Goal: Transaction & Acquisition: Register for event/course

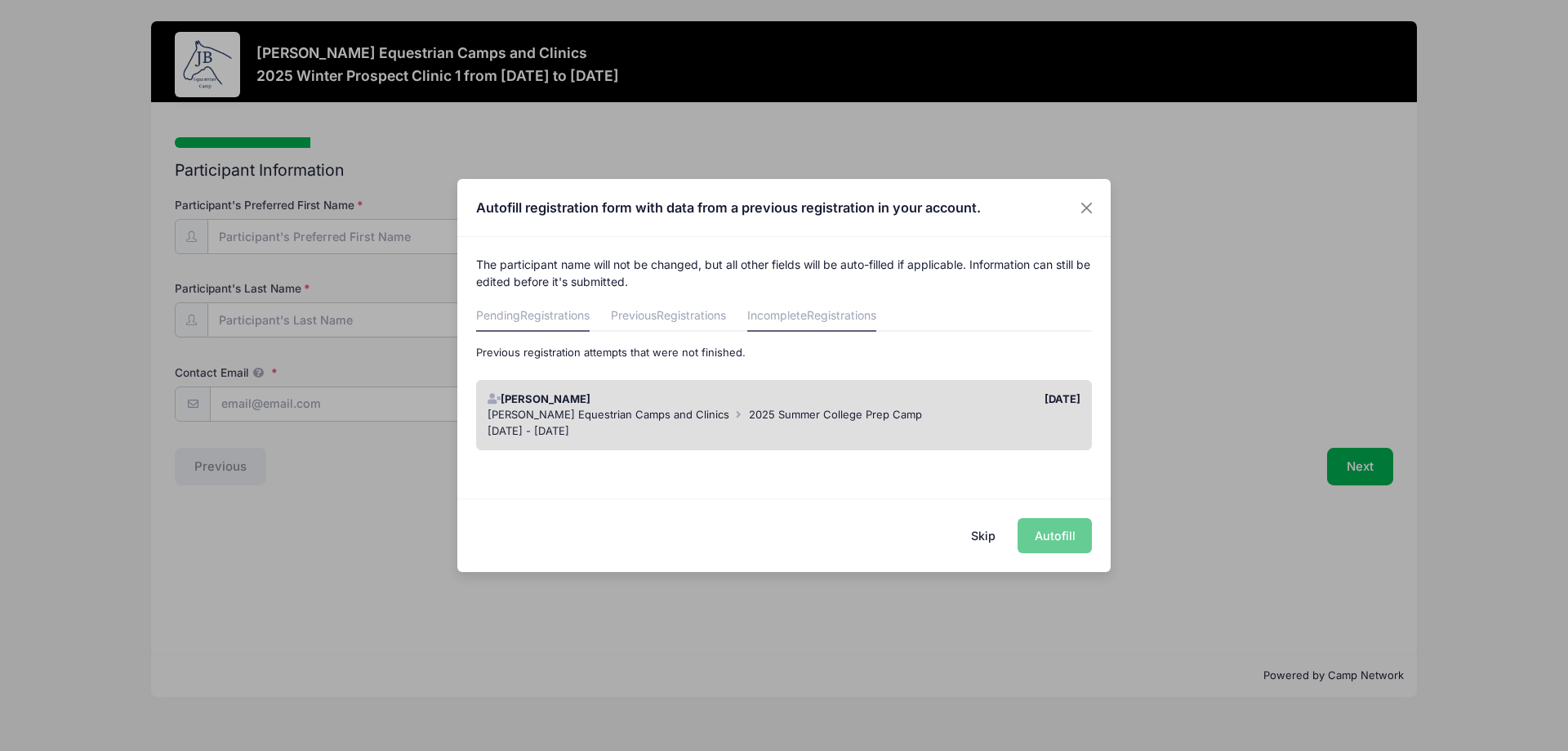
click at [536, 329] on link "Pending Registrations" at bounding box center [533, 317] width 114 height 30
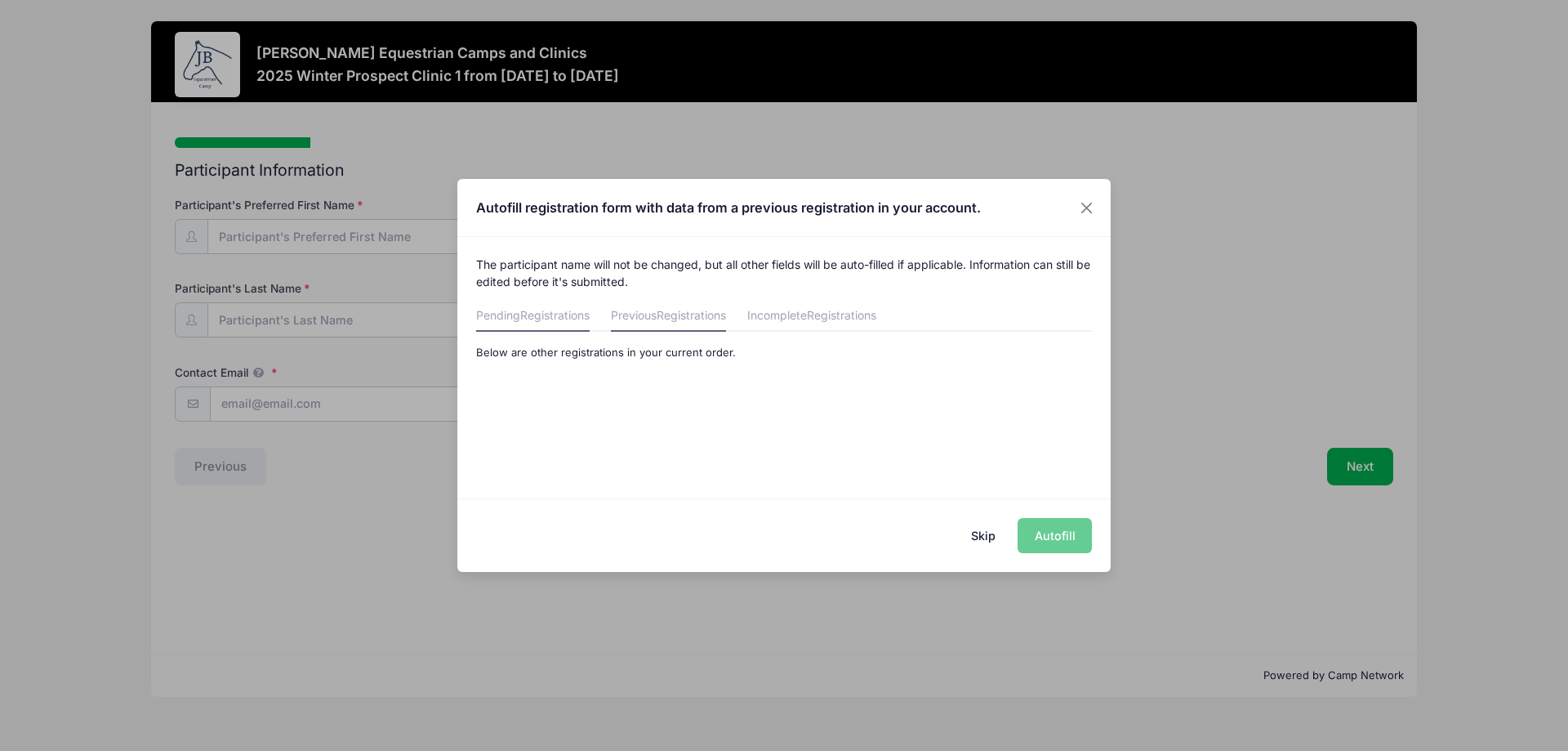
click at [651, 303] on link "Previous Registrations" at bounding box center [668, 317] width 116 height 30
click at [986, 532] on button "Skip" at bounding box center [983, 536] width 58 height 36
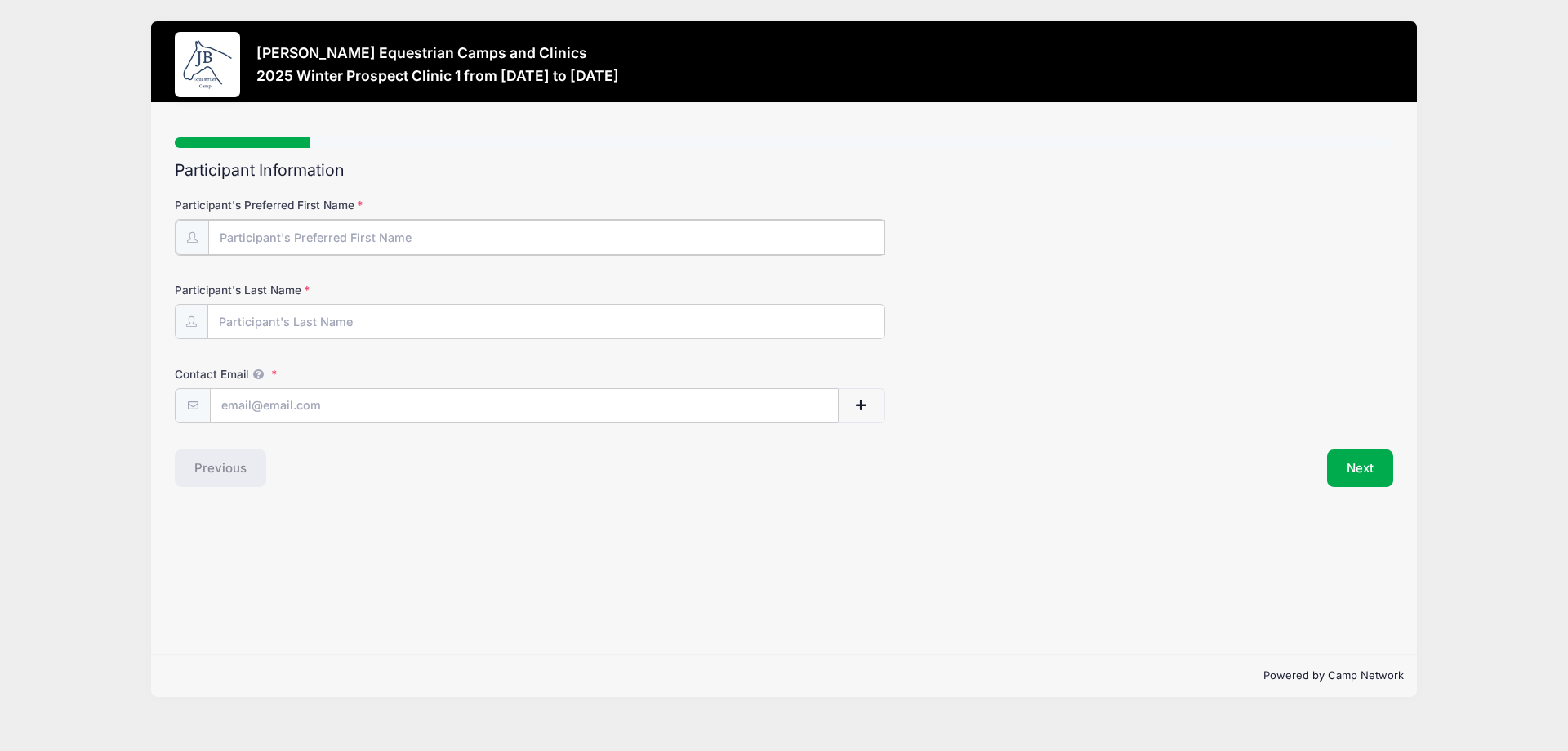
click at [376, 229] on input "Participant's Preferred First Name" at bounding box center [546, 237] width 677 height 36
type input "Julia"
type input "Schmidt"
type input "jennifer.schmidt@oxbow.com"
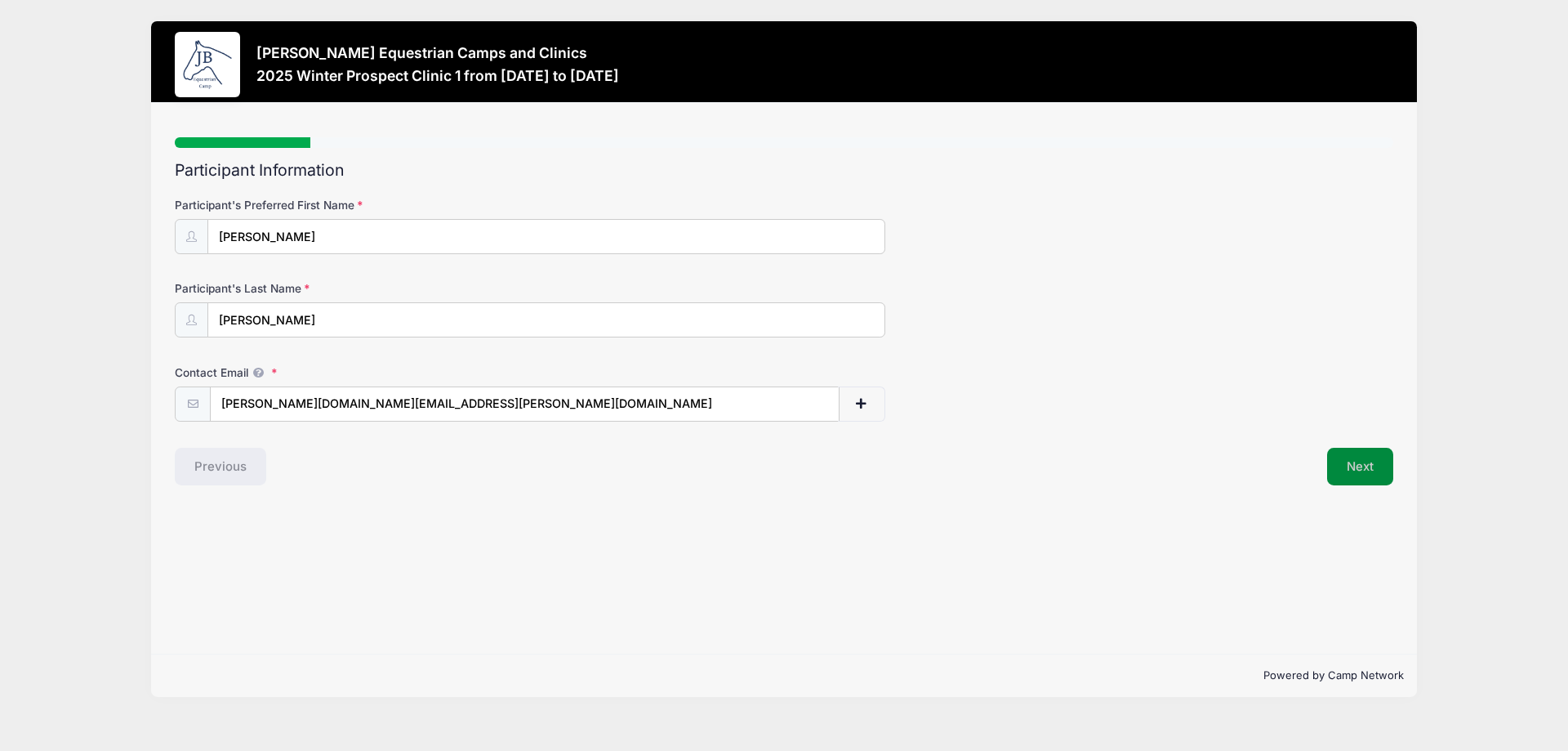
click at [1361, 474] on button "Next" at bounding box center [1360, 466] width 66 height 38
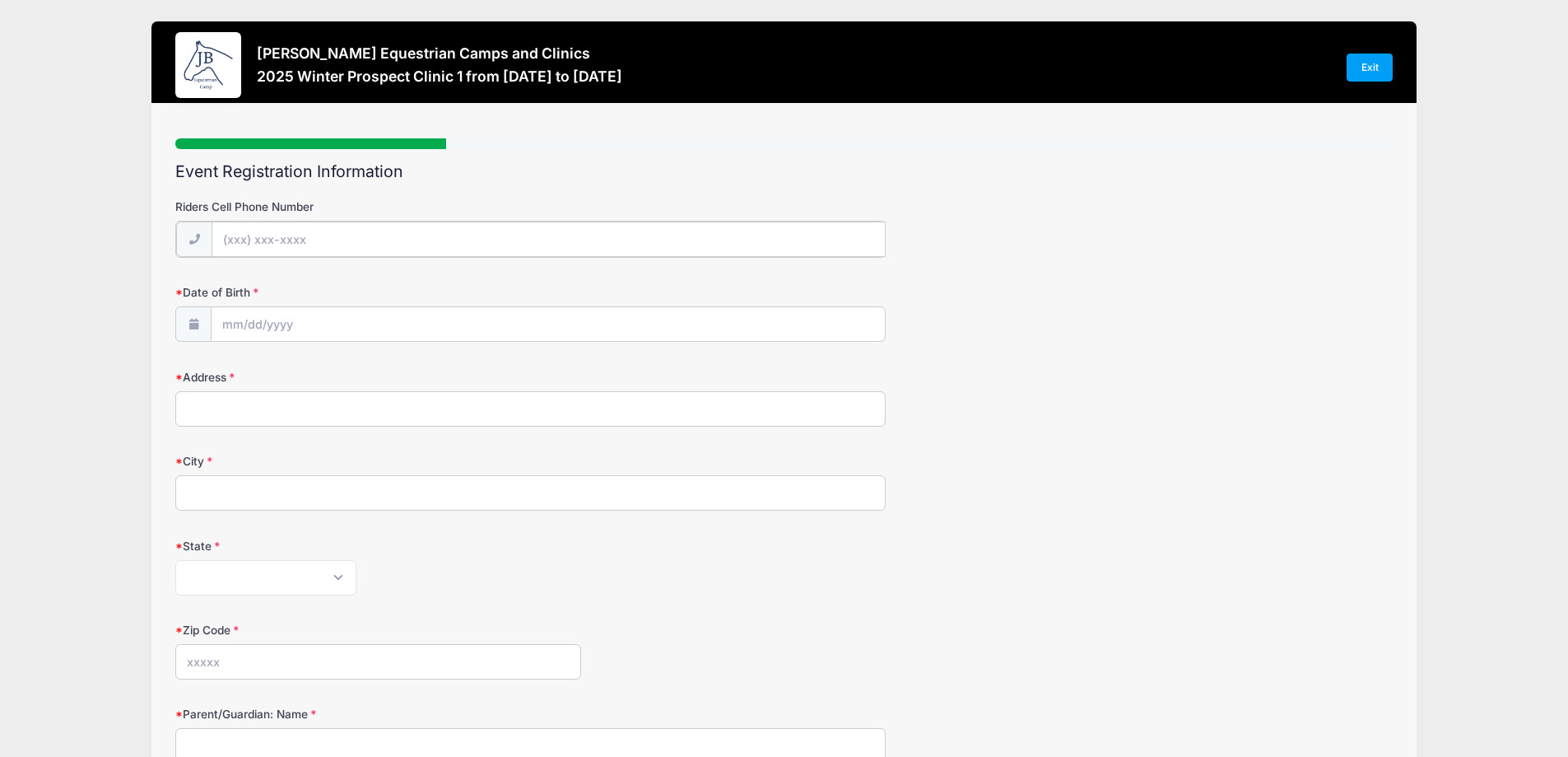
click at [506, 246] on input "Riders Cell Phone Number" at bounding box center [548, 239] width 674 height 36
type input "[PHONE_NUMBER]"
click at [382, 316] on input "Date of Birth" at bounding box center [548, 324] width 674 height 36
click at [234, 317] on input "Date of Birth" at bounding box center [548, 324] width 674 height 36
click at [415, 366] on icon at bounding box center [417, 368] width 11 height 11
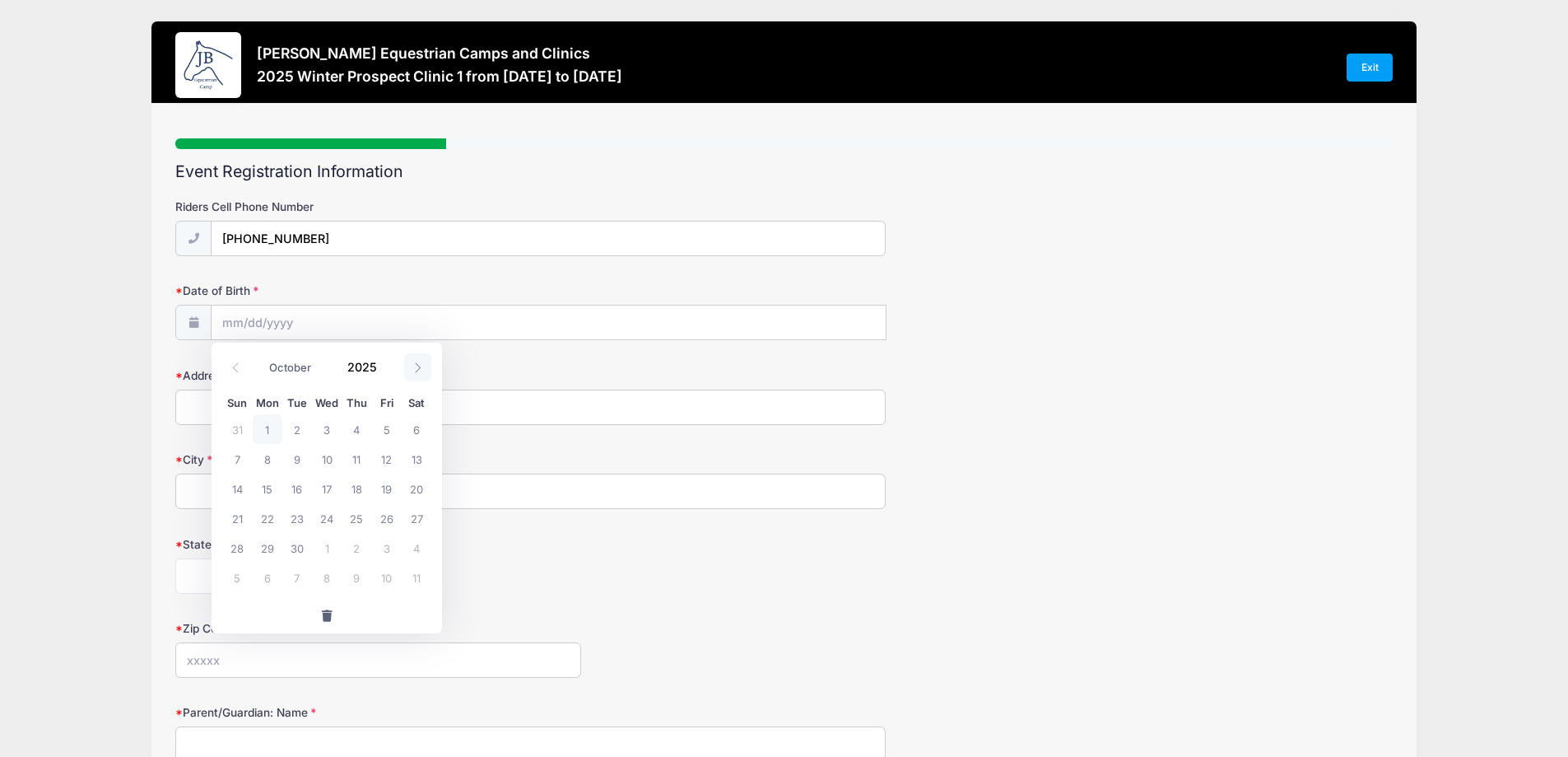
click at [415, 366] on icon at bounding box center [417, 368] width 11 height 11
select select "11"
click at [377, 456] on span "12" at bounding box center [387, 459] width 30 height 30
type input "12/12/2025"
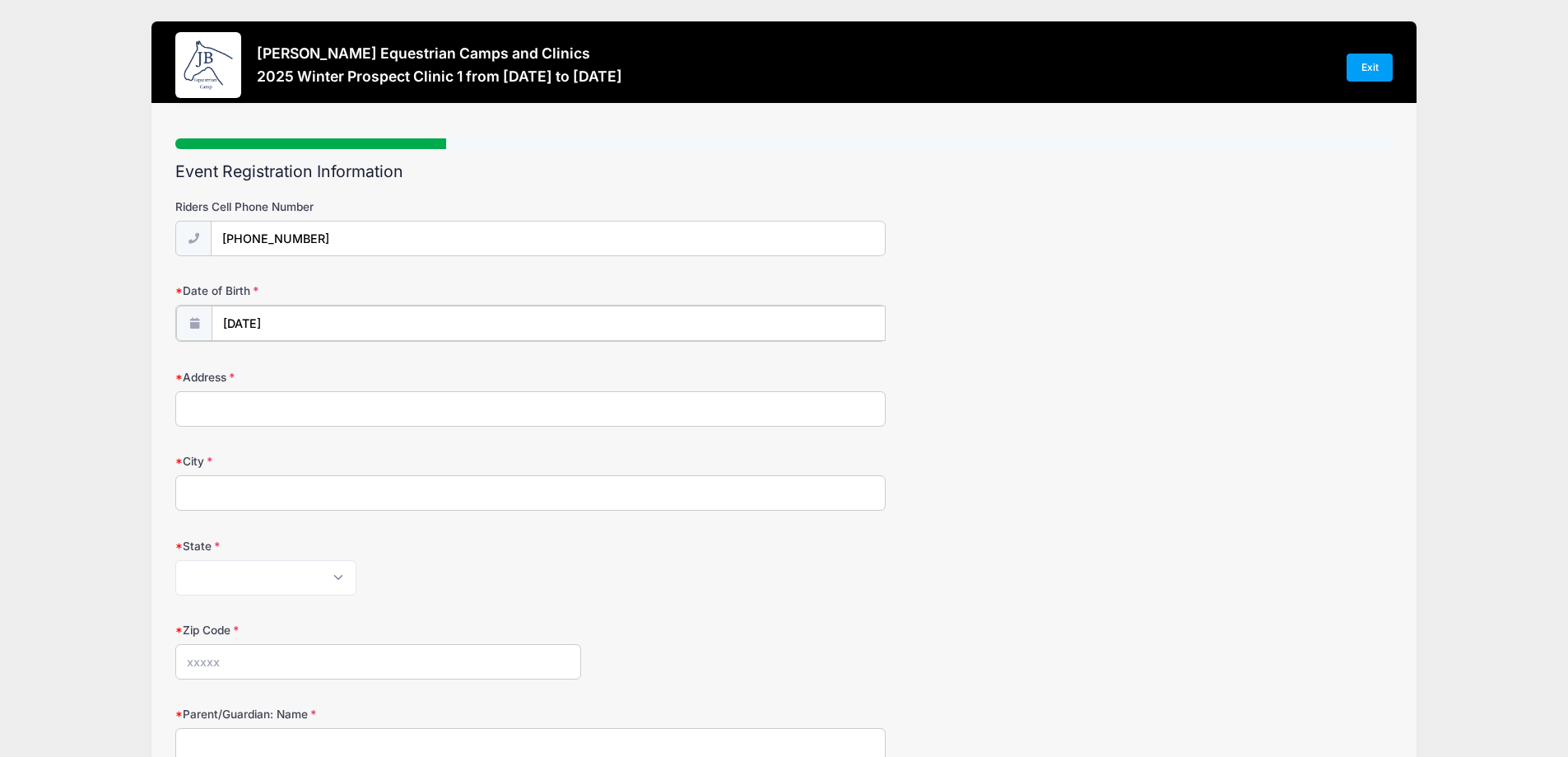
click at [344, 330] on input "12/12/2025" at bounding box center [548, 324] width 674 height 36
click at [372, 362] on input "2025" at bounding box center [366, 366] width 54 height 25
click at [385, 369] on span at bounding box center [387, 373] width 12 height 12
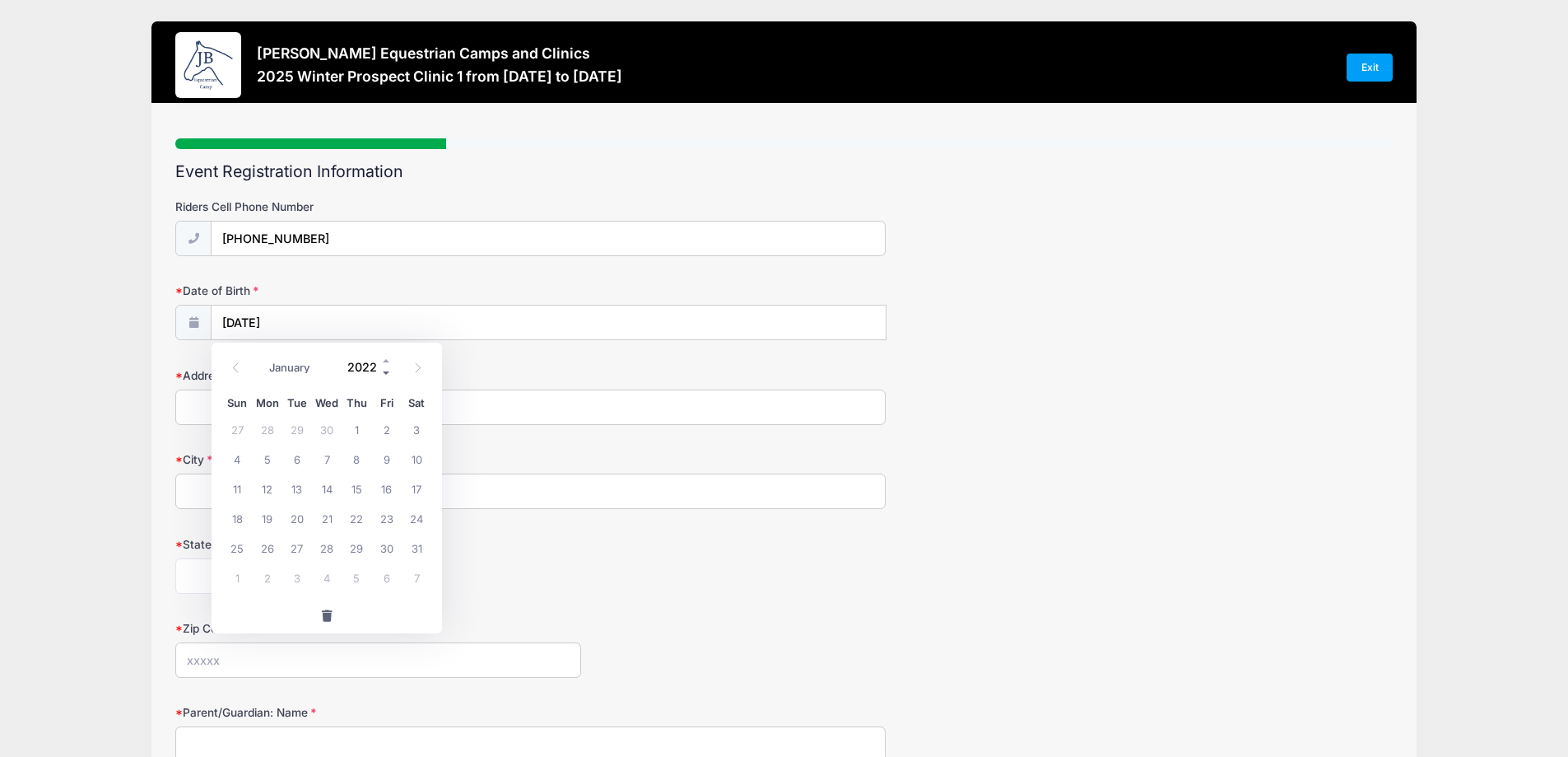
click at [385, 369] on span at bounding box center [387, 373] width 12 height 12
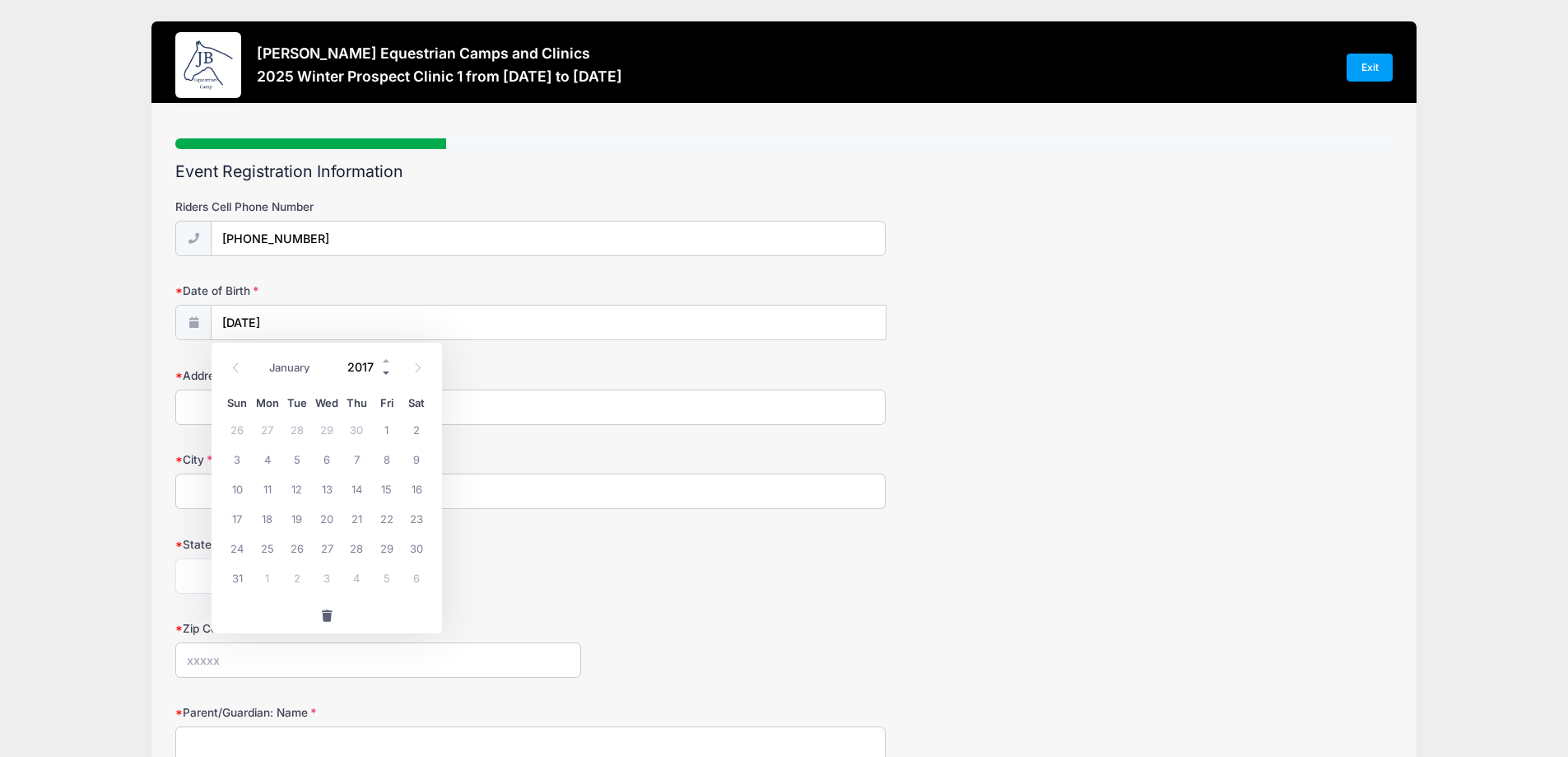
click at [385, 369] on span at bounding box center [387, 373] width 12 height 12
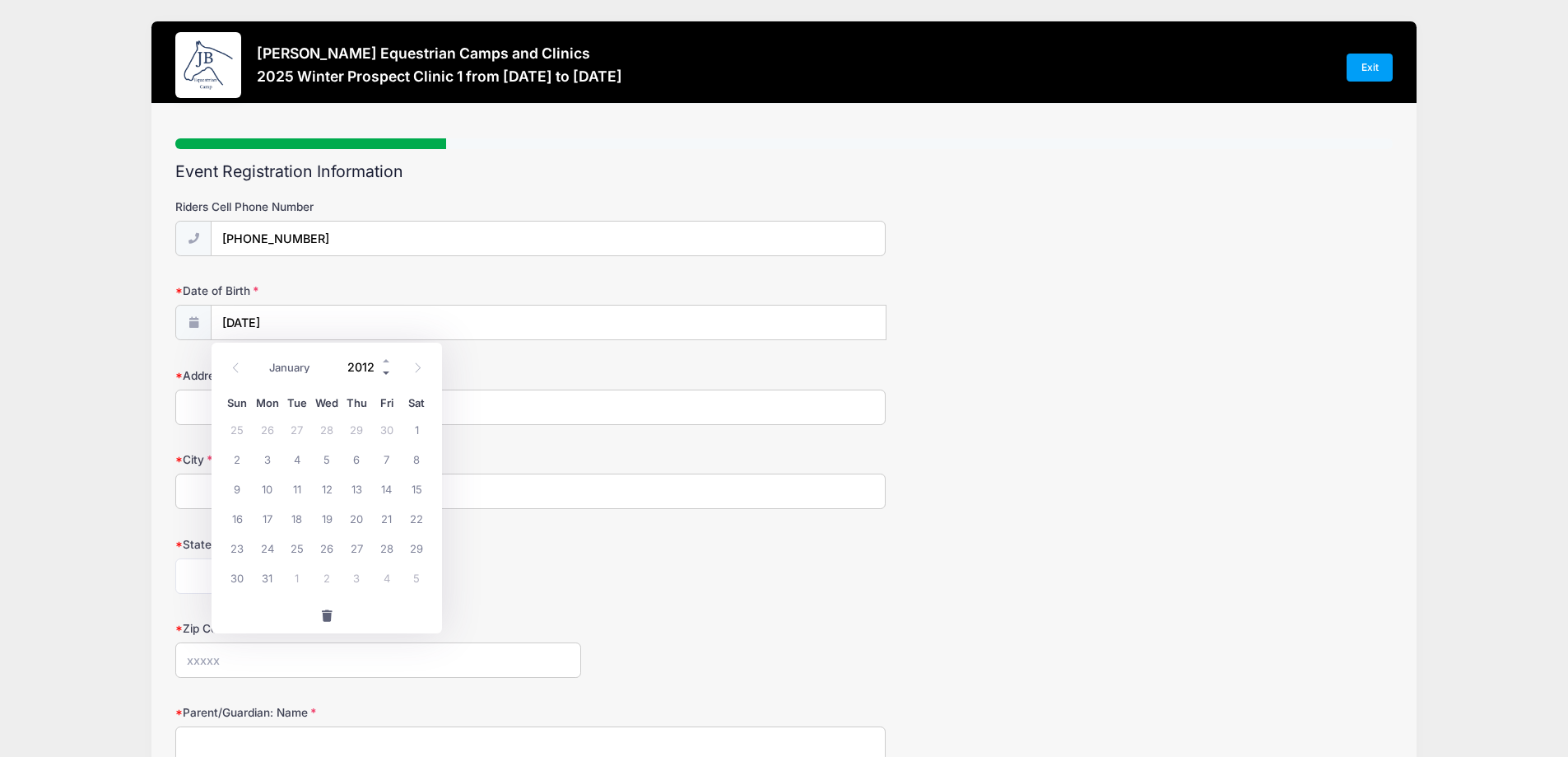
click at [385, 369] on span at bounding box center [387, 373] width 12 height 12
click at [554, 503] on input "City" at bounding box center [530, 491] width 710 height 36
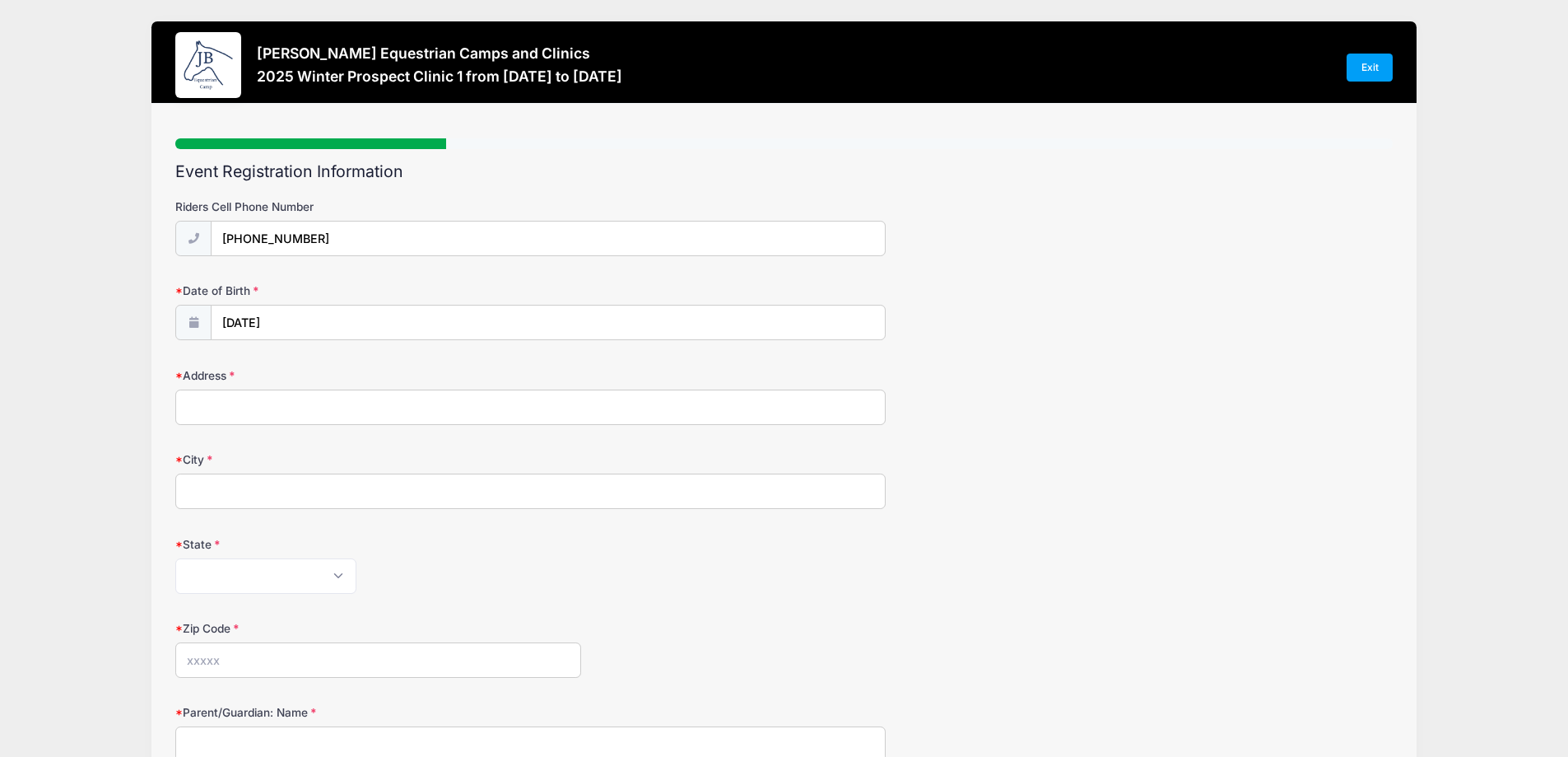
click at [259, 324] on input "12/12/2025" at bounding box center [548, 324] width 674 height 36
click at [389, 373] on span at bounding box center [387, 373] width 12 height 12
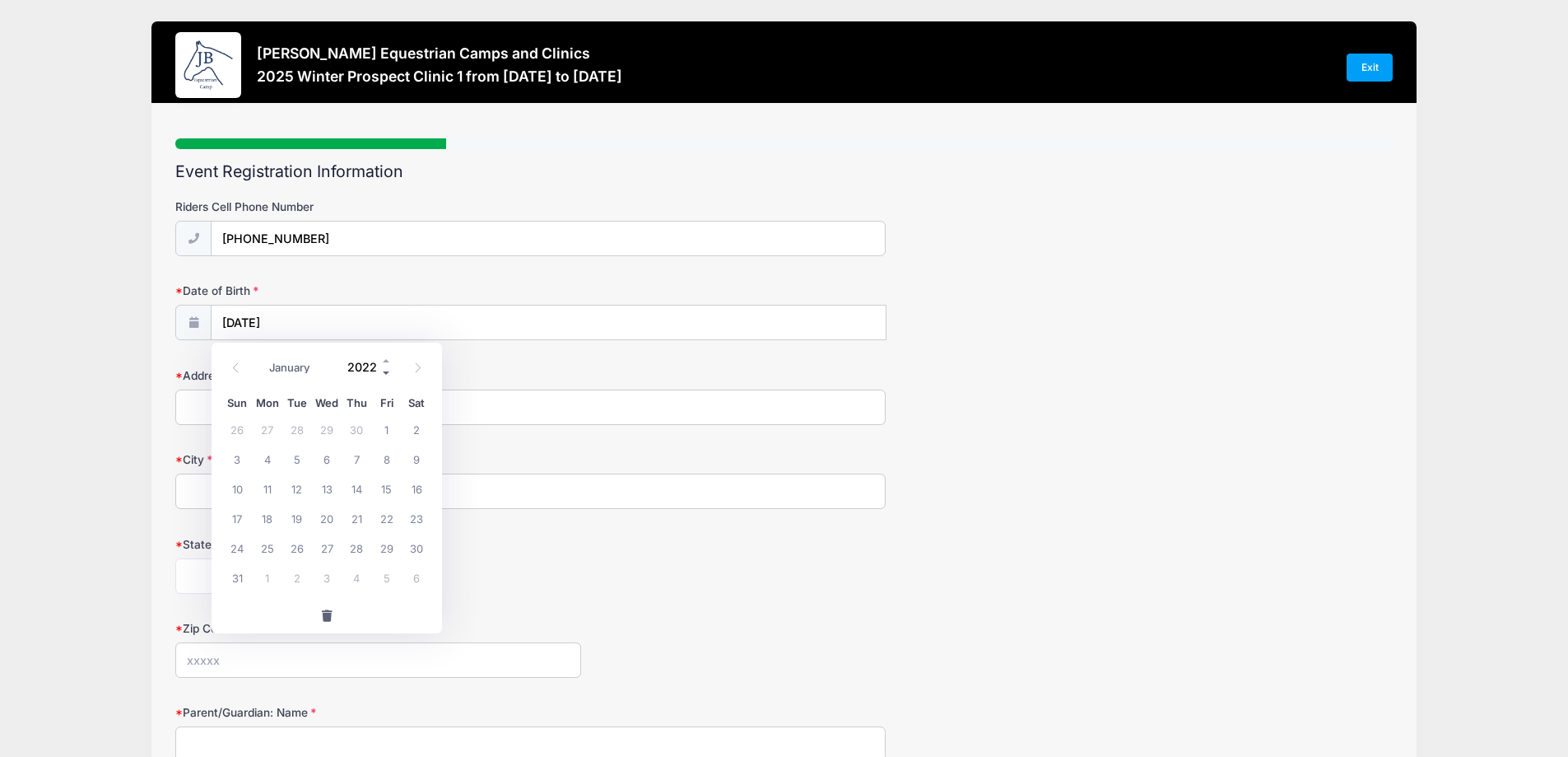
click at [389, 373] on span at bounding box center [387, 373] width 12 height 12
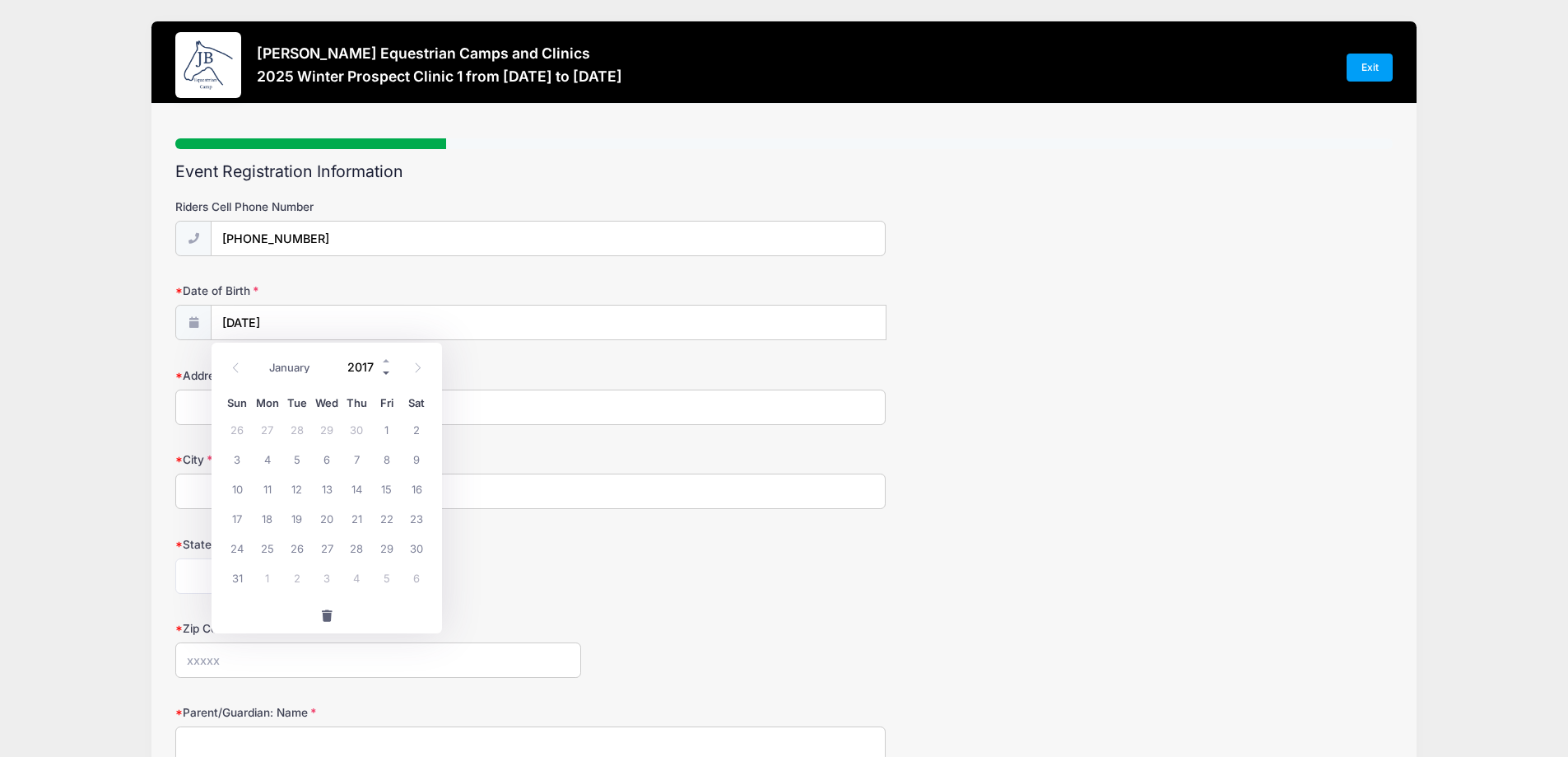
click at [389, 373] on span at bounding box center [387, 373] width 12 height 12
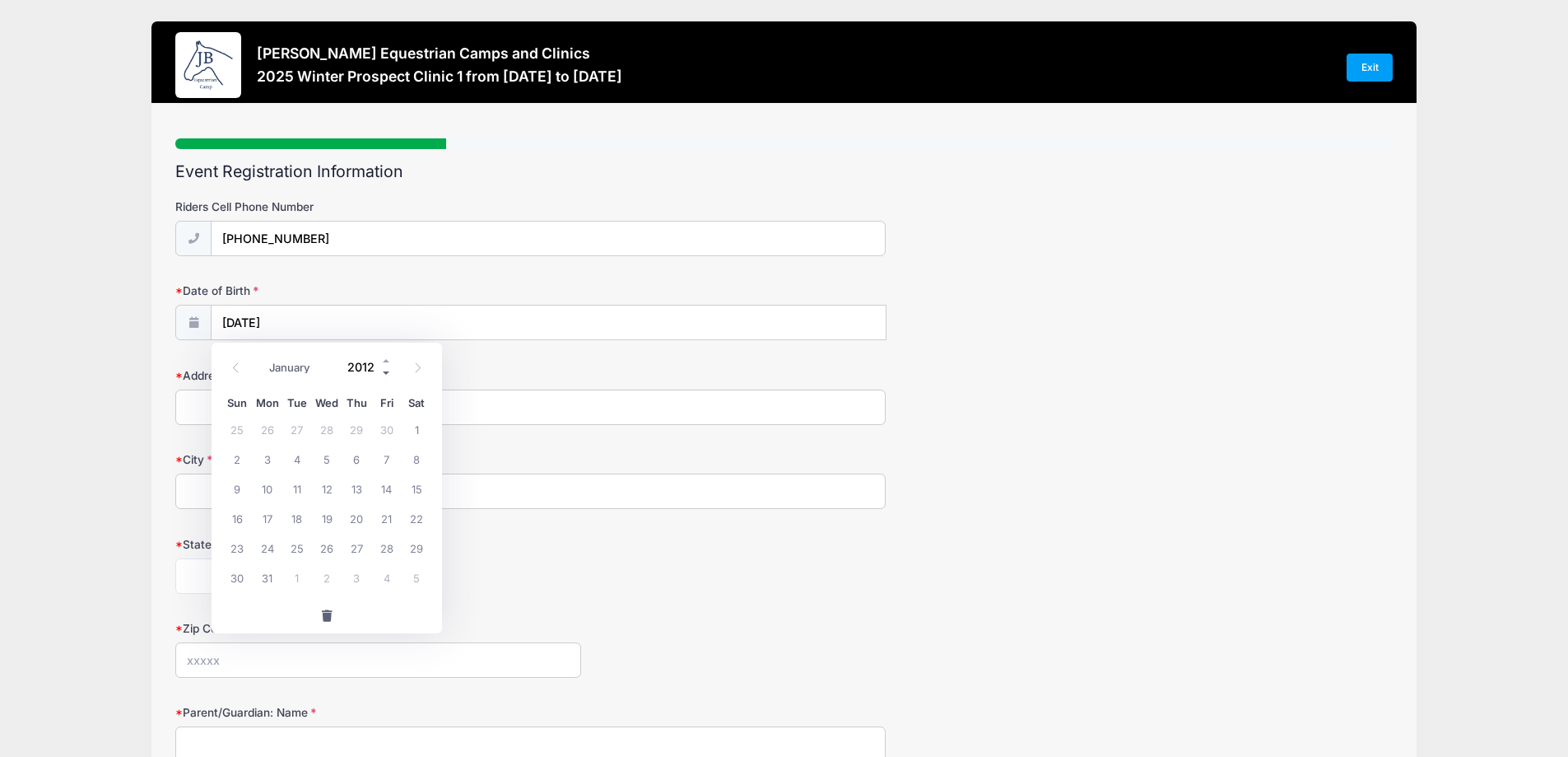
click at [389, 373] on span at bounding box center [387, 373] width 12 height 12
type input "2008"
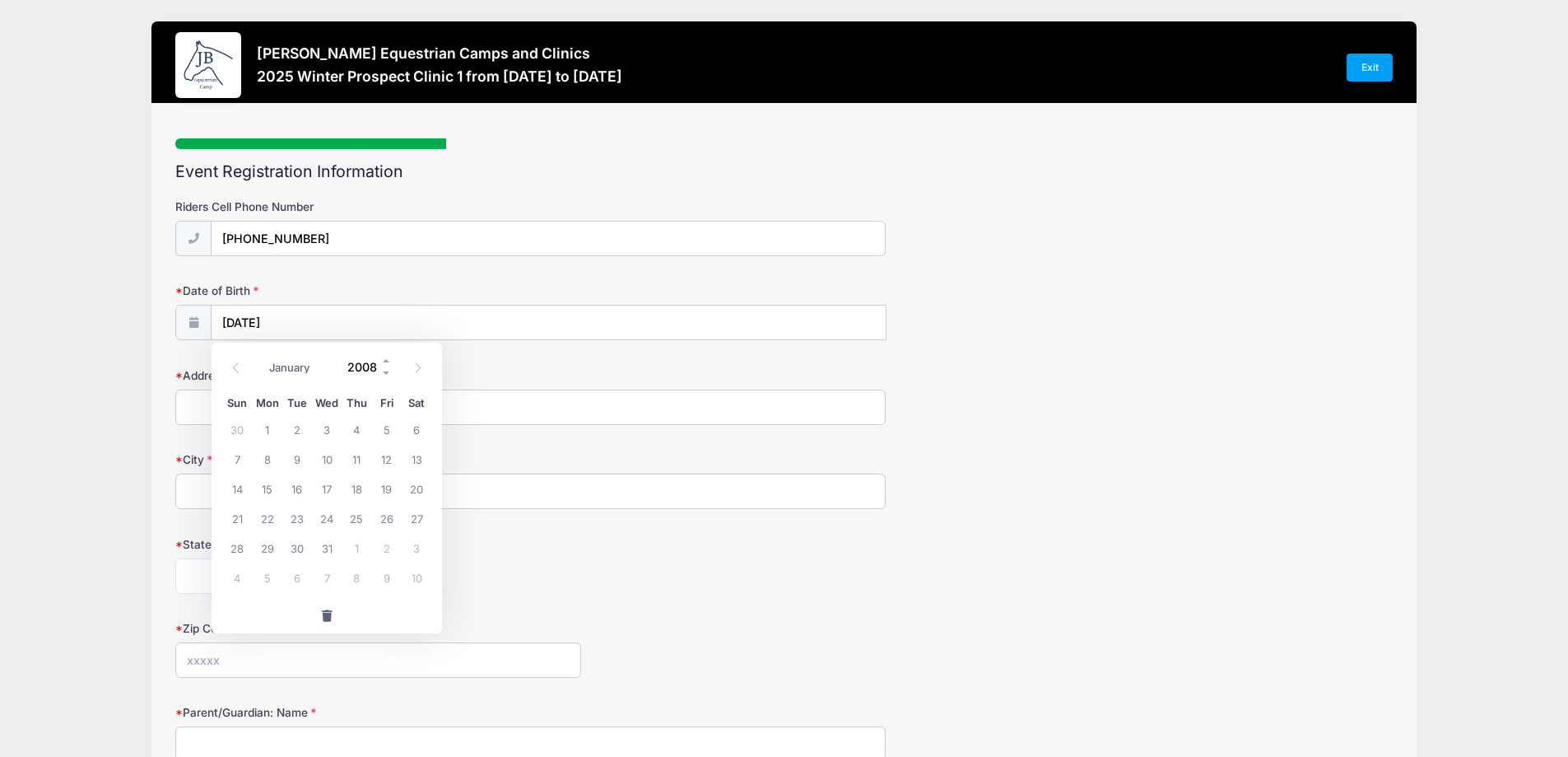
click at [370, 370] on input "2008" at bounding box center [366, 366] width 54 height 25
click at [382, 463] on span "12" at bounding box center [387, 459] width 30 height 30
type input "12/12/2008"
click at [243, 415] on input "Address" at bounding box center [530, 407] width 710 height 36
type input "123 Point Circle"
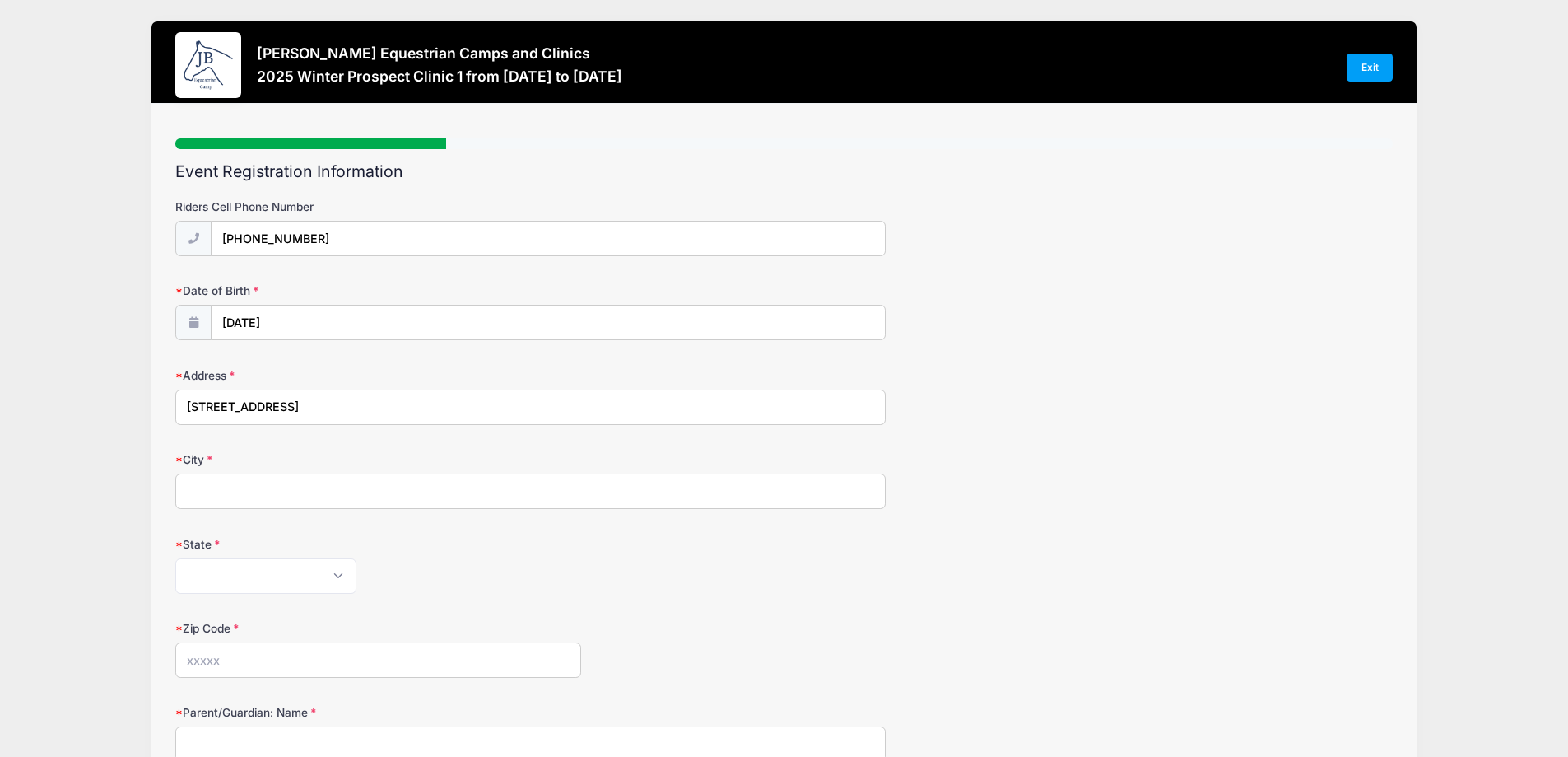
type input "Tequesta"
select select "FL"
type input "33469"
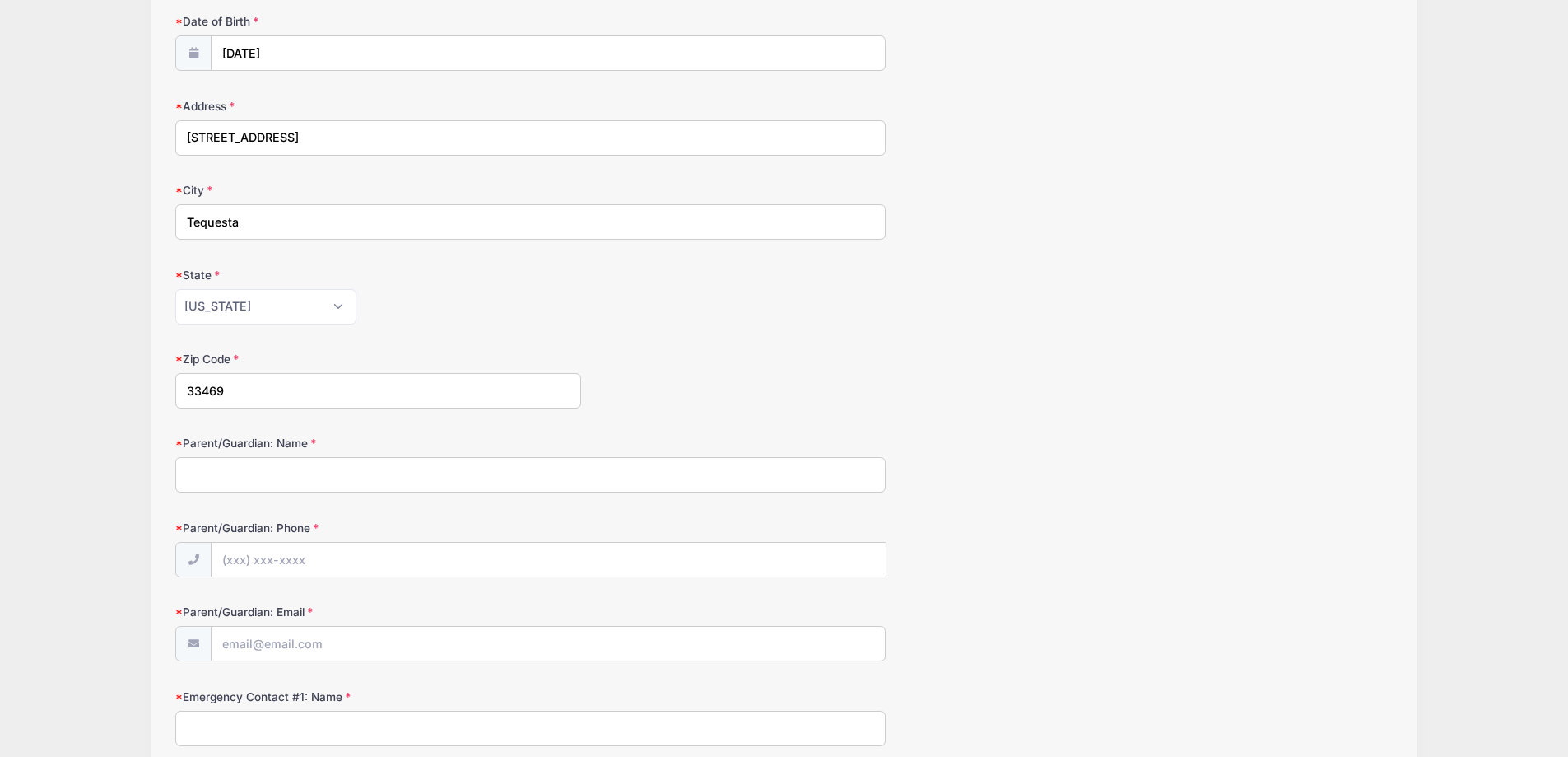
scroll to position [330, 0]
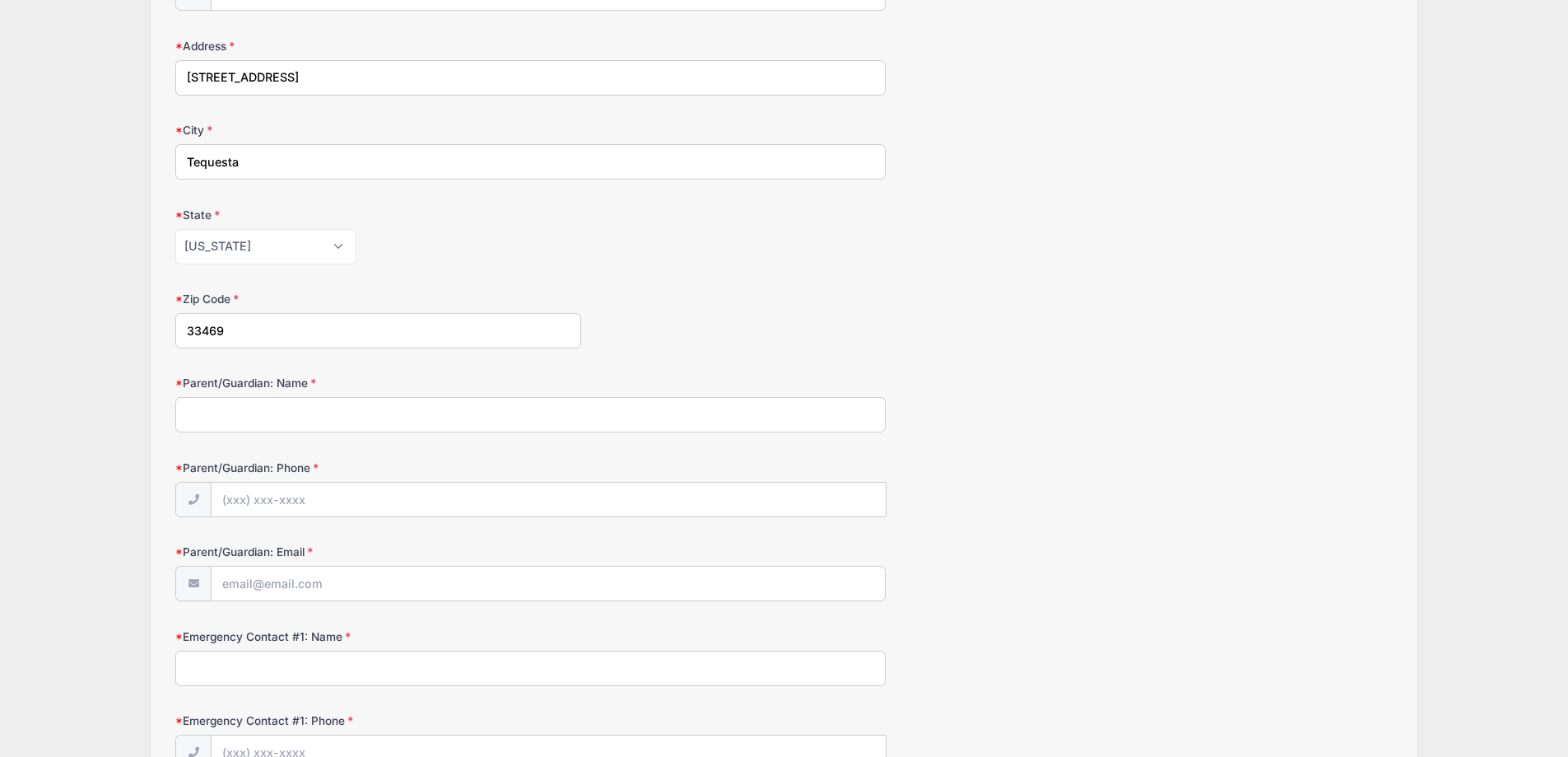
click at [337, 415] on input "Parent/Guardian: Name" at bounding box center [530, 414] width 710 height 36
type input "[PERSON_NAME]"
type input "(561) 379-6211"
click at [321, 582] on input "Parent/Guardian: Email" at bounding box center [548, 585] width 673 height 36
type input "jennifer.schmidt@oxbow.com"
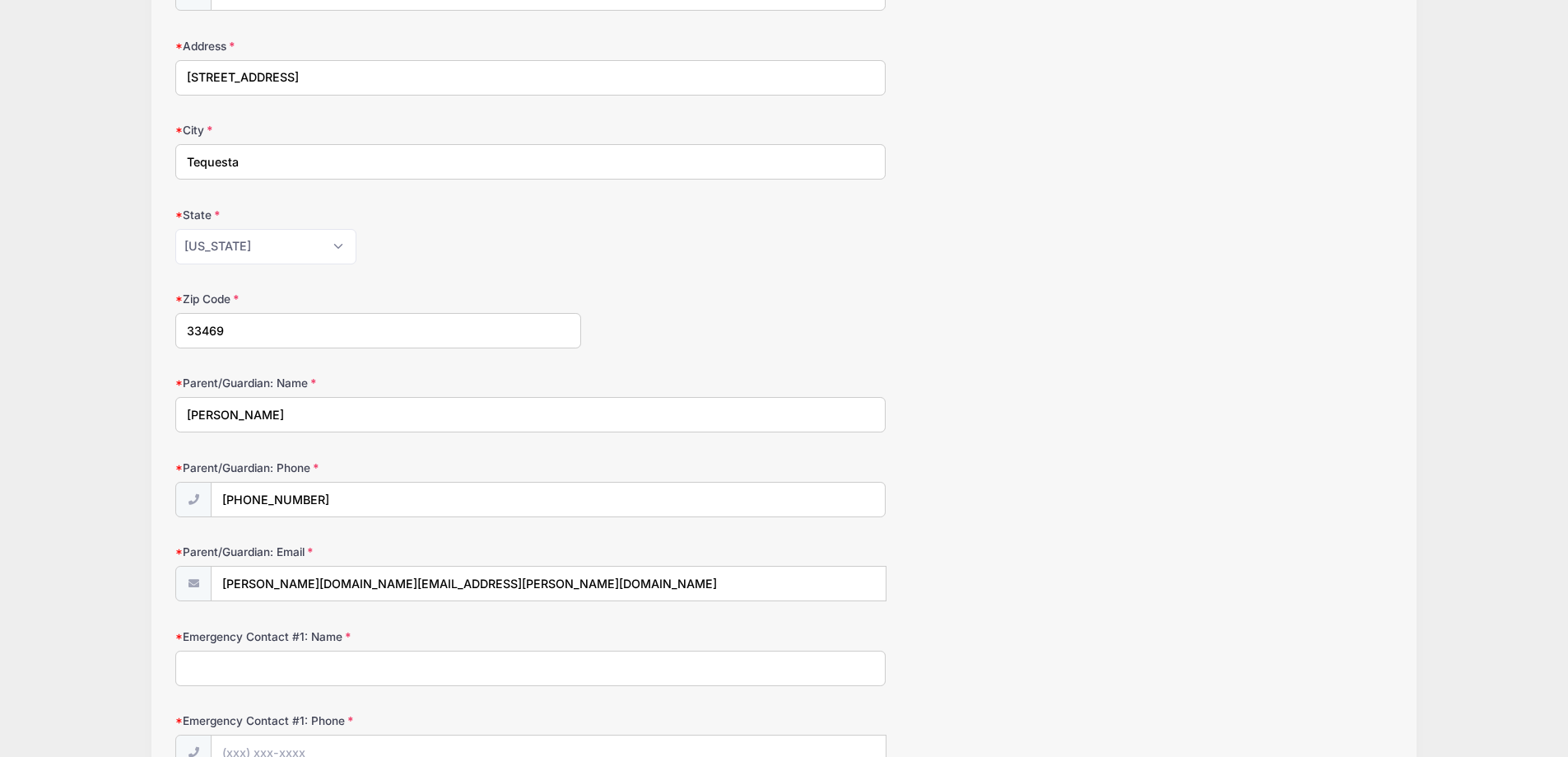
click at [305, 678] on input "Emergency Contact #1: Name" at bounding box center [530, 668] width 710 height 36
type input "[PERSON_NAME]"
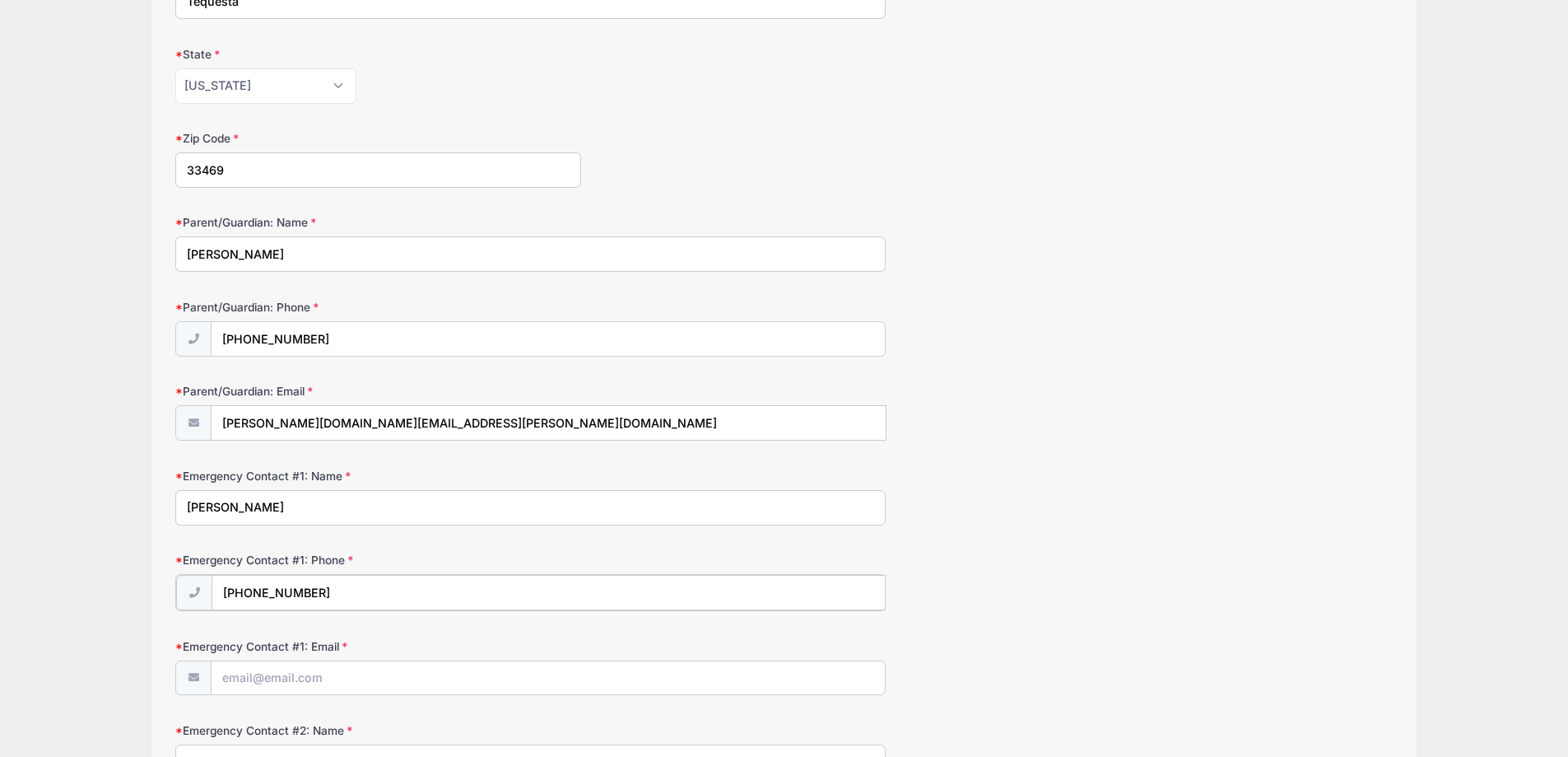
scroll to position [672, 0]
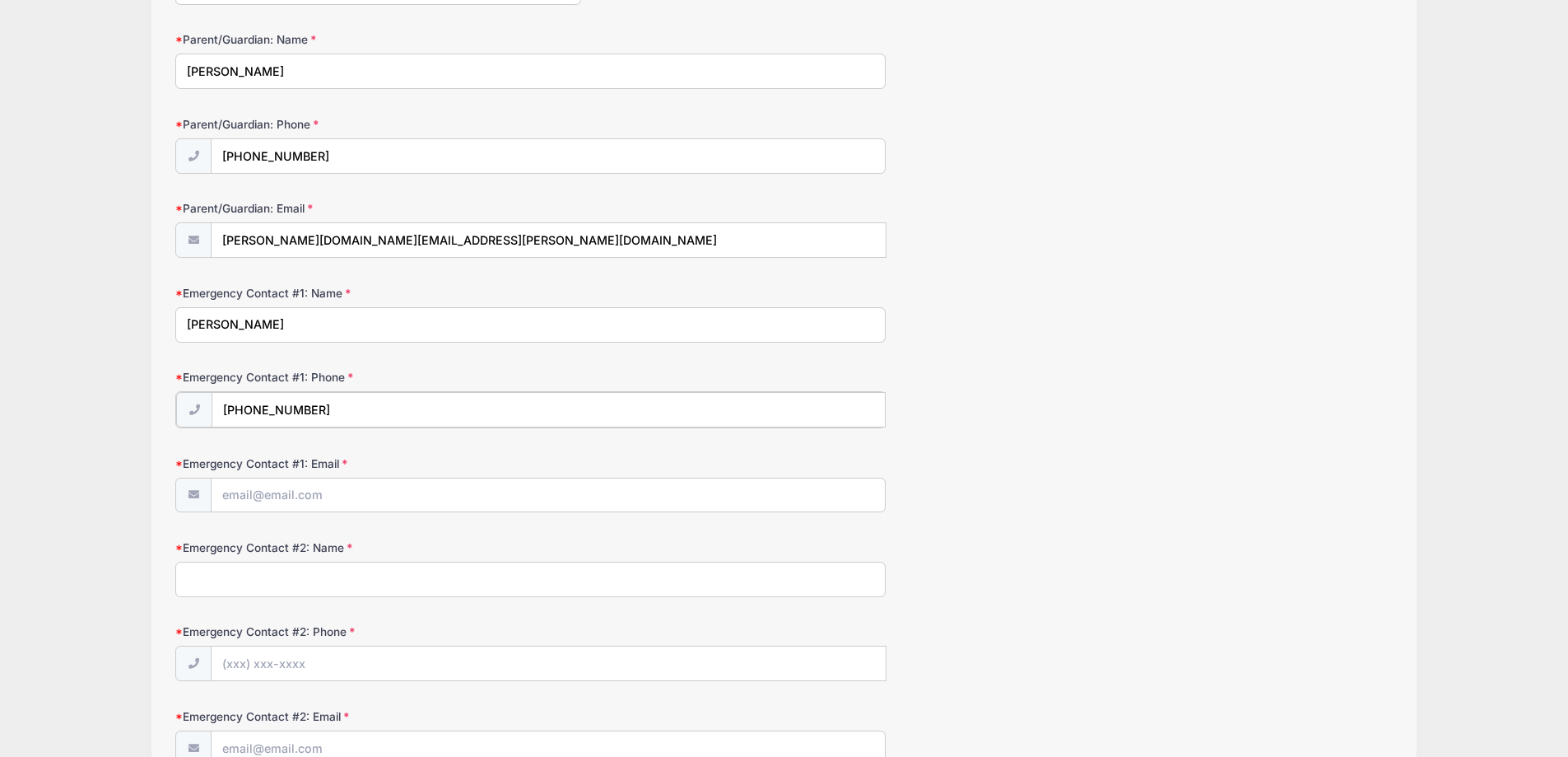
type input "(561) 379-6211"
click at [295, 501] on input "Emergency Contact #1: Email" at bounding box center [548, 495] width 674 height 36
type input "Jennifer.Schmidt@oxbow.com"
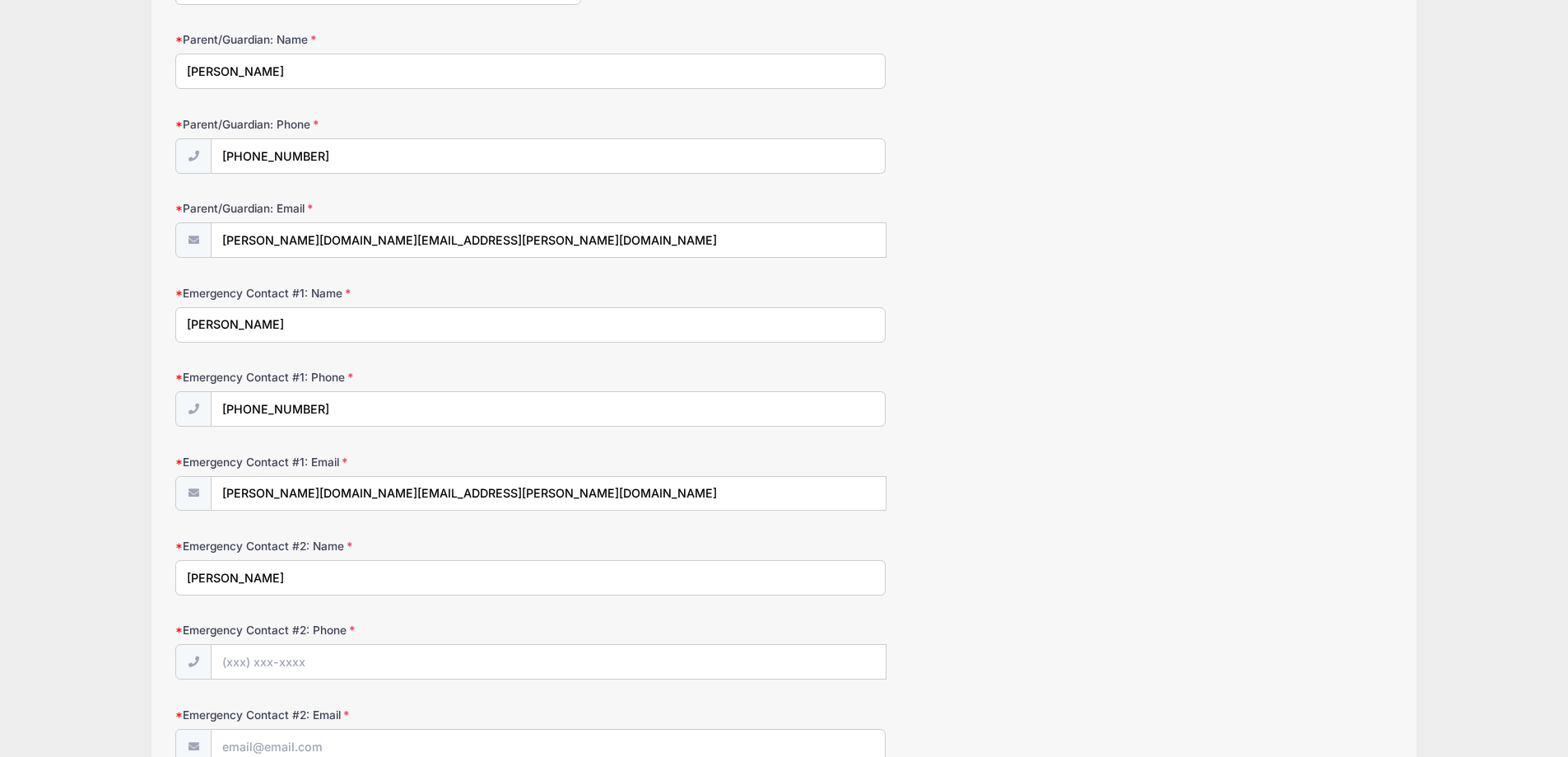
type input "Jon Schmidt"
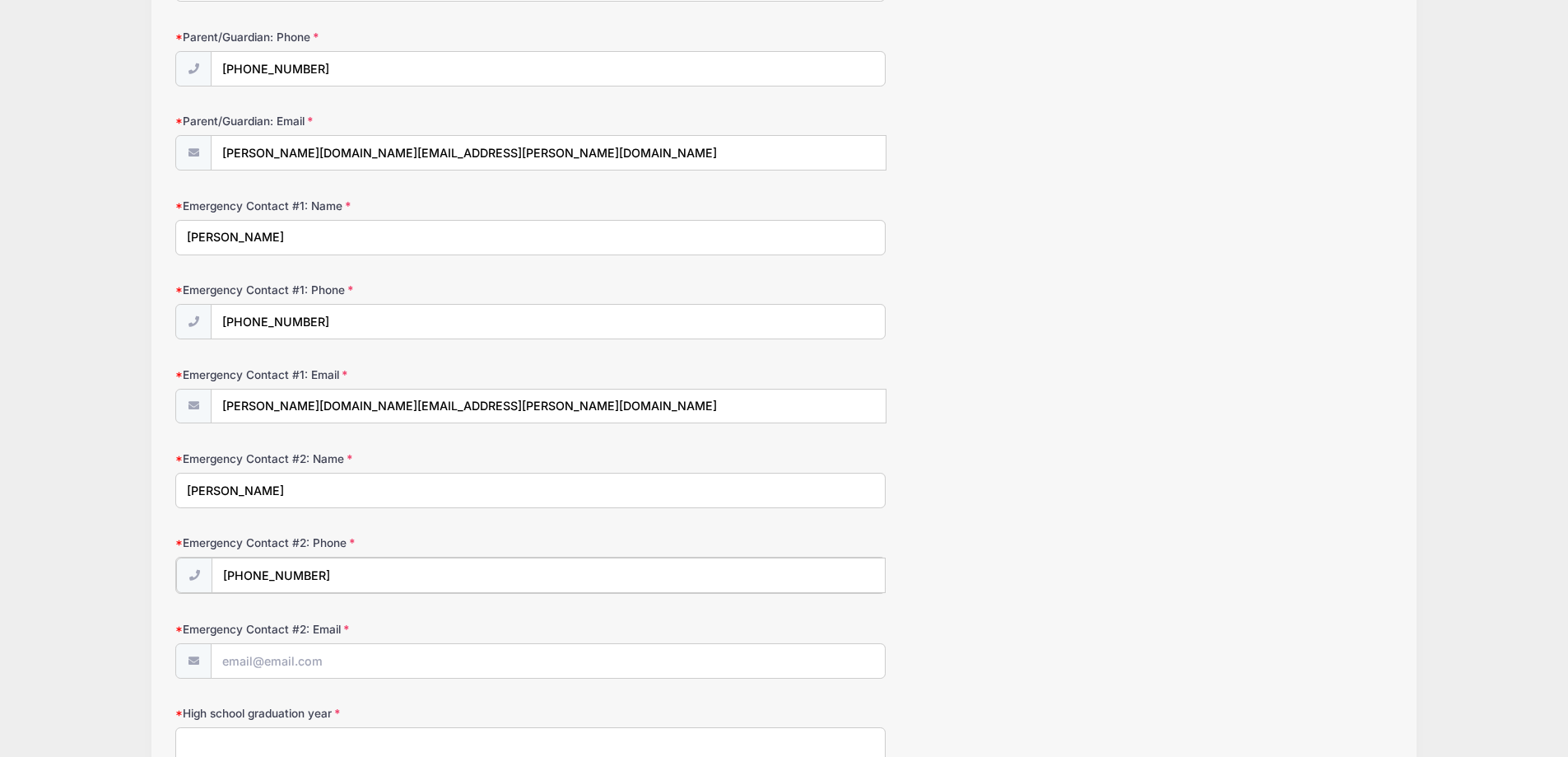
scroll to position [838, 0]
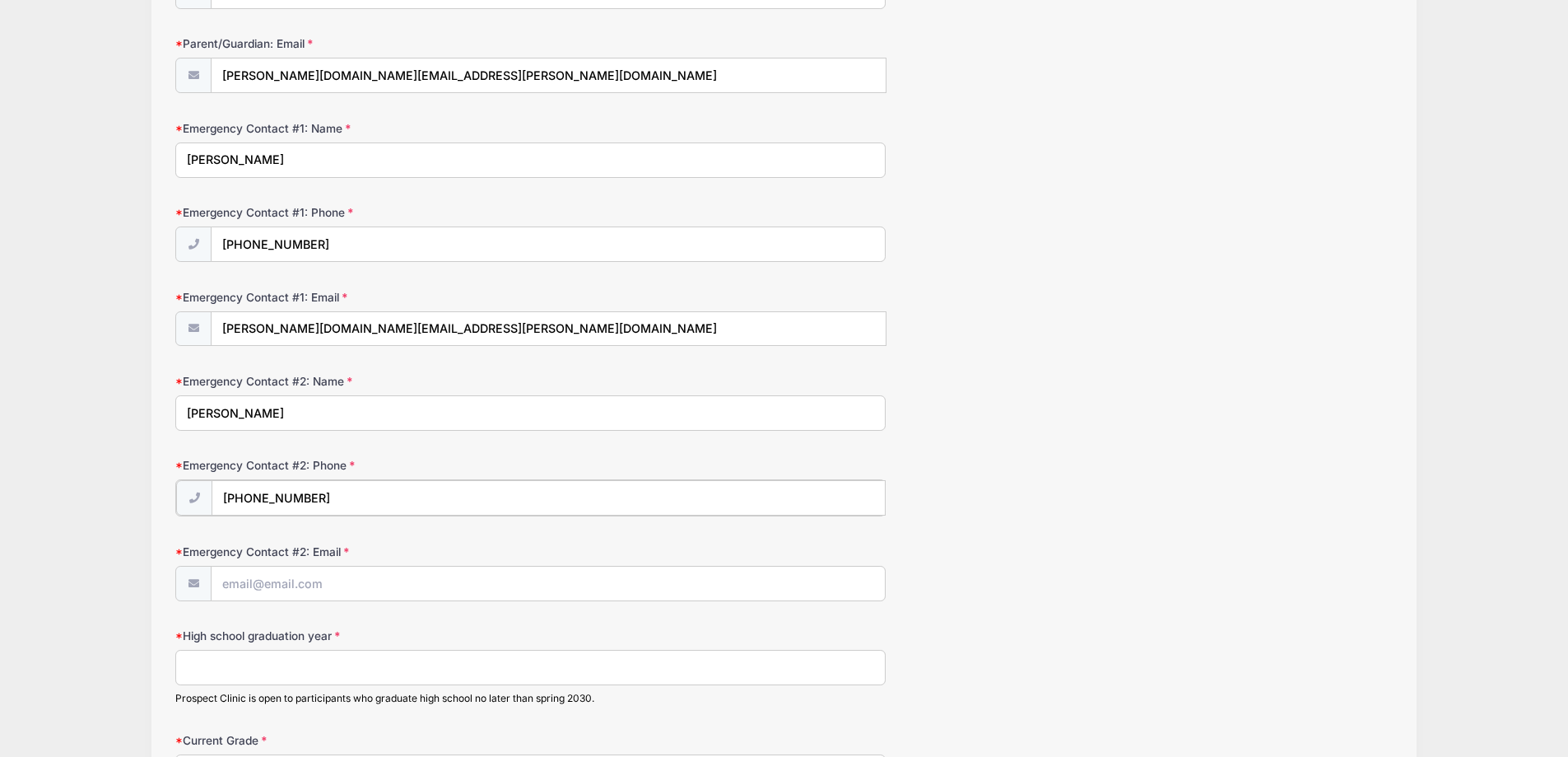
type input "(561) 329-3815"
click at [346, 568] on input "Emergency Contact #2: Email" at bounding box center [548, 583] width 673 height 36
drag, startPoint x: 278, startPoint y: 580, endPoint x: 203, endPoint y: 586, distance: 75.2
click at [203, 586] on div "jschmidt" at bounding box center [530, 582] width 710 height 37
paste input "@jesla.com"
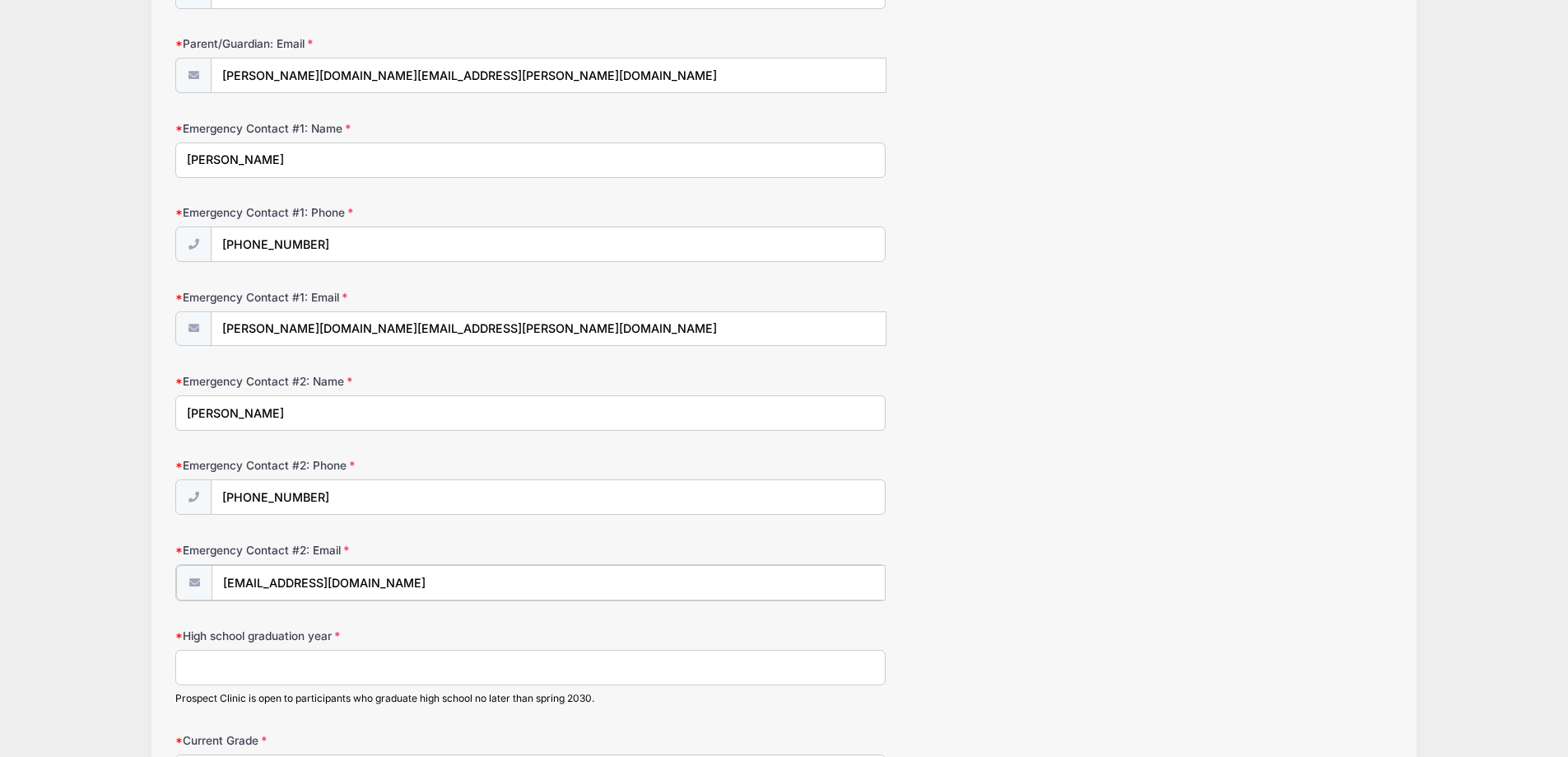
type input "jschmidt@jesla.com"
click at [230, 660] on input "High school graduation year" at bounding box center [530, 666] width 710 height 36
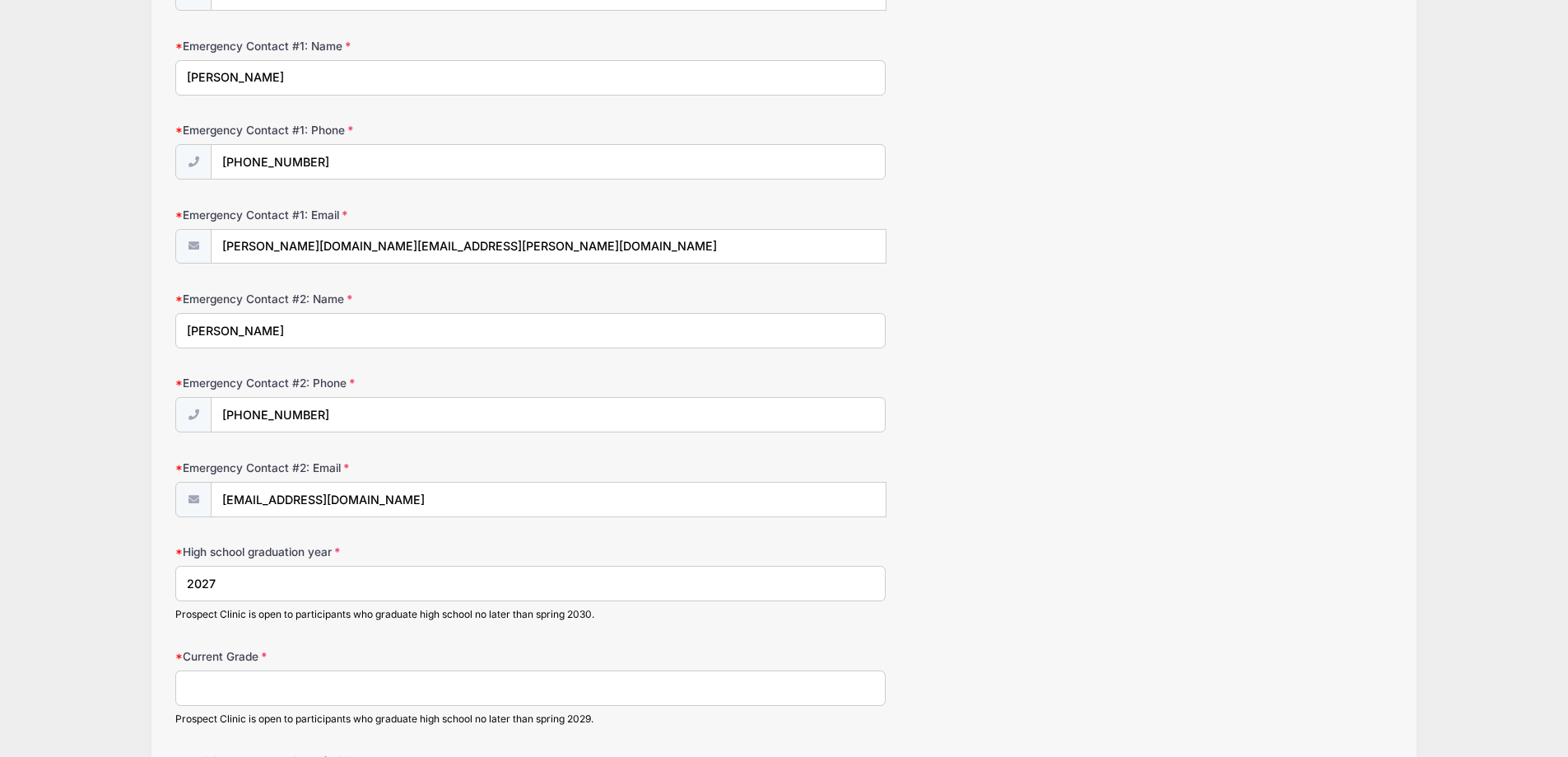
scroll to position [1166, 0]
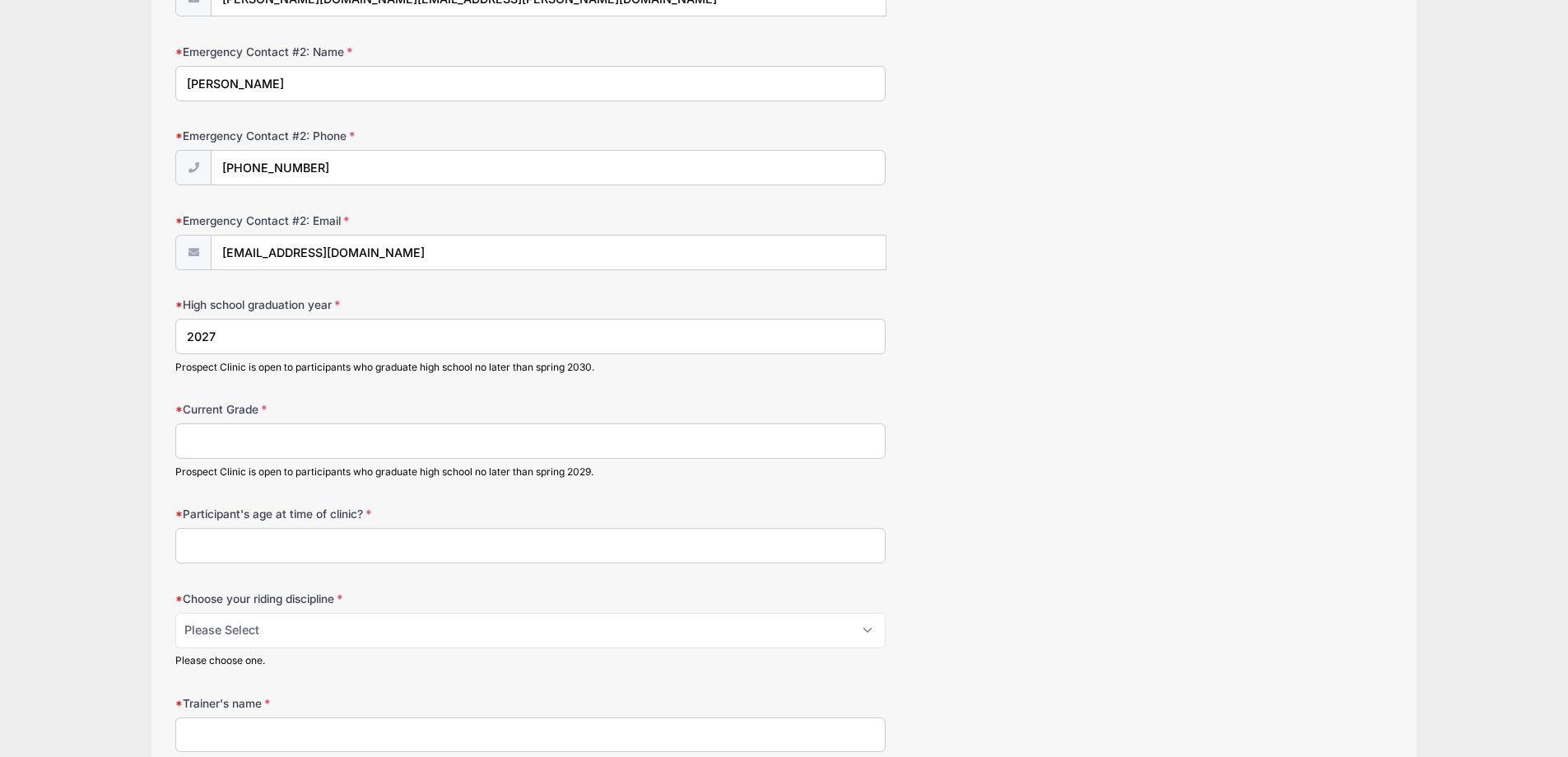
type input "2027"
click at [238, 449] on input "Current Grade" at bounding box center [530, 441] width 710 height 36
type input "11"
click at [227, 539] on input "Participant's age at time of clinic?" at bounding box center [530, 546] width 710 height 36
type input "16"
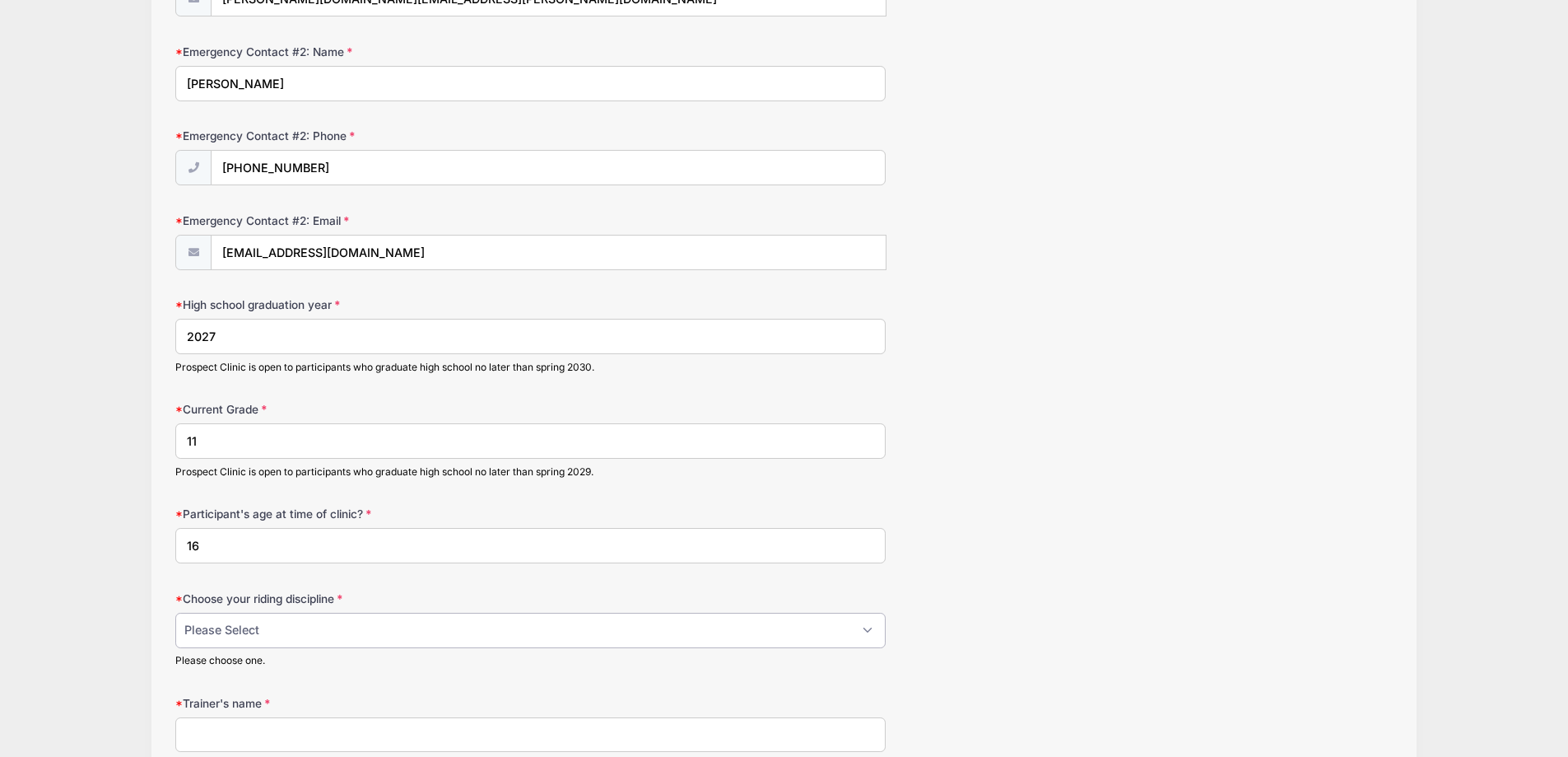
click at [227, 630] on select "Please Select jumping seat western reining western horsemanship" at bounding box center [530, 631] width 710 height 36
select select "jumping seat"
click at [175, 613] on select "Please Select jumping seat western reining western horsemanship" at bounding box center [530, 631] width 710 height 36
click at [125, 667] on div "Jessica Braswell Equestrian Camps and Clinics 2025 Winter Prospect Clinic 1 fro…" at bounding box center [784, 146] width 1518 height 2627
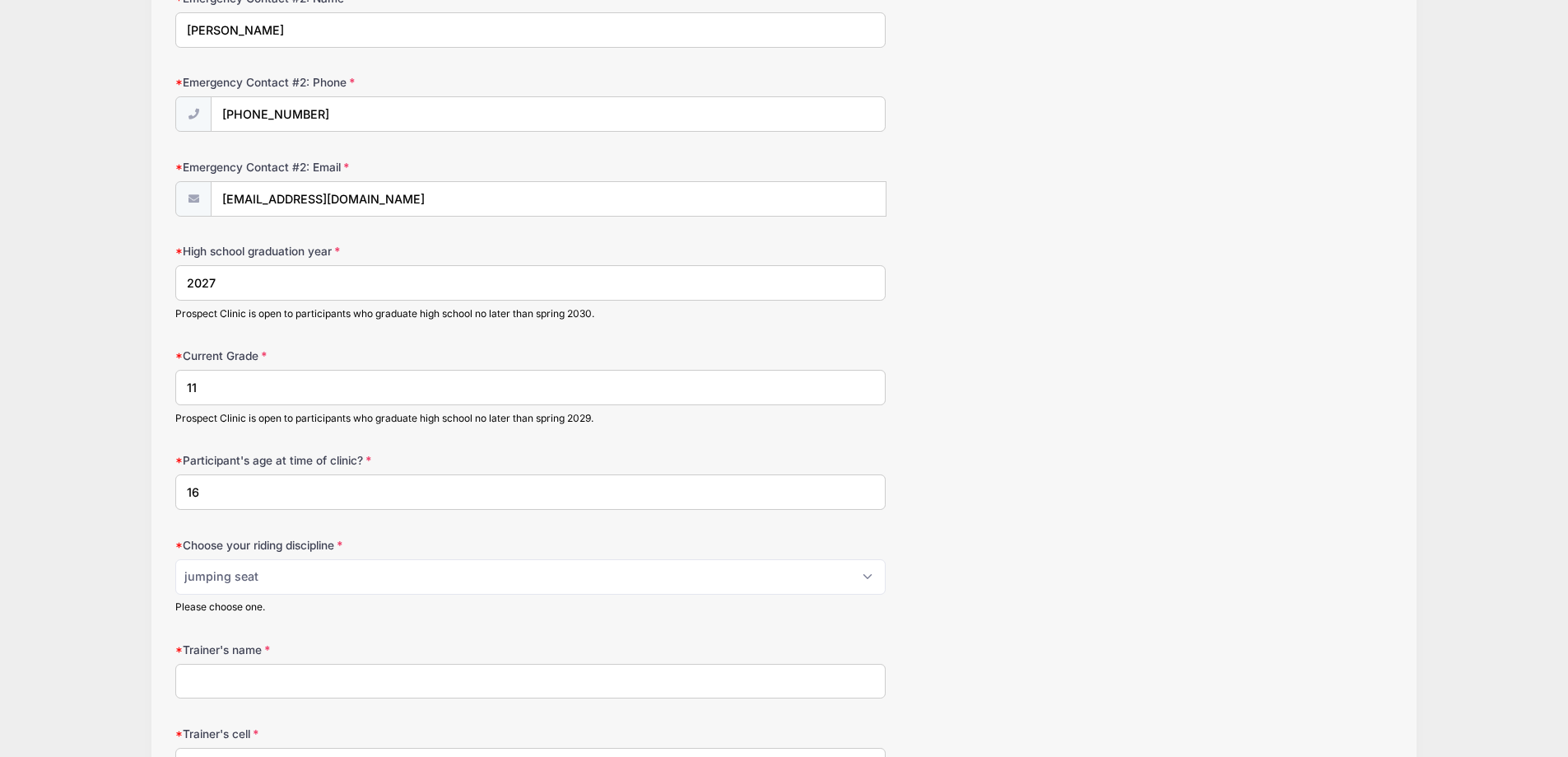
scroll to position [1249, 0]
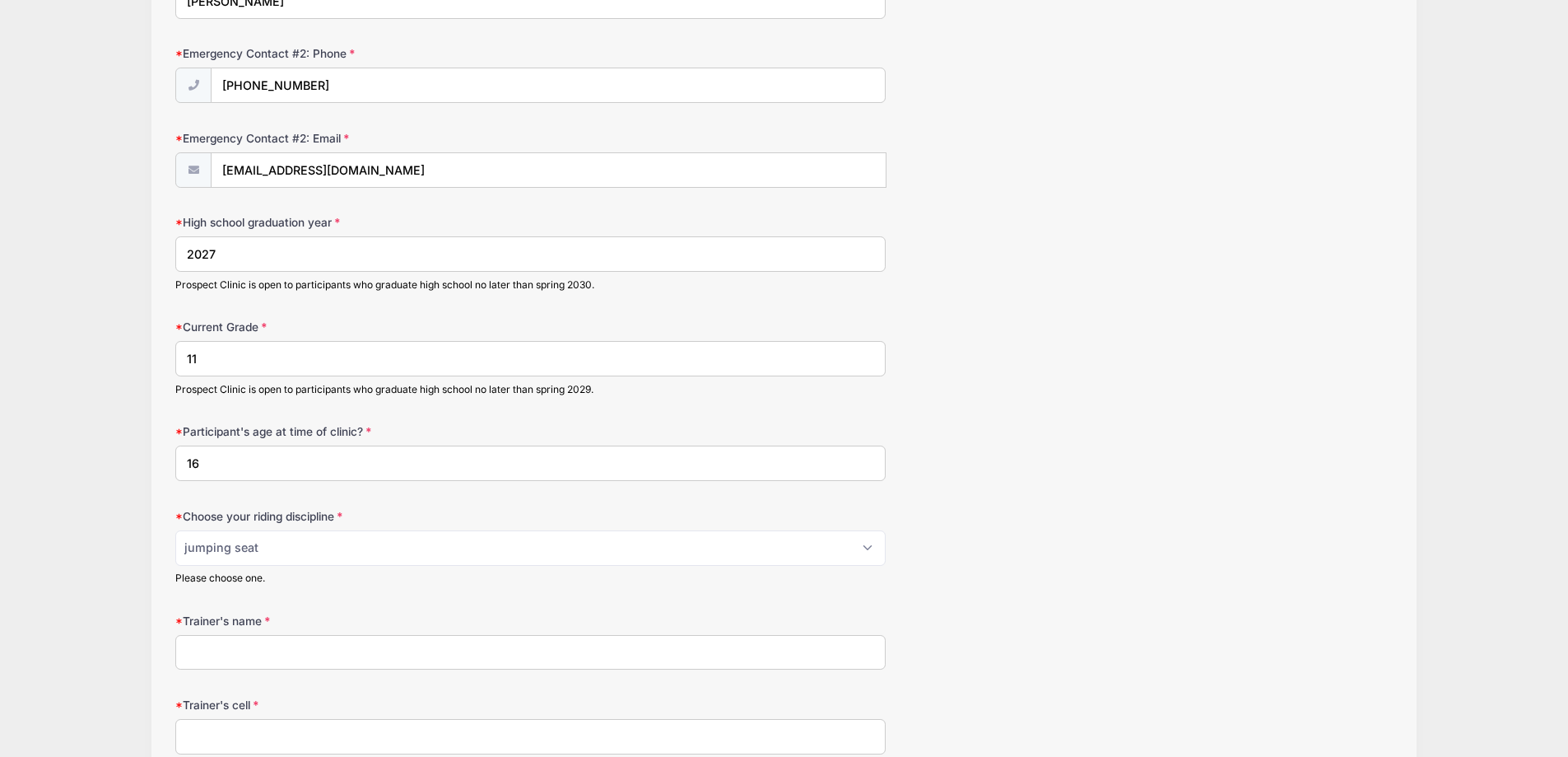
click at [205, 659] on input "Trainer's name" at bounding box center [530, 652] width 710 height 36
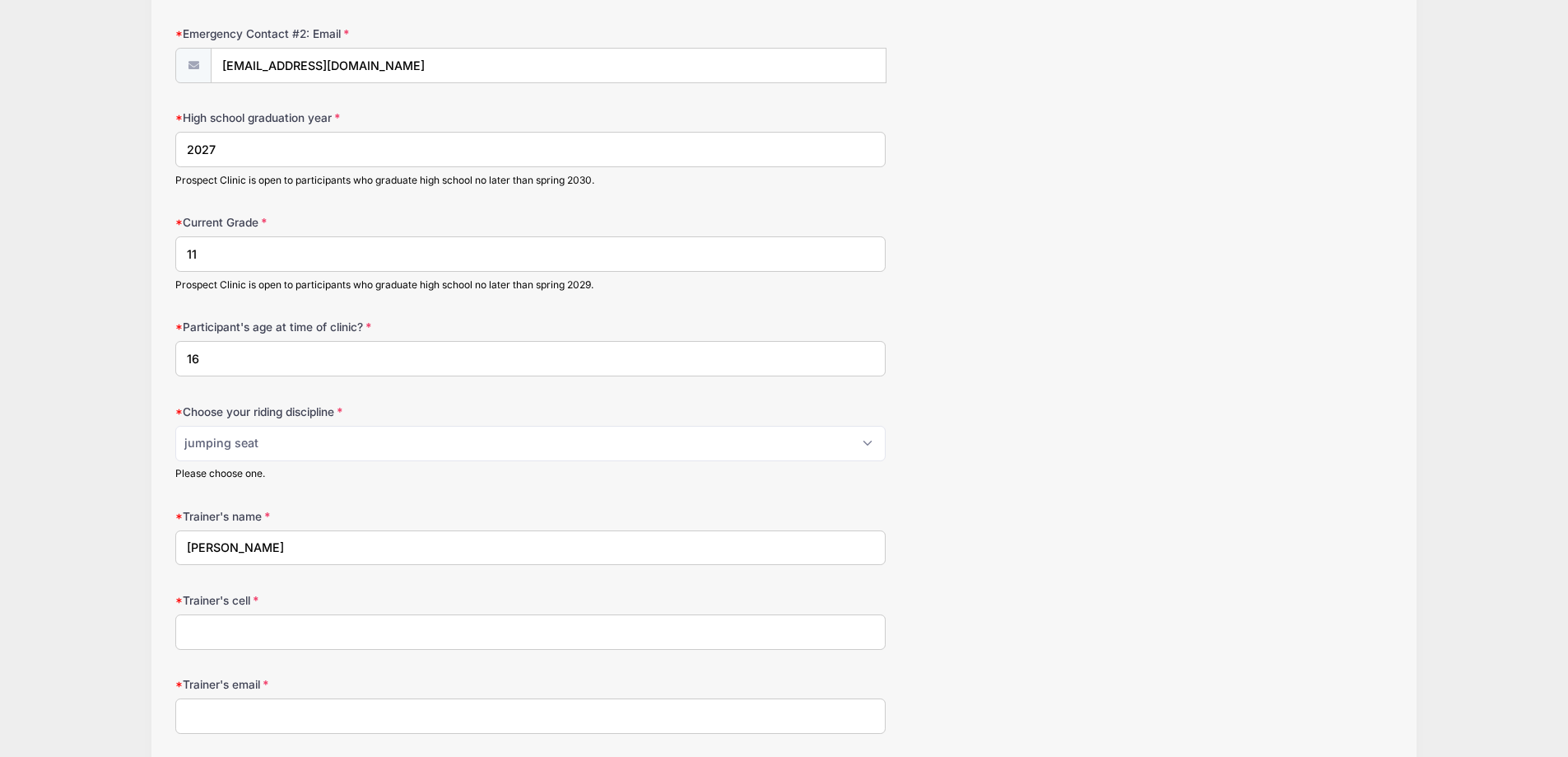
scroll to position [1579, 0]
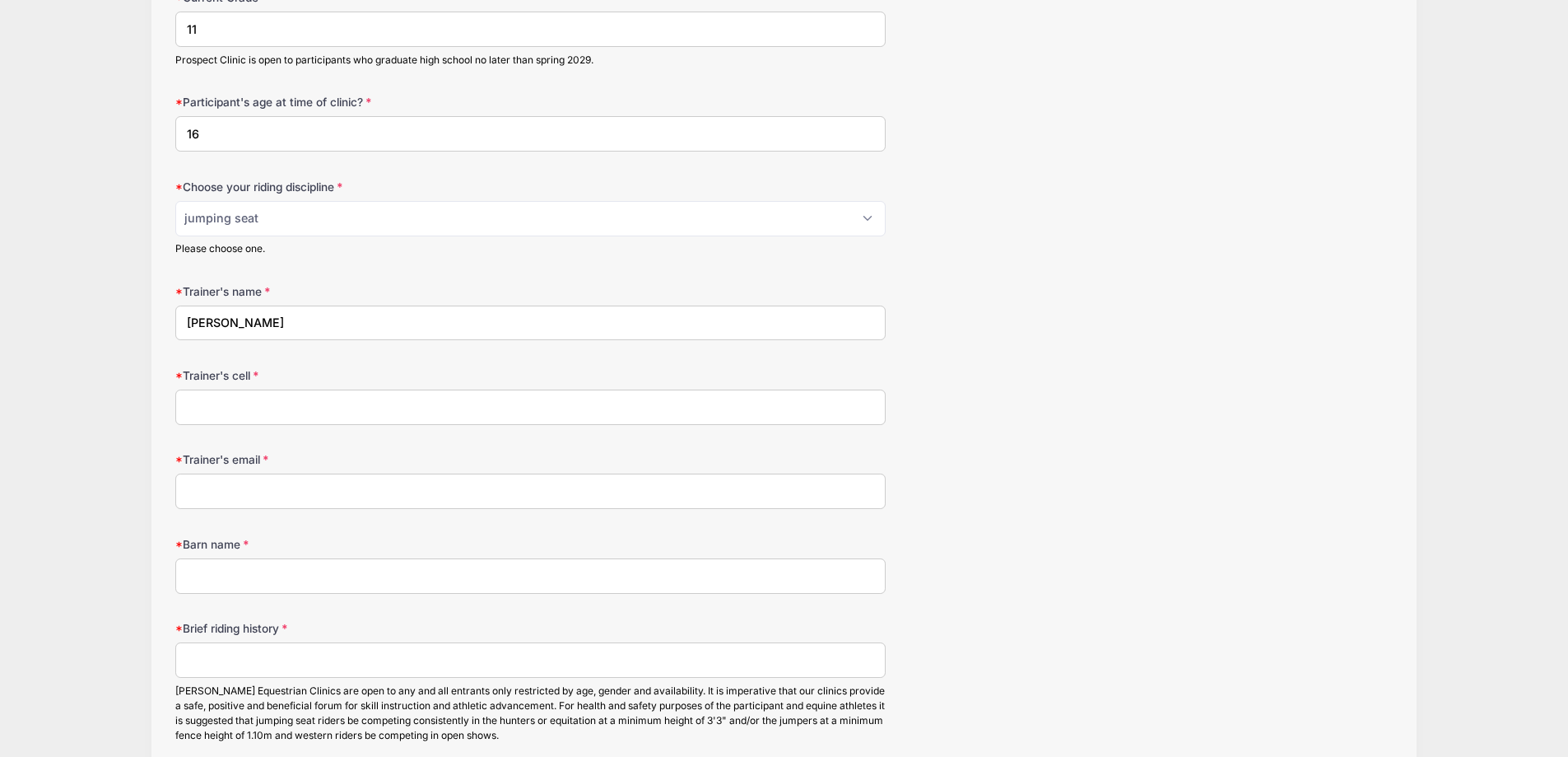
type input "Courtney Boyd"
click at [251, 591] on input "Barn name" at bounding box center [530, 576] width 710 height 36
click at [215, 406] on input "Trainer's cell" at bounding box center [530, 407] width 710 height 36
click at [224, 491] on input "Trainer's email" at bounding box center [530, 491] width 710 height 36
click at [255, 401] on input "5182217444" at bounding box center [530, 407] width 710 height 36
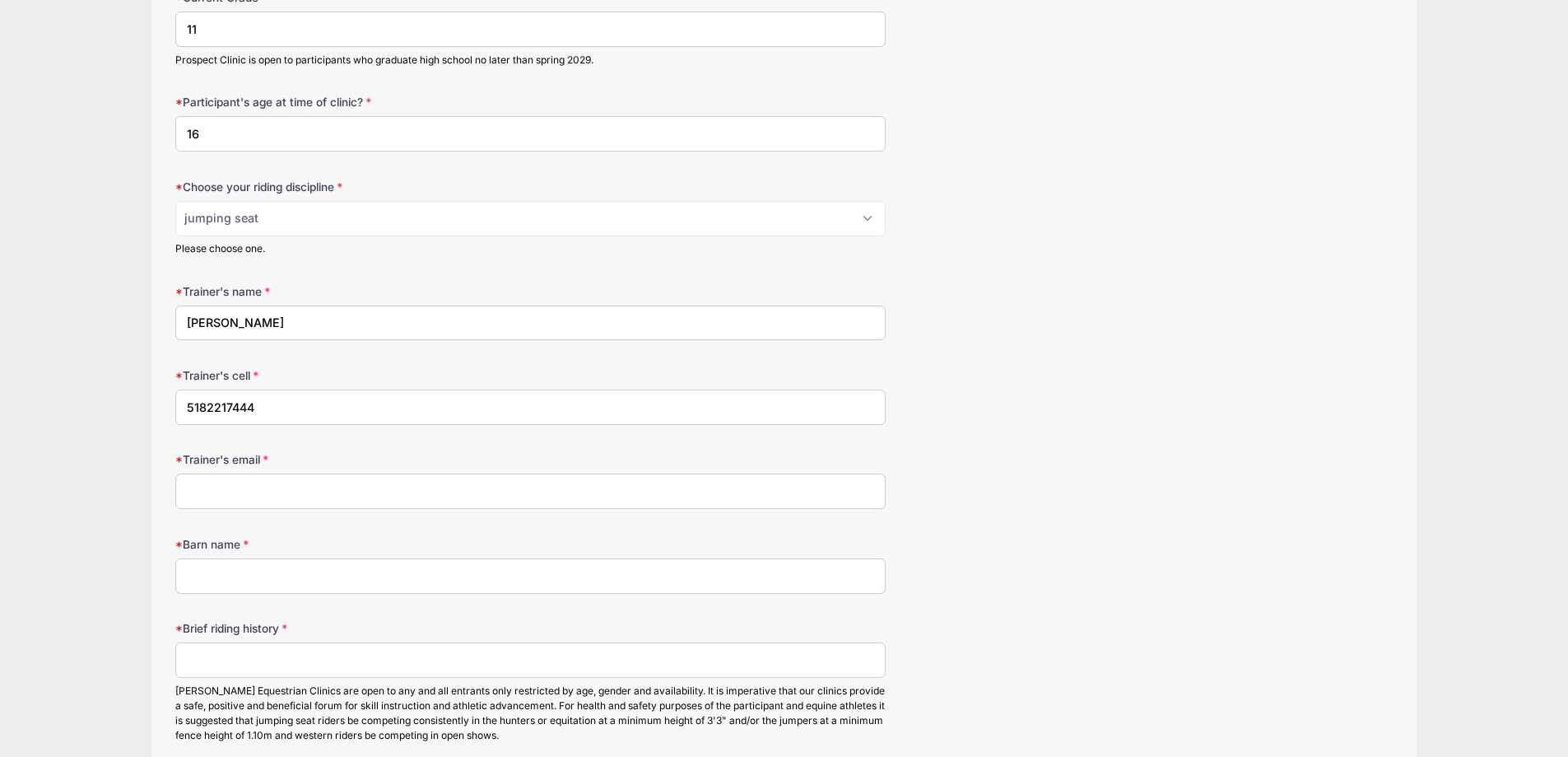
drag, startPoint x: 255, startPoint y: 401, endPoint x: 102, endPoint y: 395, distance: 153.1
type input "518-221-7444"
click at [193, 501] on input "Trainer's email" at bounding box center [530, 491] width 710 height 36
paste input "cphibbs75@aol.com"
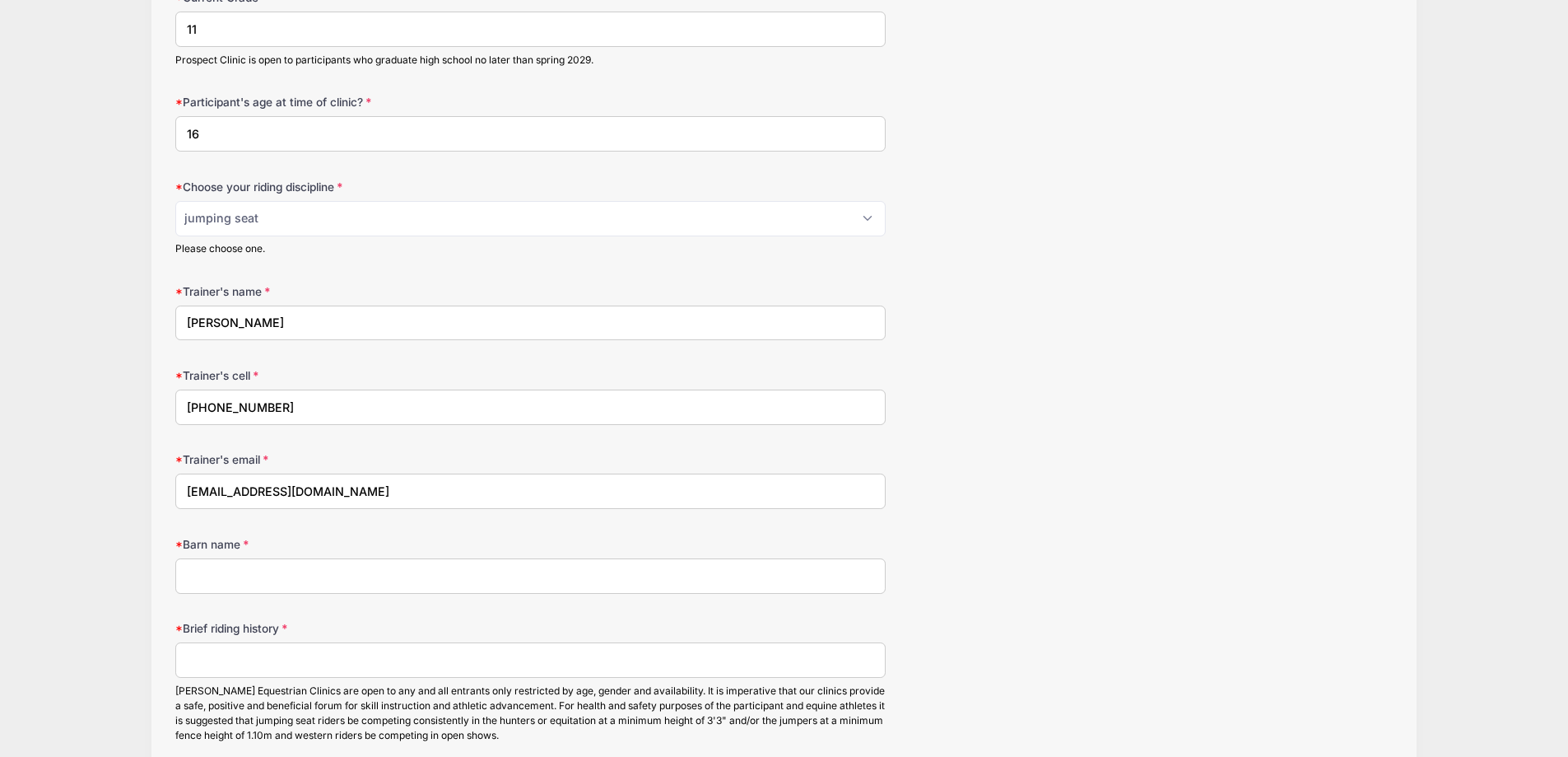
type input "cphibbs75@aol.com"
click at [221, 582] on input "Barn name" at bounding box center [530, 576] width 710 height 36
click at [254, 575] on input "Barn name" at bounding box center [530, 576] width 710 height 36
paste input "Court Lin Frae Stables"
type input "Court Lin Frae Stables"
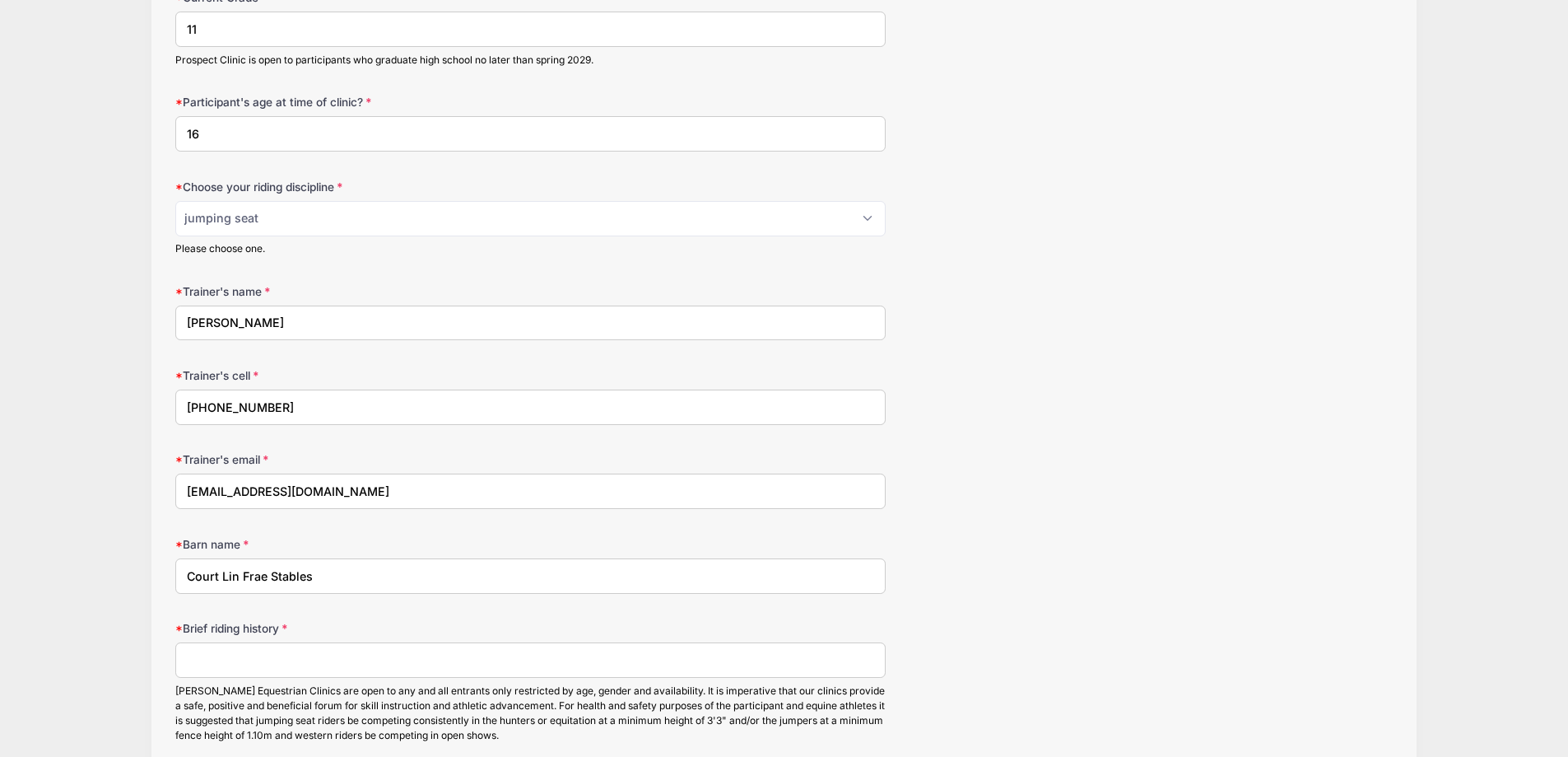
drag, startPoint x: 210, startPoint y: 662, endPoint x: 269, endPoint y: 646, distance: 61.1
click at [210, 659] on input "Brief riding history" at bounding box center [530, 660] width 710 height 36
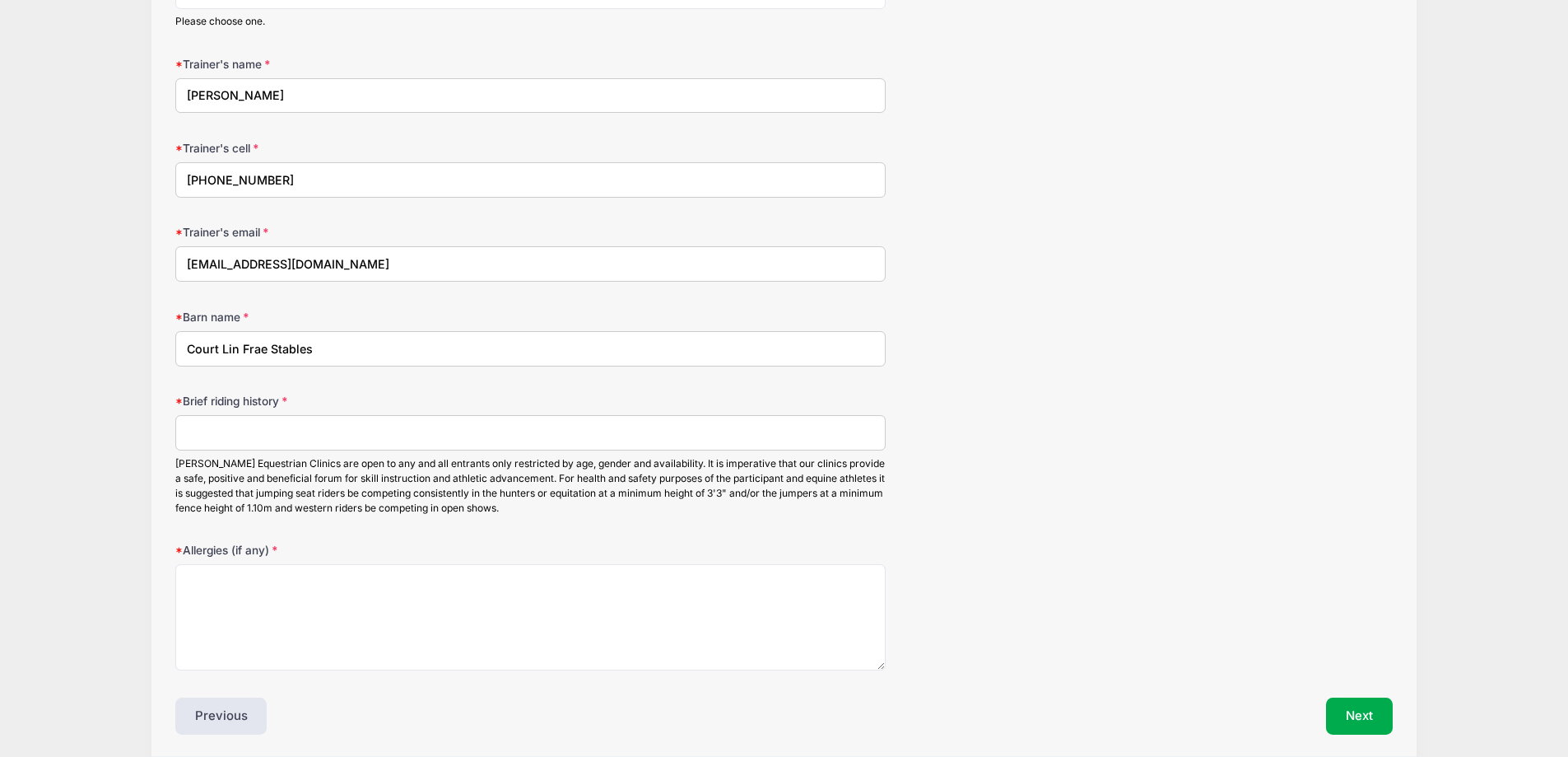
scroll to position [1870, 0]
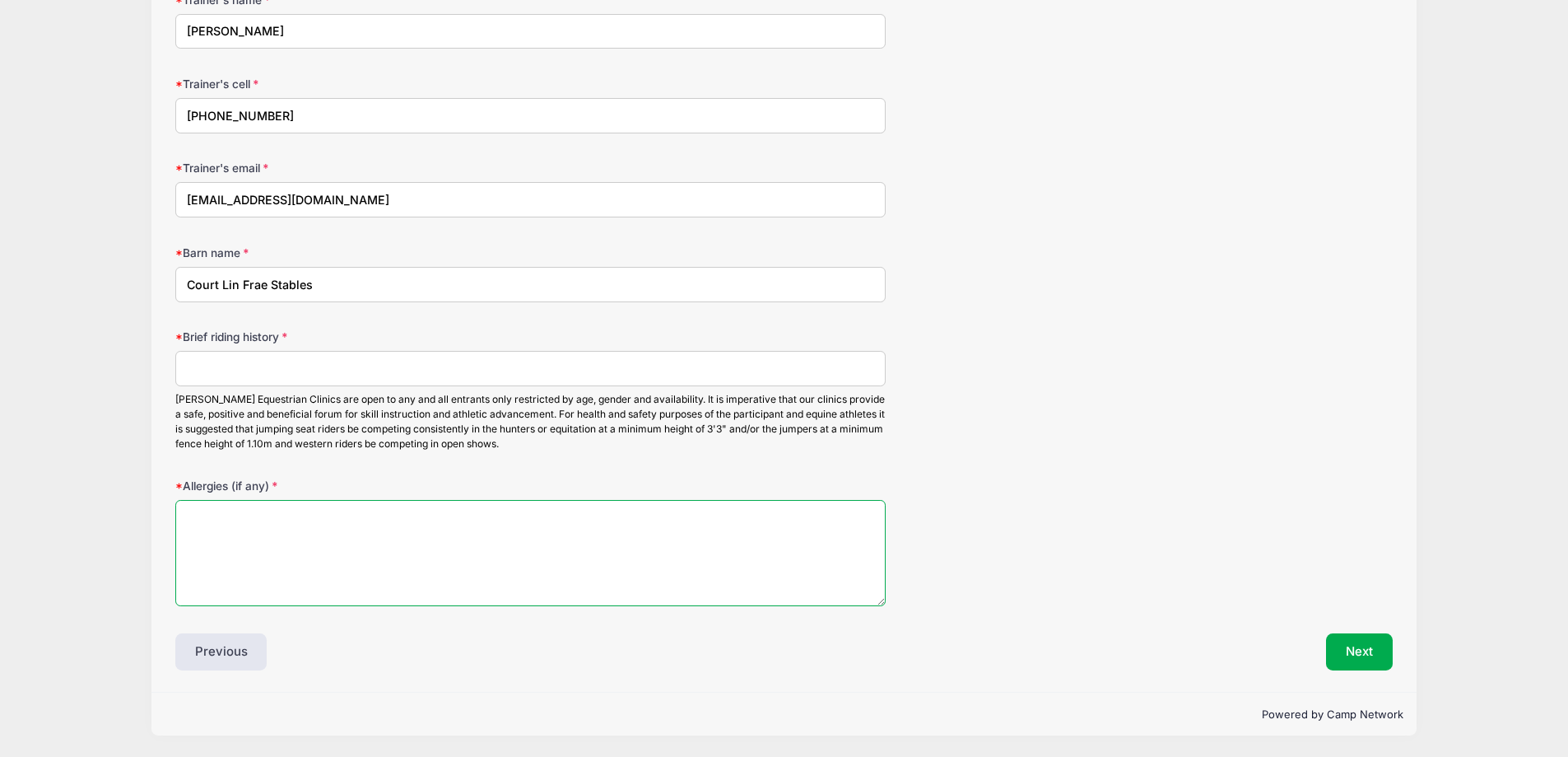
click at [331, 567] on textarea "Allergies (if any)" at bounding box center [530, 553] width 710 height 107
type textarea "None"
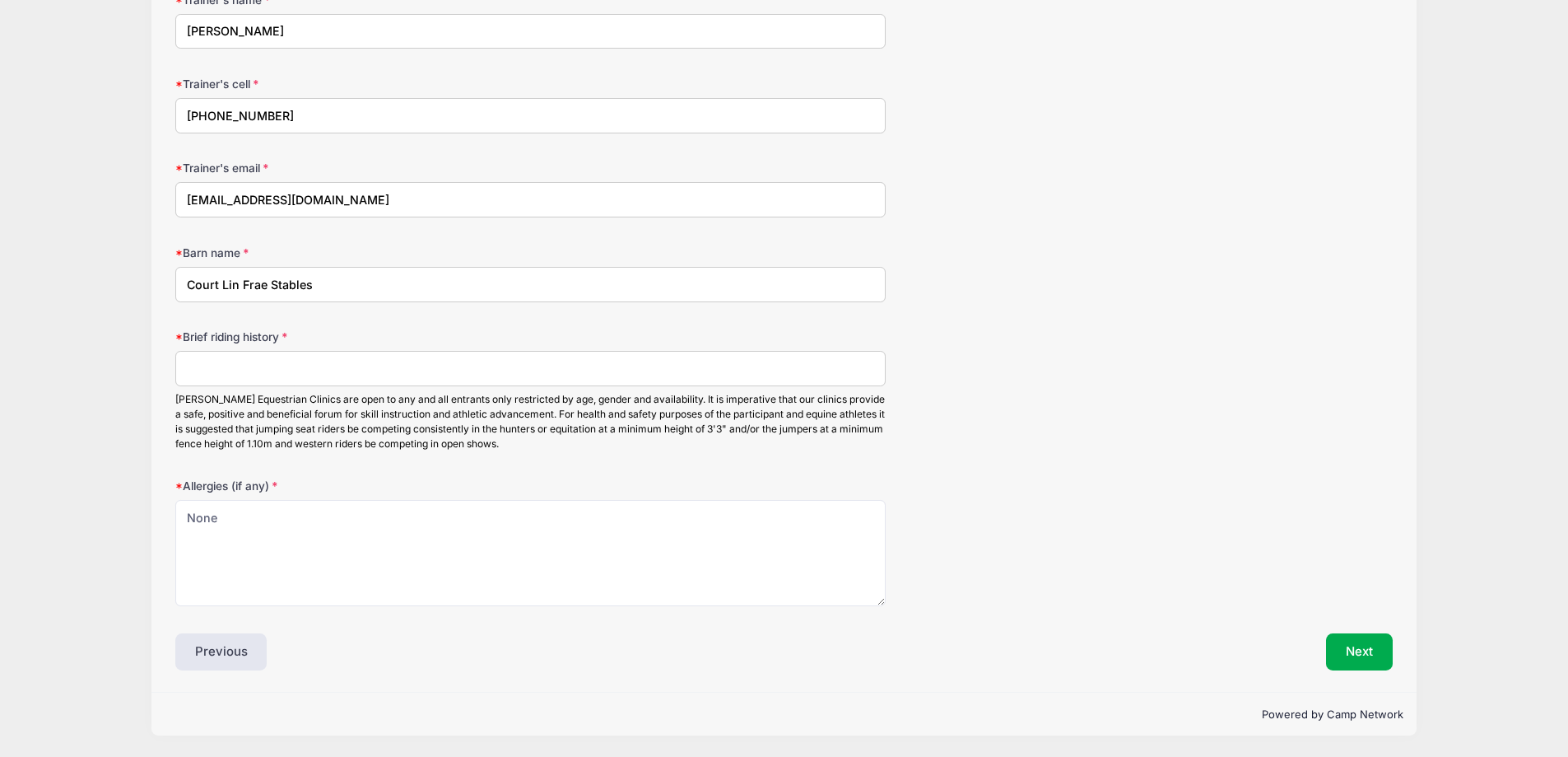
click at [339, 380] on input "Brief riding history" at bounding box center [530, 369] width 710 height 36
click at [837, 372] on input "Julia is competing at 3.3" equitation. This summer she qualified for the Hamel …" at bounding box center [530, 369] width 710 height 36
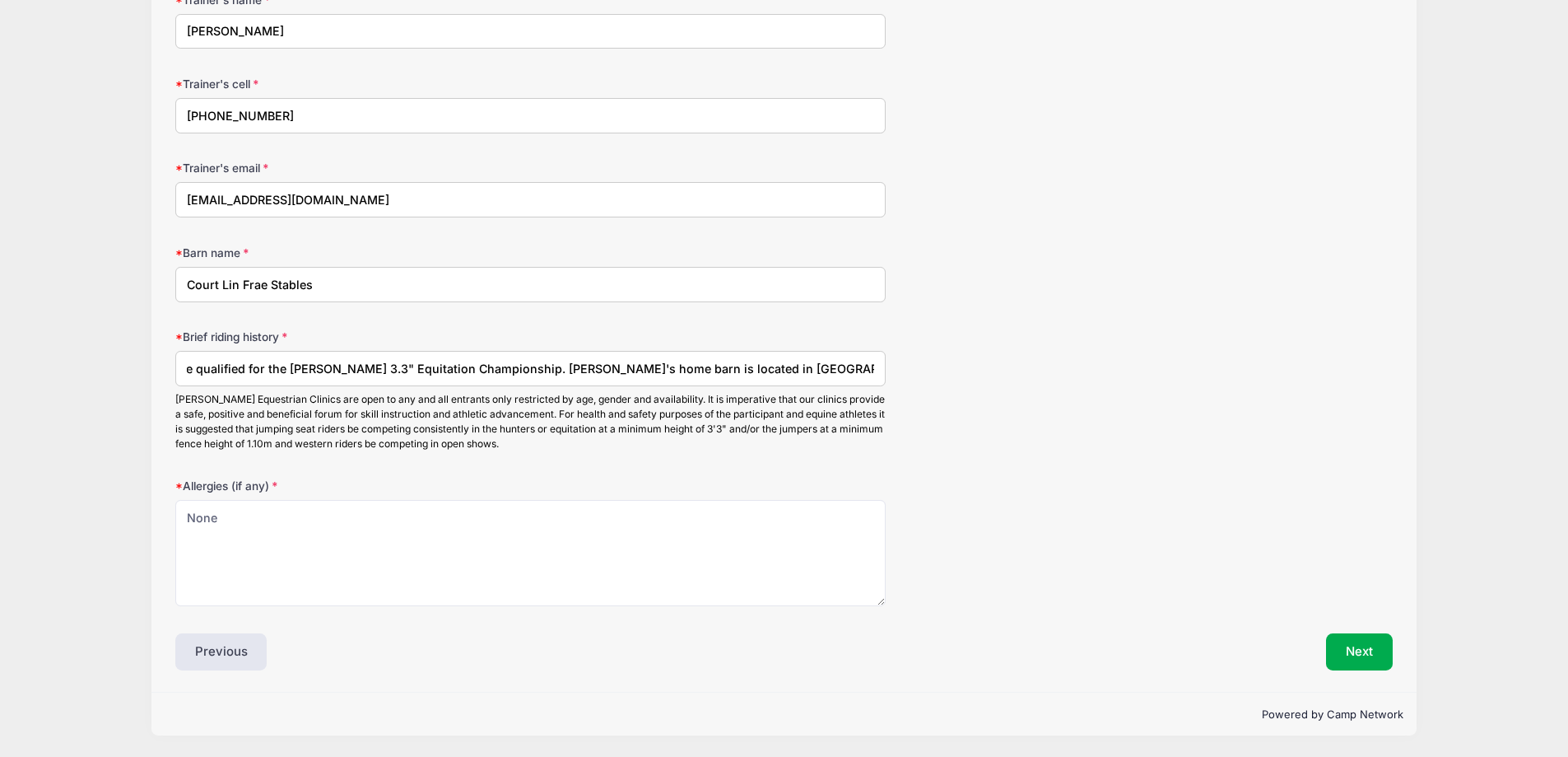
drag, startPoint x: 777, startPoint y: 373, endPoint x: 947, endPoint y: 378, distance: 170.1
click at [947, 378] on div "Brief riding history Julia is competing at 3.3" equitation. This summer she qua…" at bounding box center [784, 389] width 1218 height 123
click at [810, 363] on input "Julia is competing at 3.3" equitation. This summer she qualified for the Hamel …" at bounding box center [530, 369] width 710 height 36
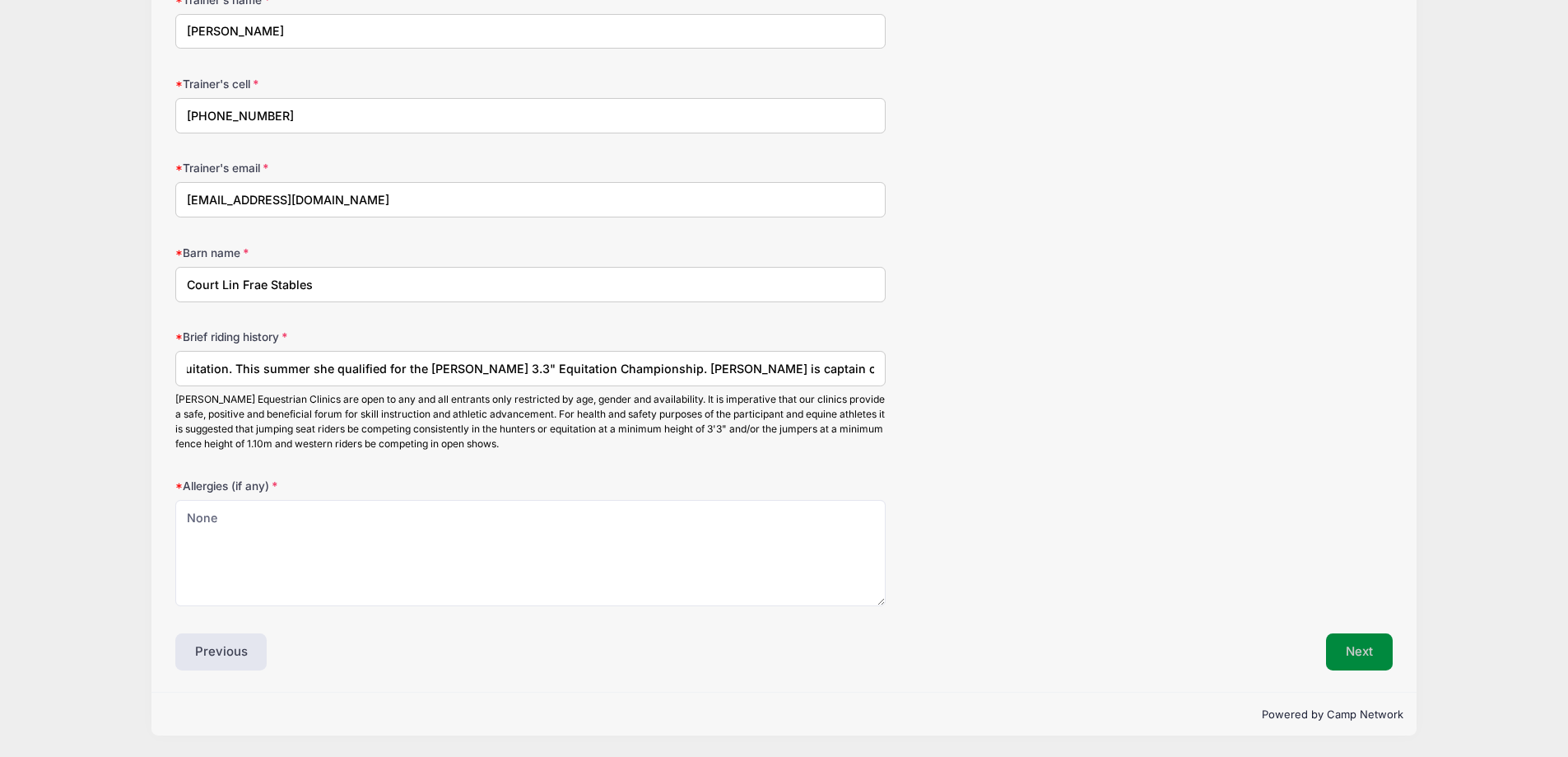
type input "Julia is competing at 3.3" equitation. This summer she qualified for the Hamel …"
click at [1343, 658] on button "Next" at bounding box center [1359, 652] width 67 height 38
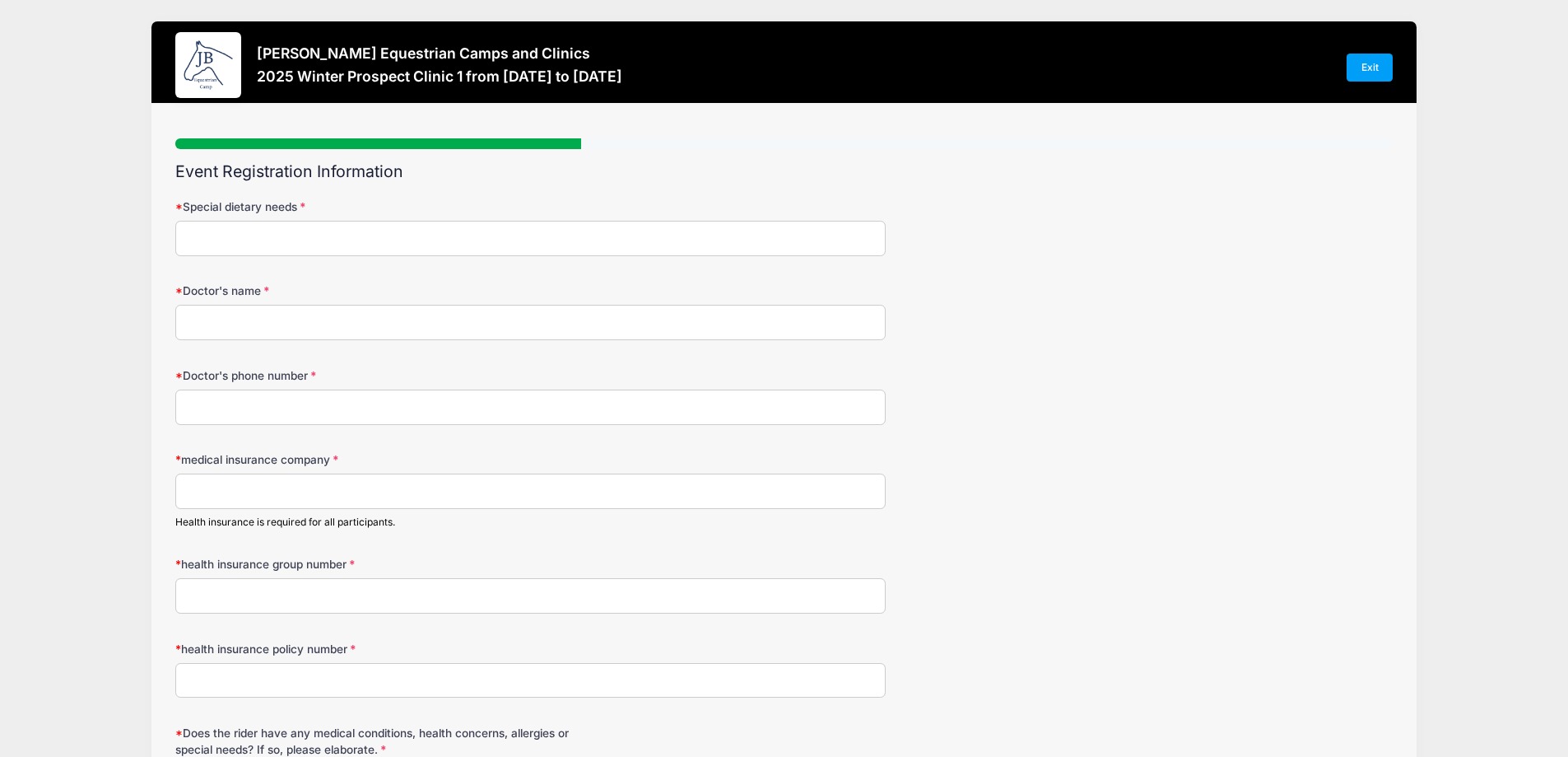
click at [373, 240] on input "Special dietary needs" at bounding box center [530, 239] width 710 height 36
type input "None"
type input "Dr. Ronald Romear"
click at [468, 403] on input "Doctor's phone number" at bounding box center [530, 407] width 710 height 36
type input "561-242-0505"
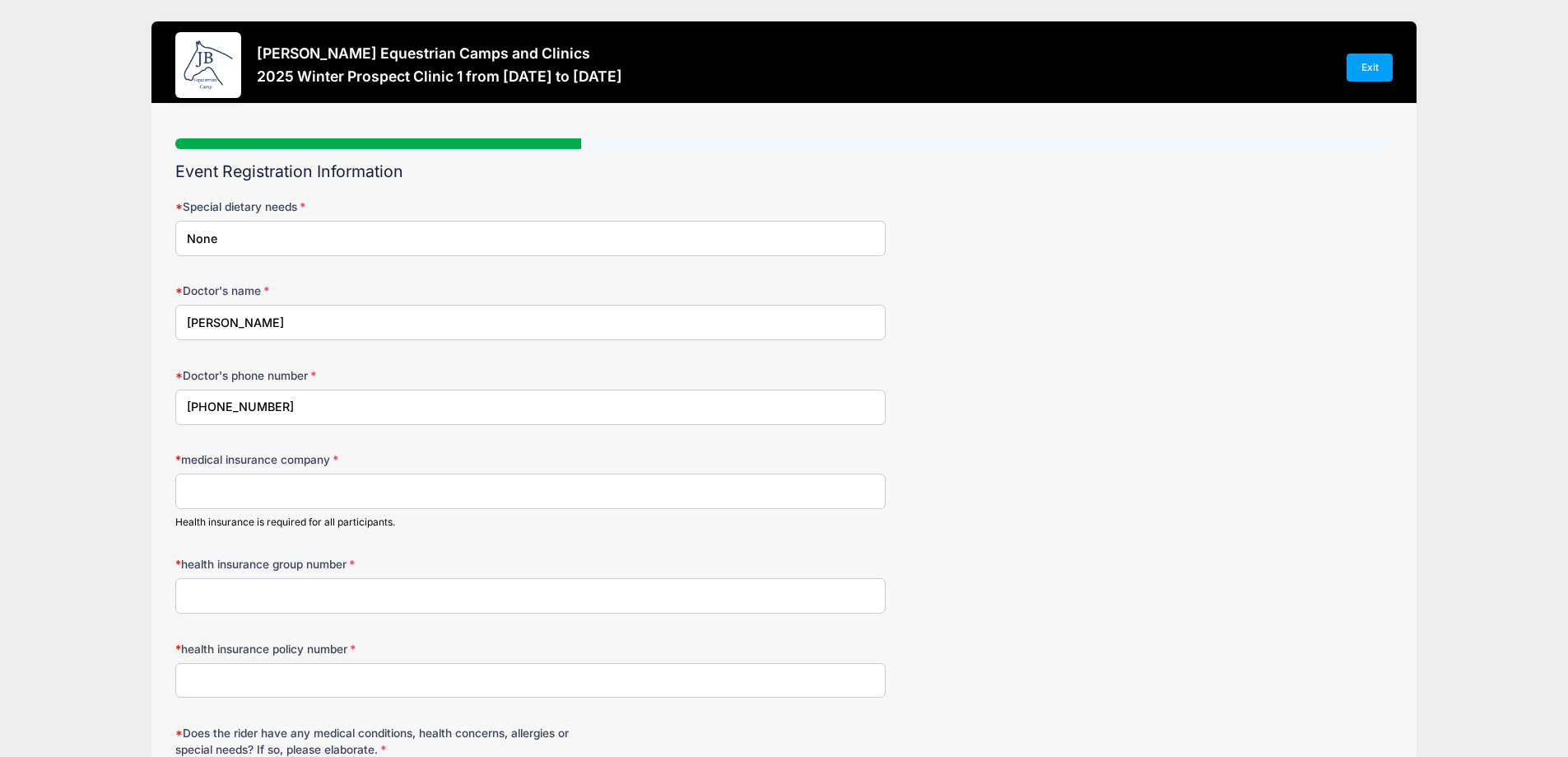
click at [379, 485] on input "medical insurance company" at bounding box center [530, 491] width 710 height 36
type input "Blue Cross Blue Shield"
click at [283, 607] on input "health insurance group number" at bounding box center [530, 596] width 710 height 36
type input "OCK562388289981"
click at [287, 679] on input "health insurance policy number" at bounding box center [530, 680] width 710 height 36
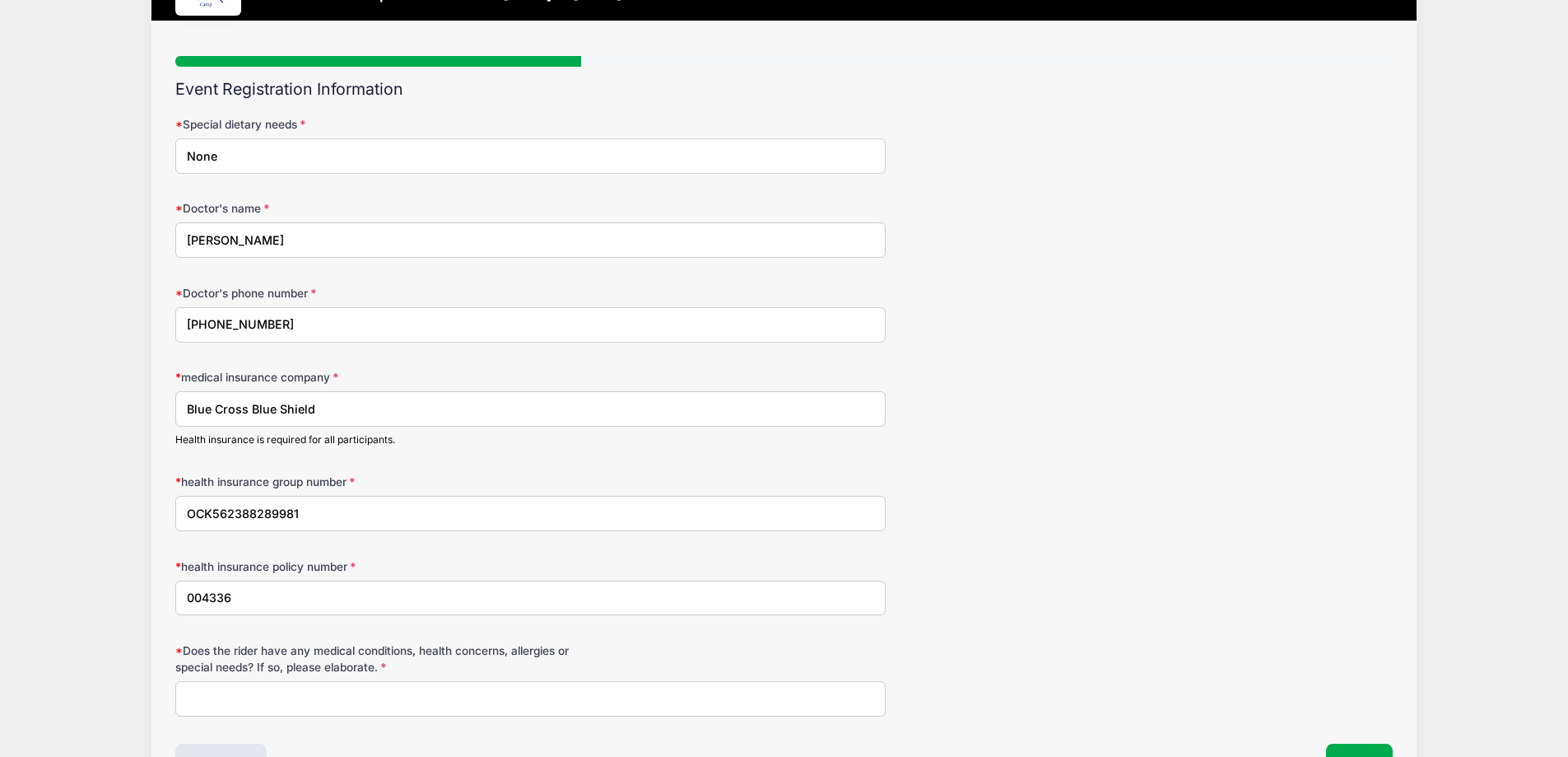
scroll to position [164, 0]
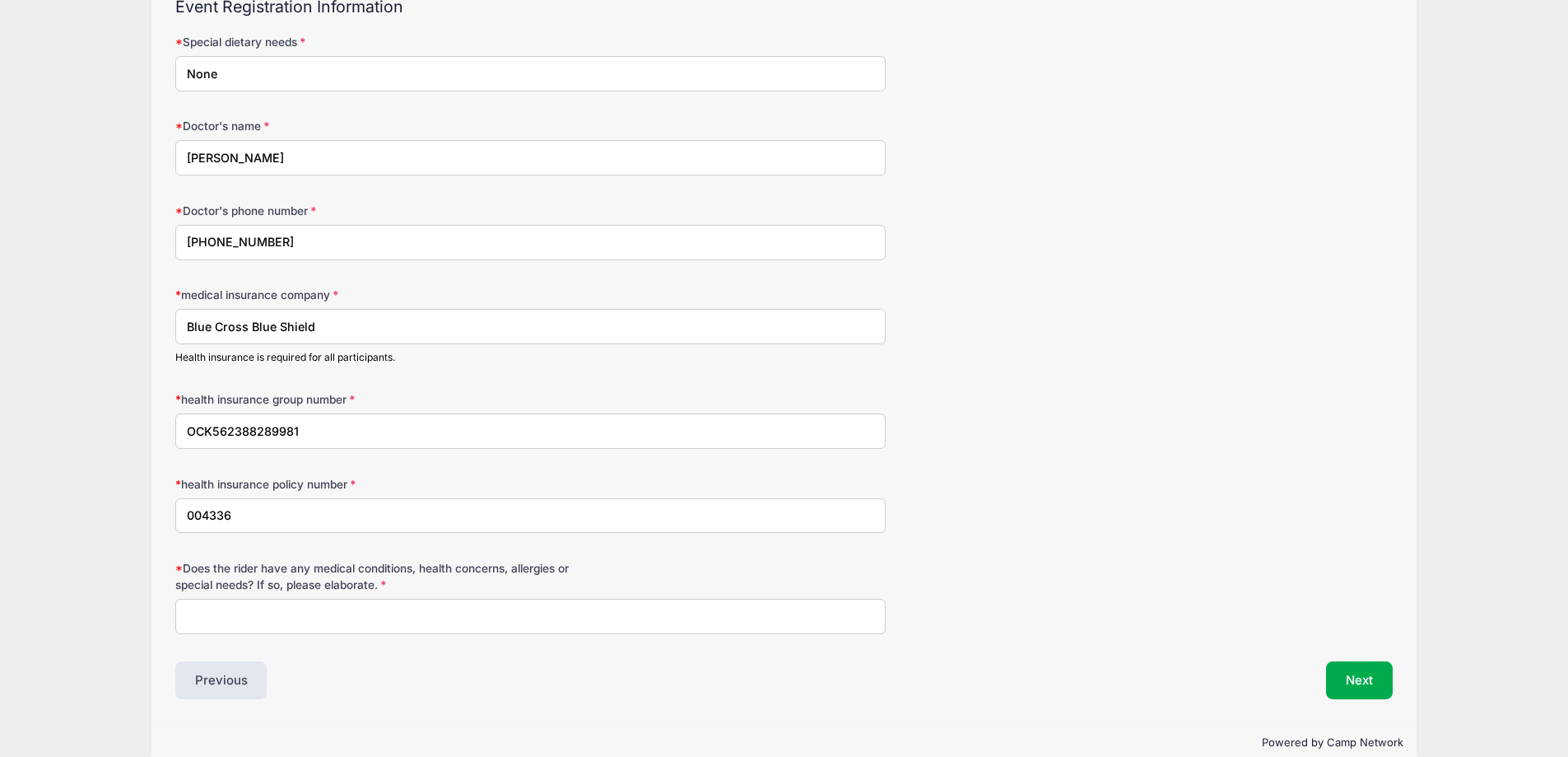
type input "004336"
click at [301, 606] on input "Does the rider have any medical conditions, health concerns, allergies or speci…" at bounding box center [530, 617] width 710 height 36
type input "None"
click at [1353, 681] on button "Next" at bounding box center [1359, 680] width 67 height 38
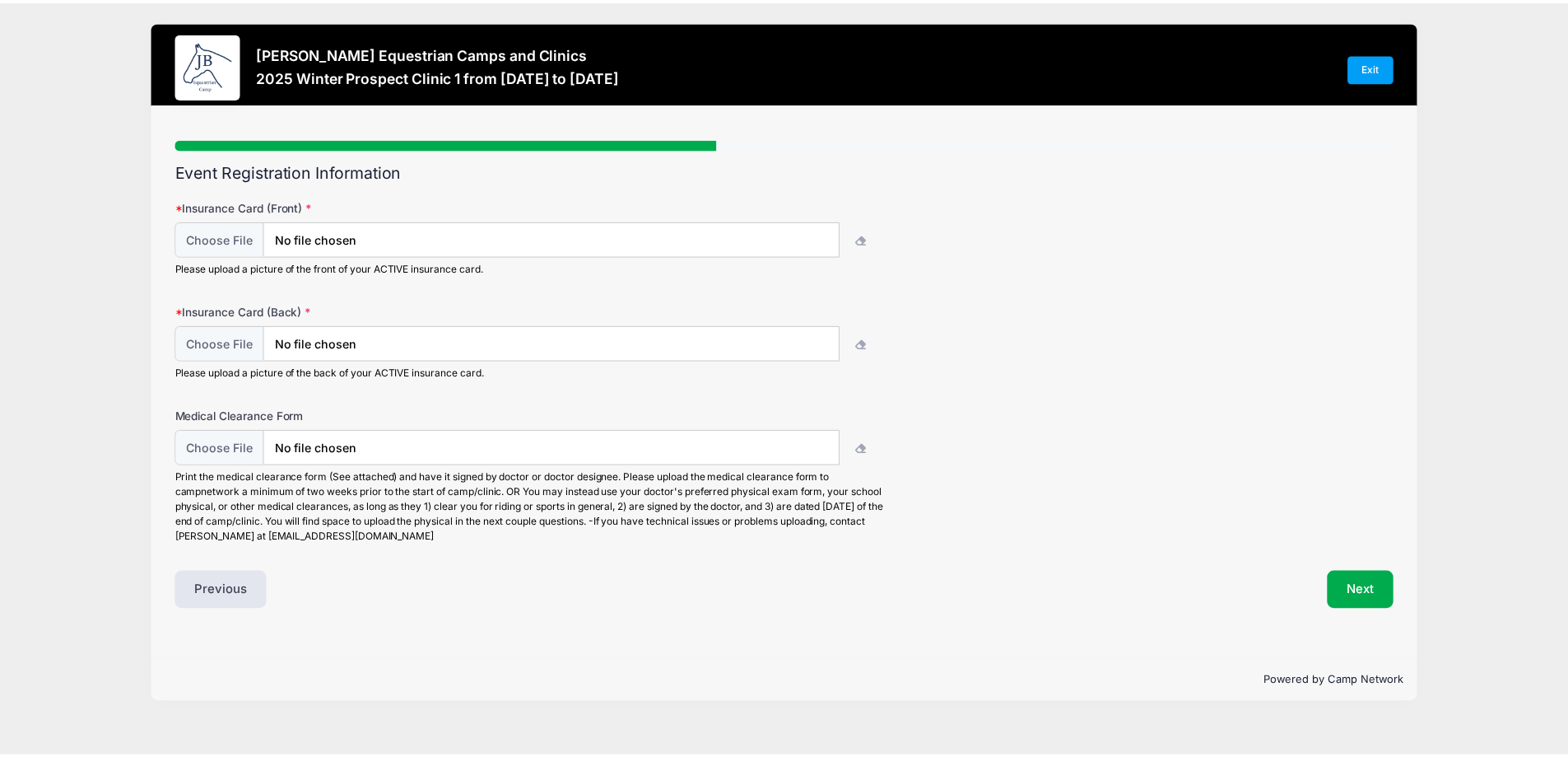
scroll to position [0, 0]
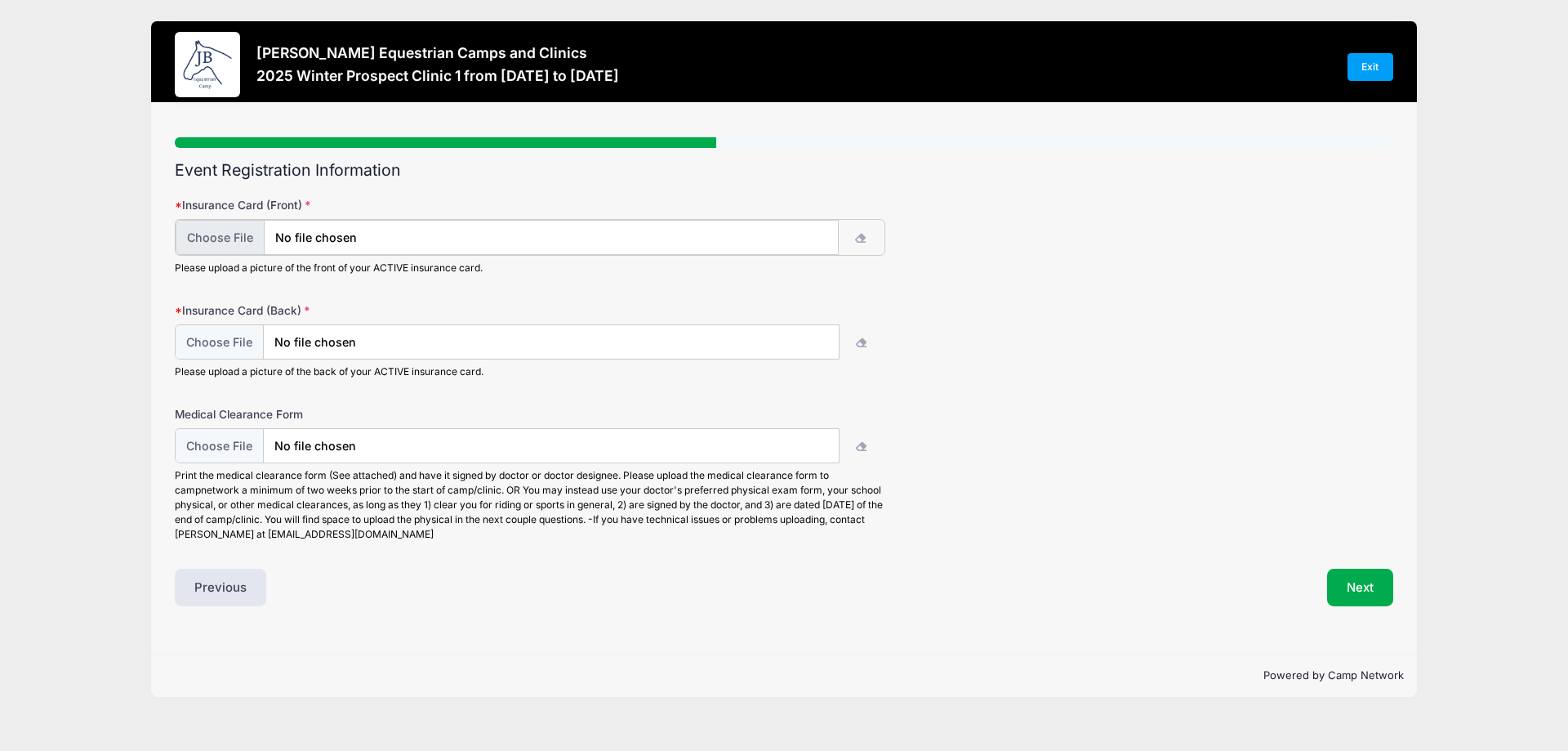
click at [223, 247] on input "file" at bounding box center [507, 237] width 663 height 36
type input "C:\fakepath\insurance card front.jpg"
click at [427, 343] on input "file" at bounding box center [507, 341] width 663 height 36
type input "C:\fakepath\insurance card back.jpg"
click at [1366, 582] on button "Next" at bounding box center [1360, 586] width 66 height 38
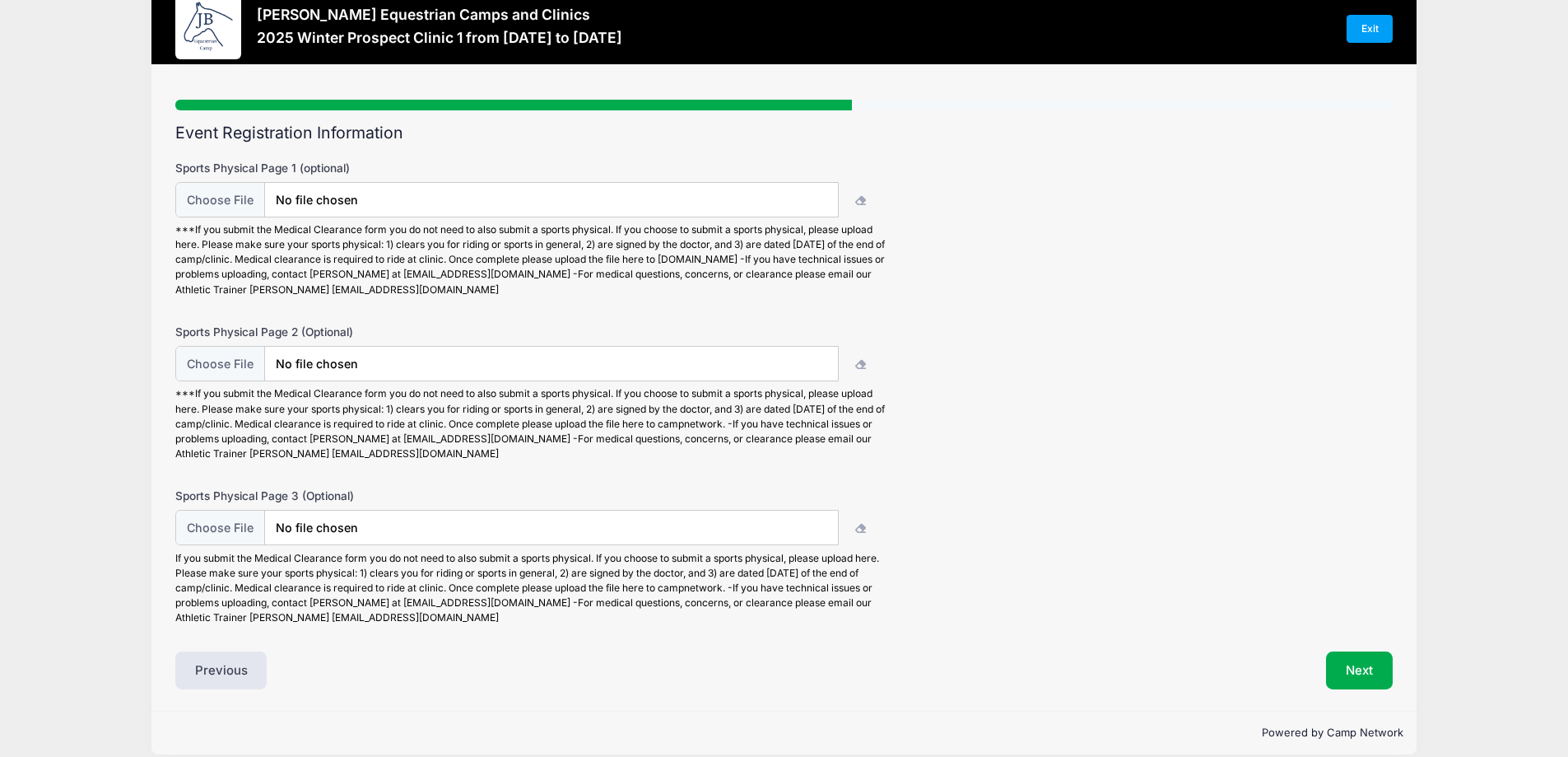
scroll to position [58, 0]
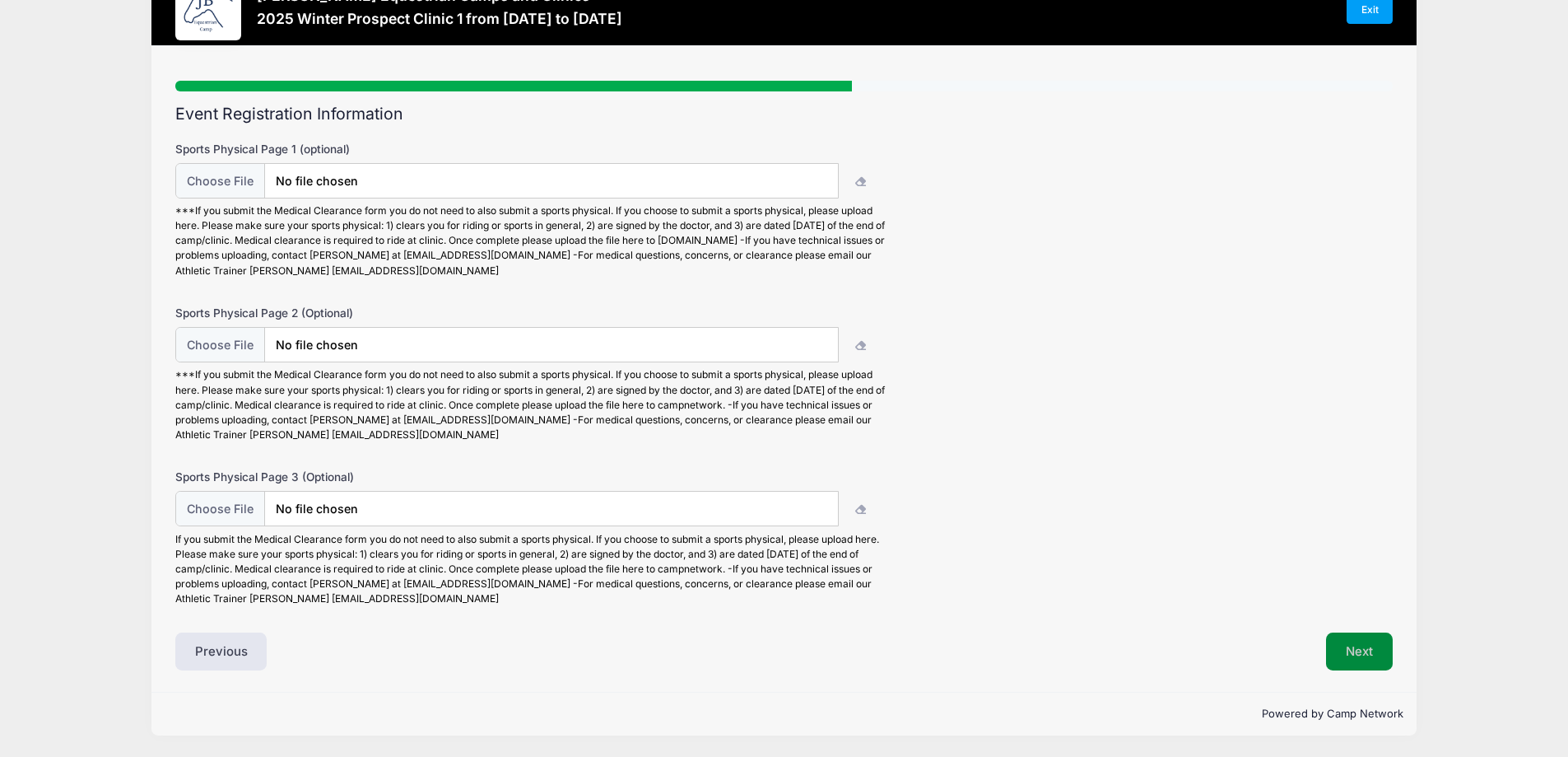
click at [1370, 668] on button "Next" at bounding box center [1359, 651] width 67 height 38
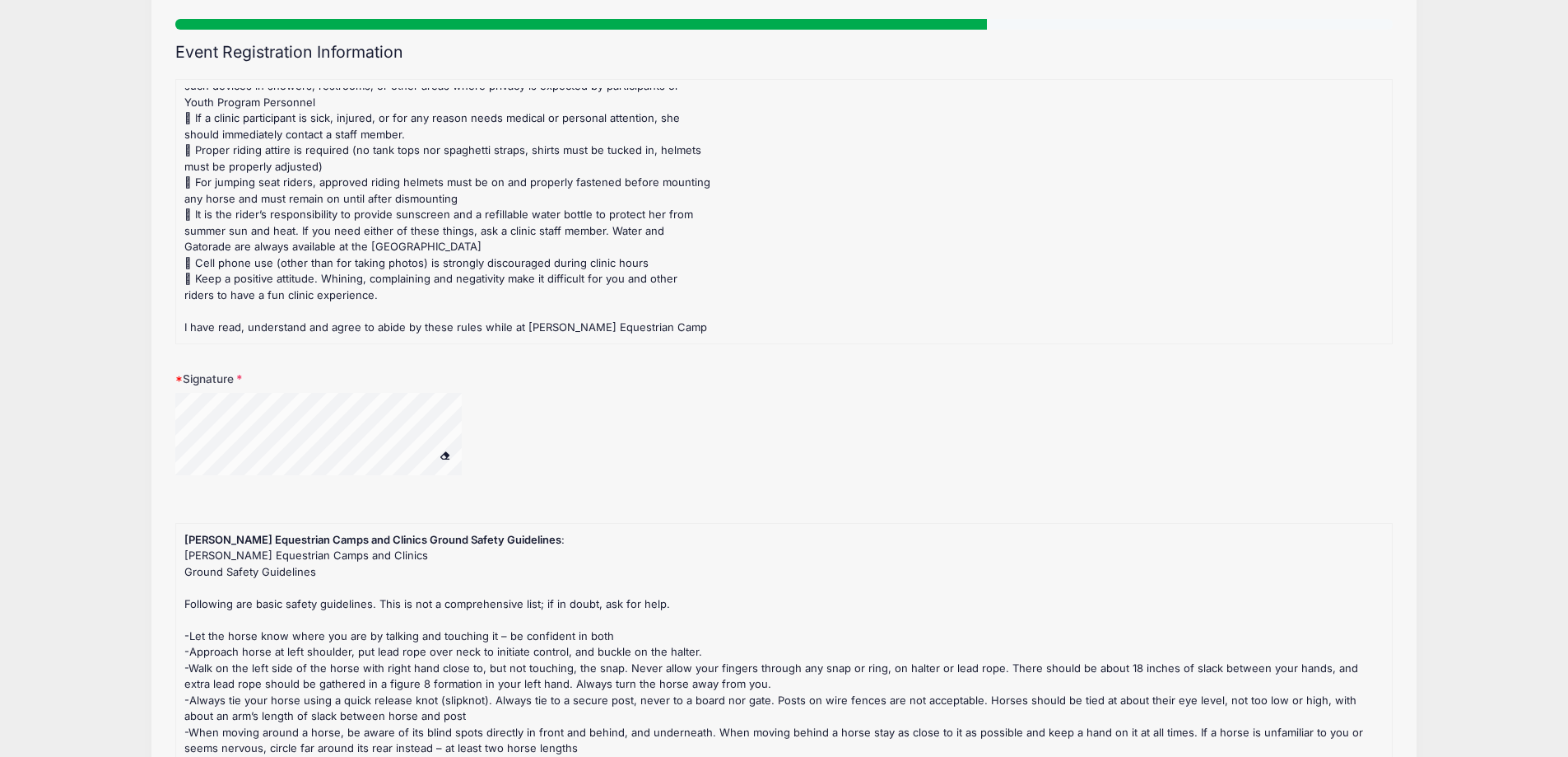
scroll to position [330, 0]
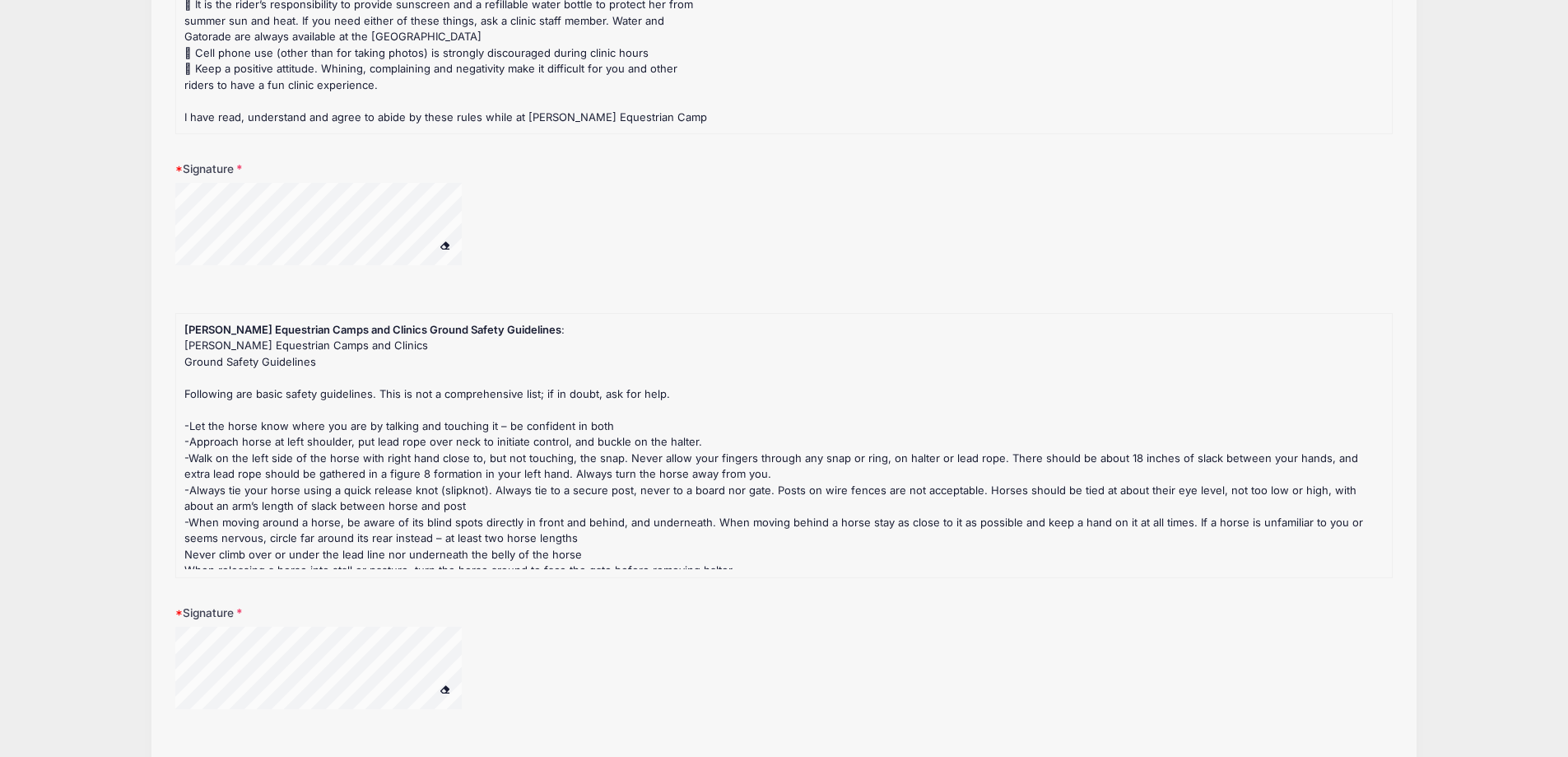
click at [516, 232] on div at bounding box center [530, 234] width 710 height 103
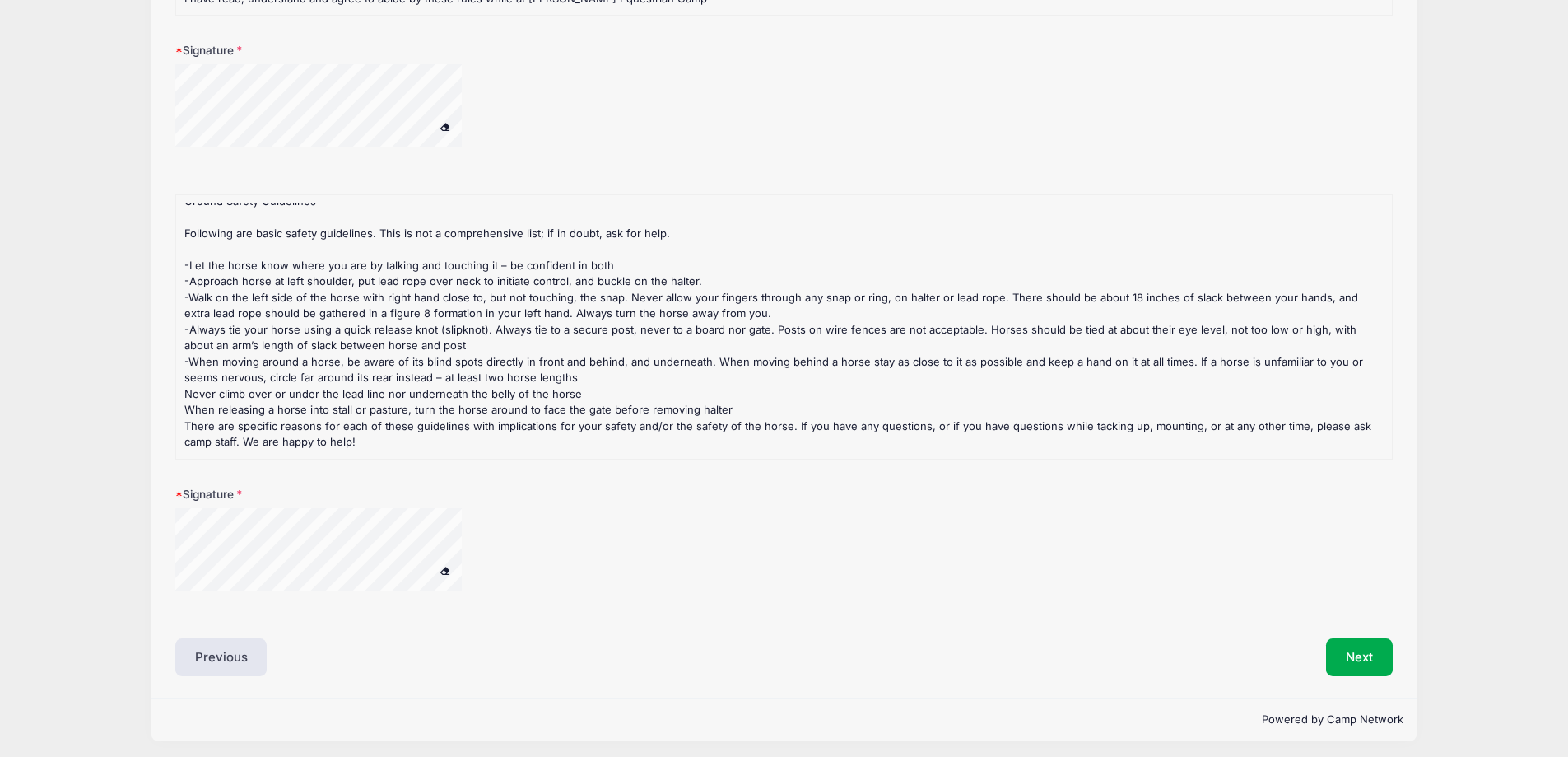
scroll to position [454, 0]
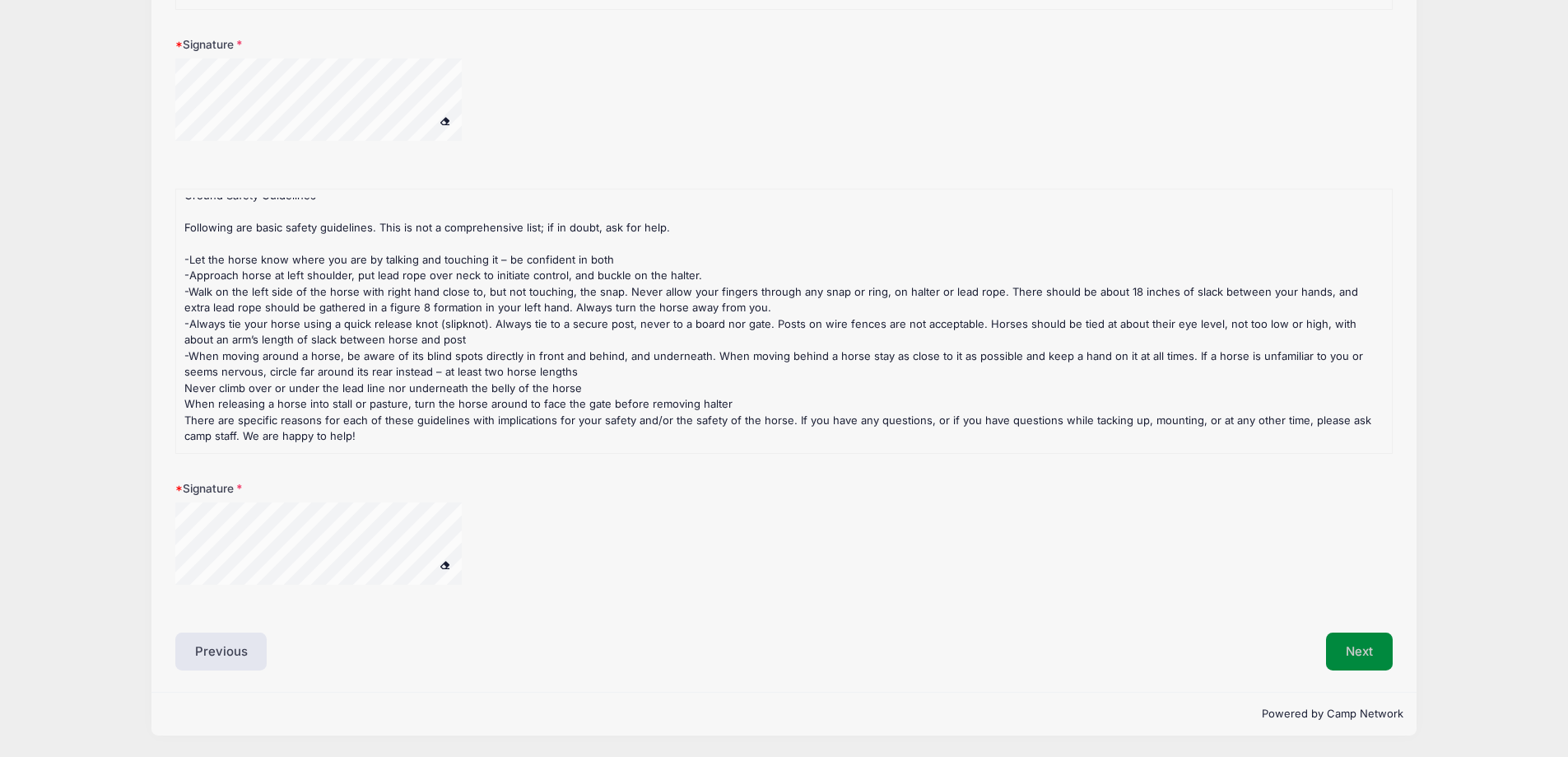
click at [1365, 650] on button "Next" at bounding box center [1359, 651] width 67 height 38
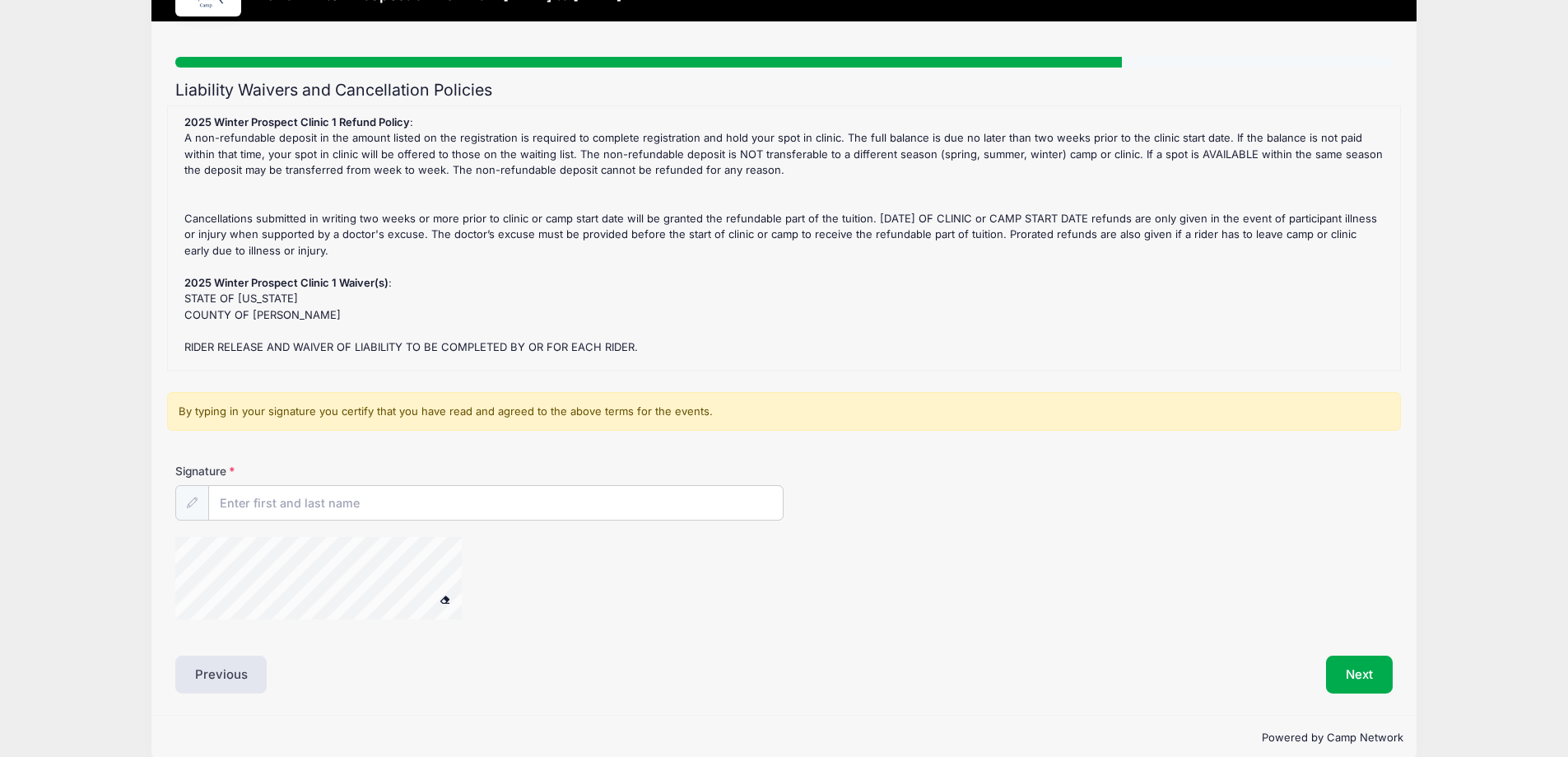
scroll to position [83, 0]
click at [326, 489] on input "Signature" at bounding box center [496, 503] width 574 height 36
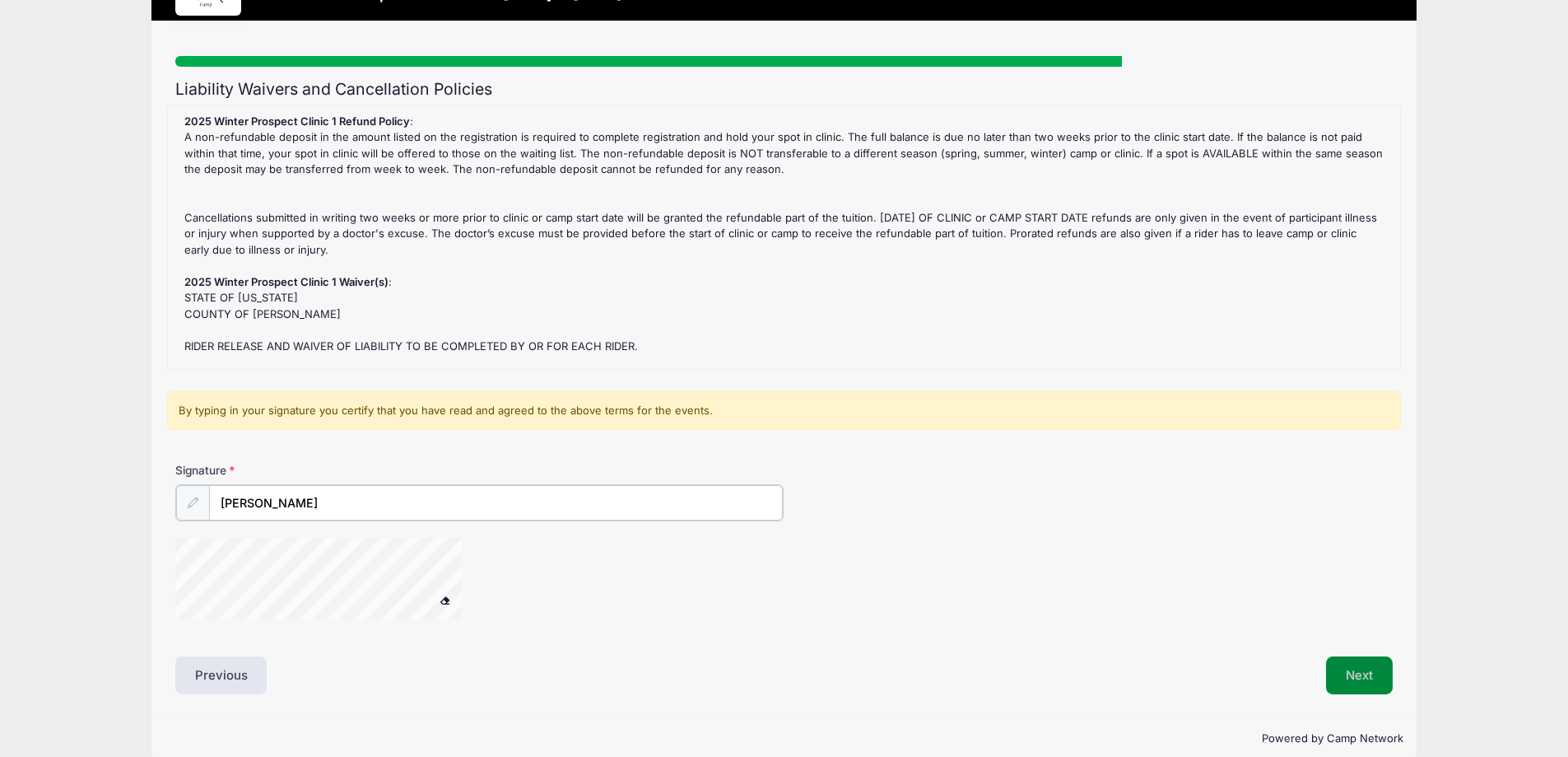
type input "[PERSON_NAME]"
click at [1368, 681] on button "Next" at bounding box center [1359, 673] width 67 height 38
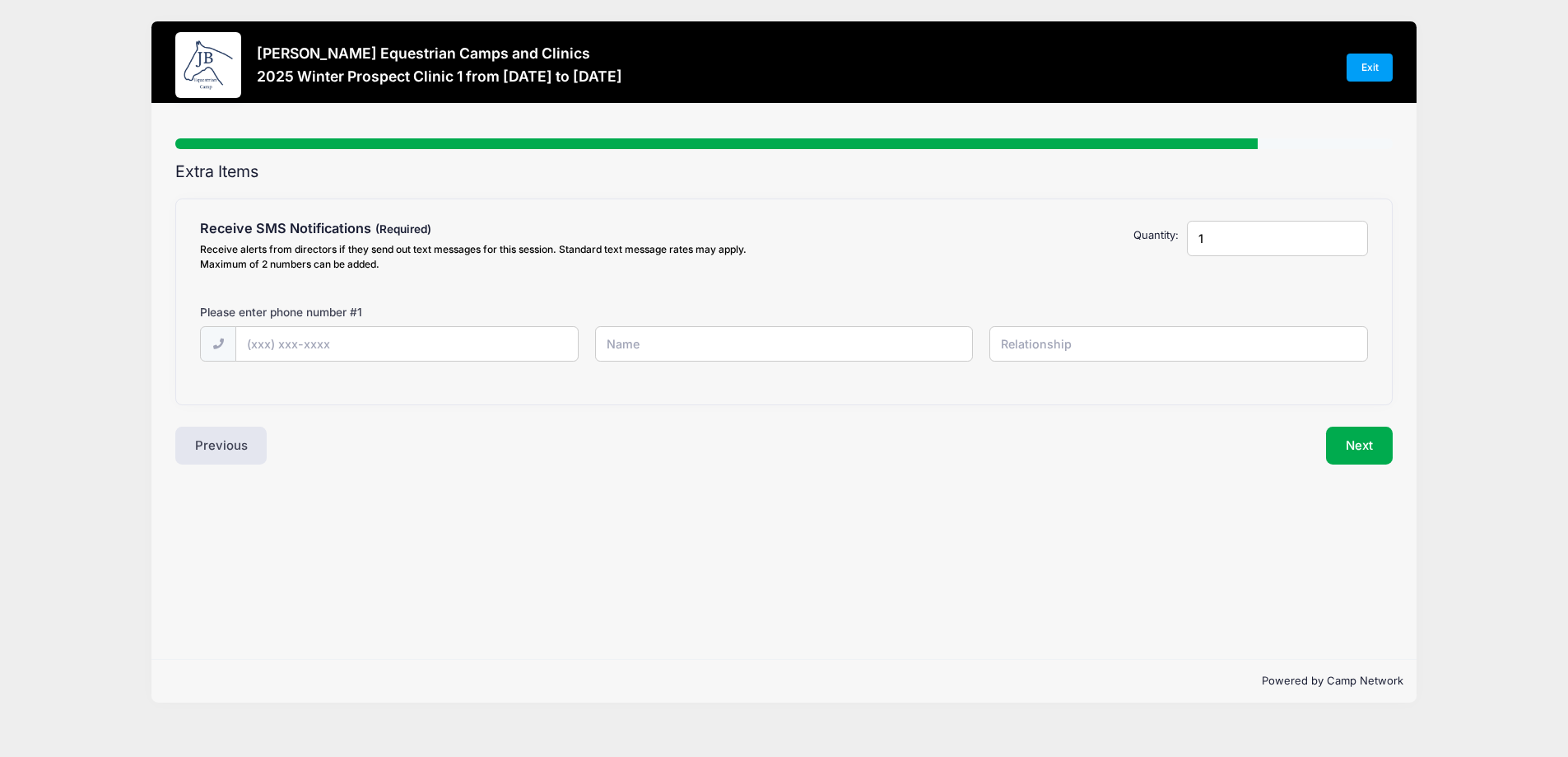
scroll to position [0, 0]
click at [365, 336] on input "text" at bounding box center [410, 345] width 344 height 36
type input "(561) 379-6211"
click at [632, 352] on input "text" at bounding box center [790, 344] width 382 height 36
type input "[PERSON_NAME]"
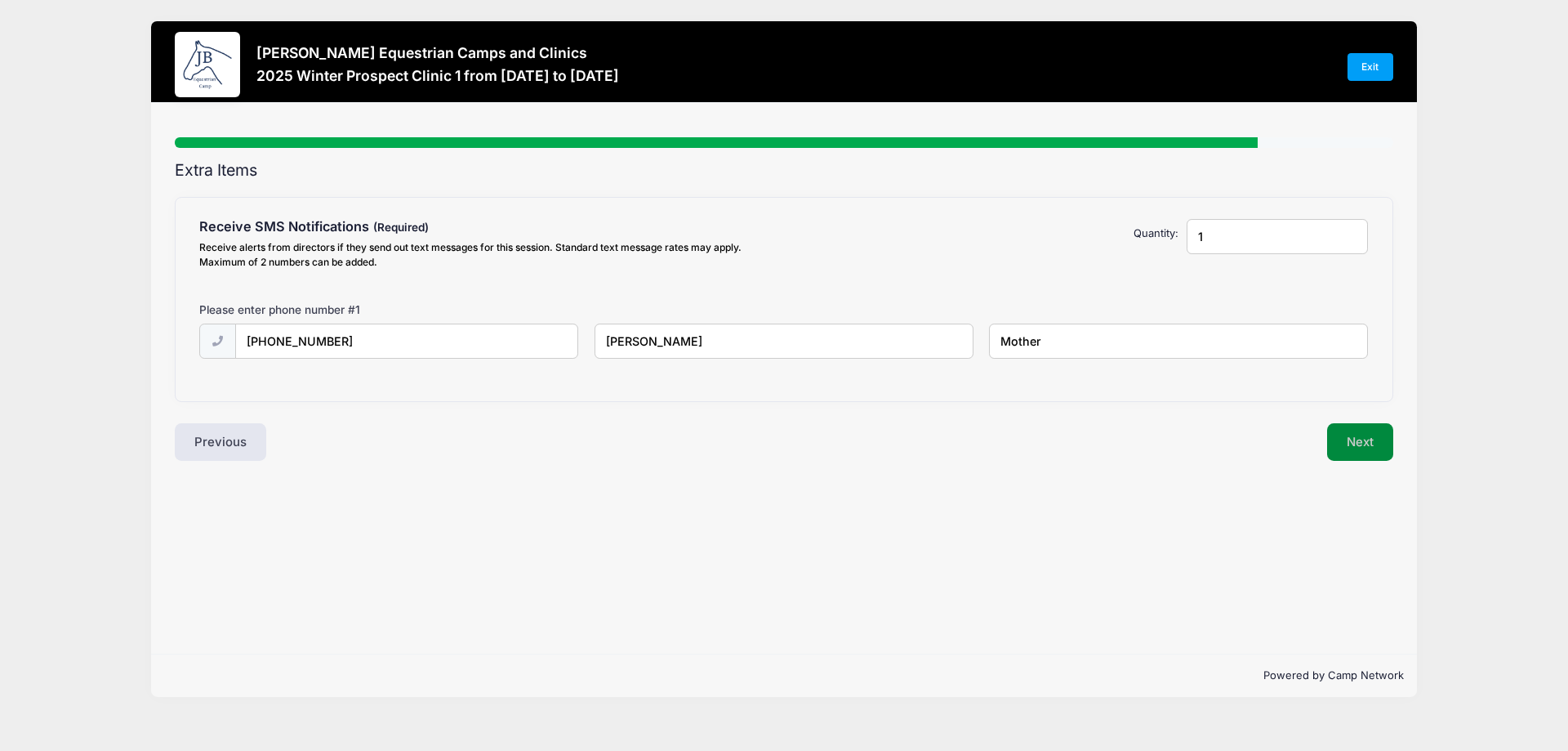
type input "Mother"
click at [1349, 440] on button "Next" at bounding box center [1360, 442] width 66 height 38
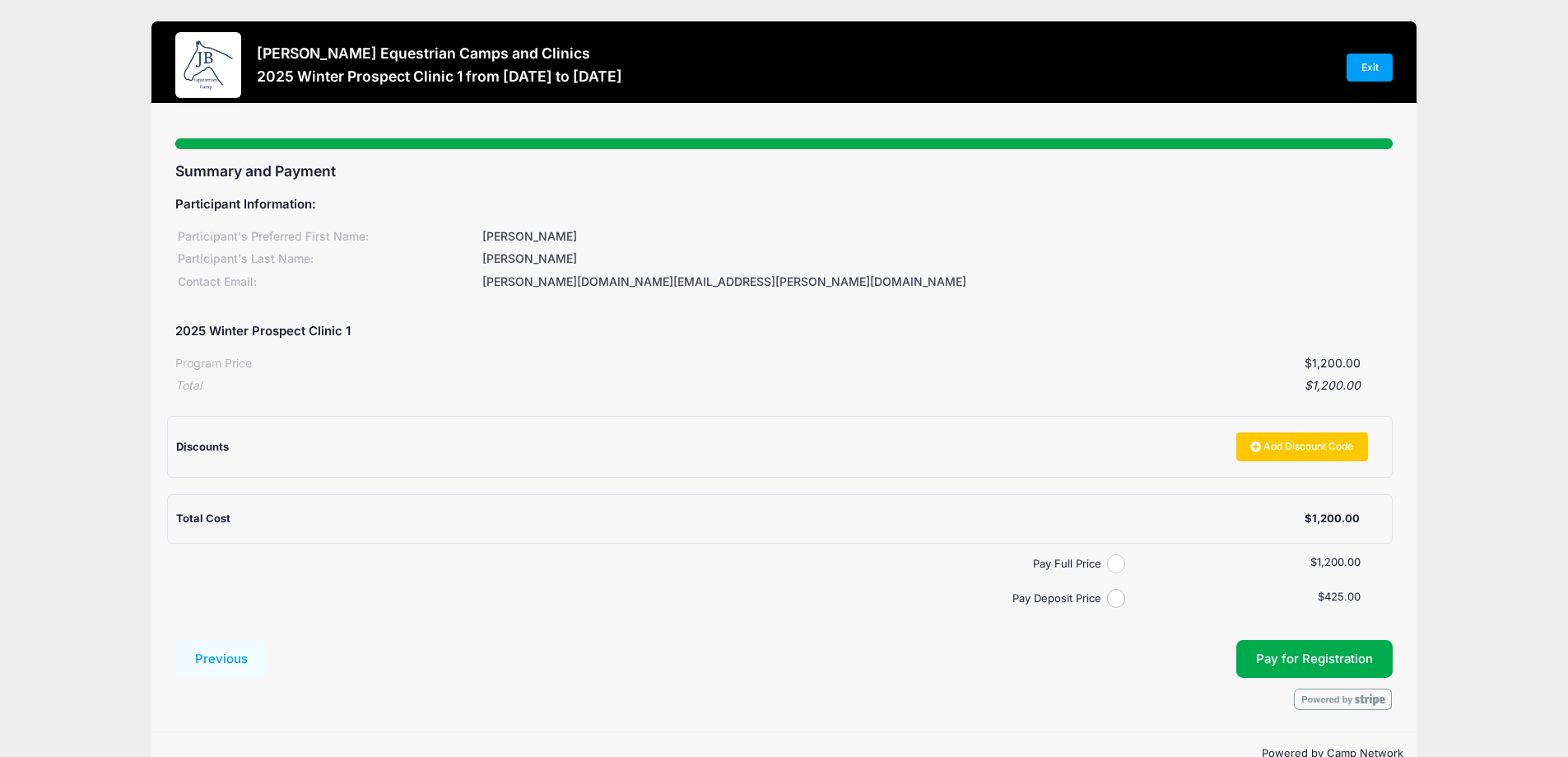
click at [1118, 562] on input "Pay Full Price" at bounding box center [1116, 563] width 19 height 19
radio input "true"
click at [1268, 651] on span "Pay for Registration" at bounding box center [1314, 658] width 116 height 15
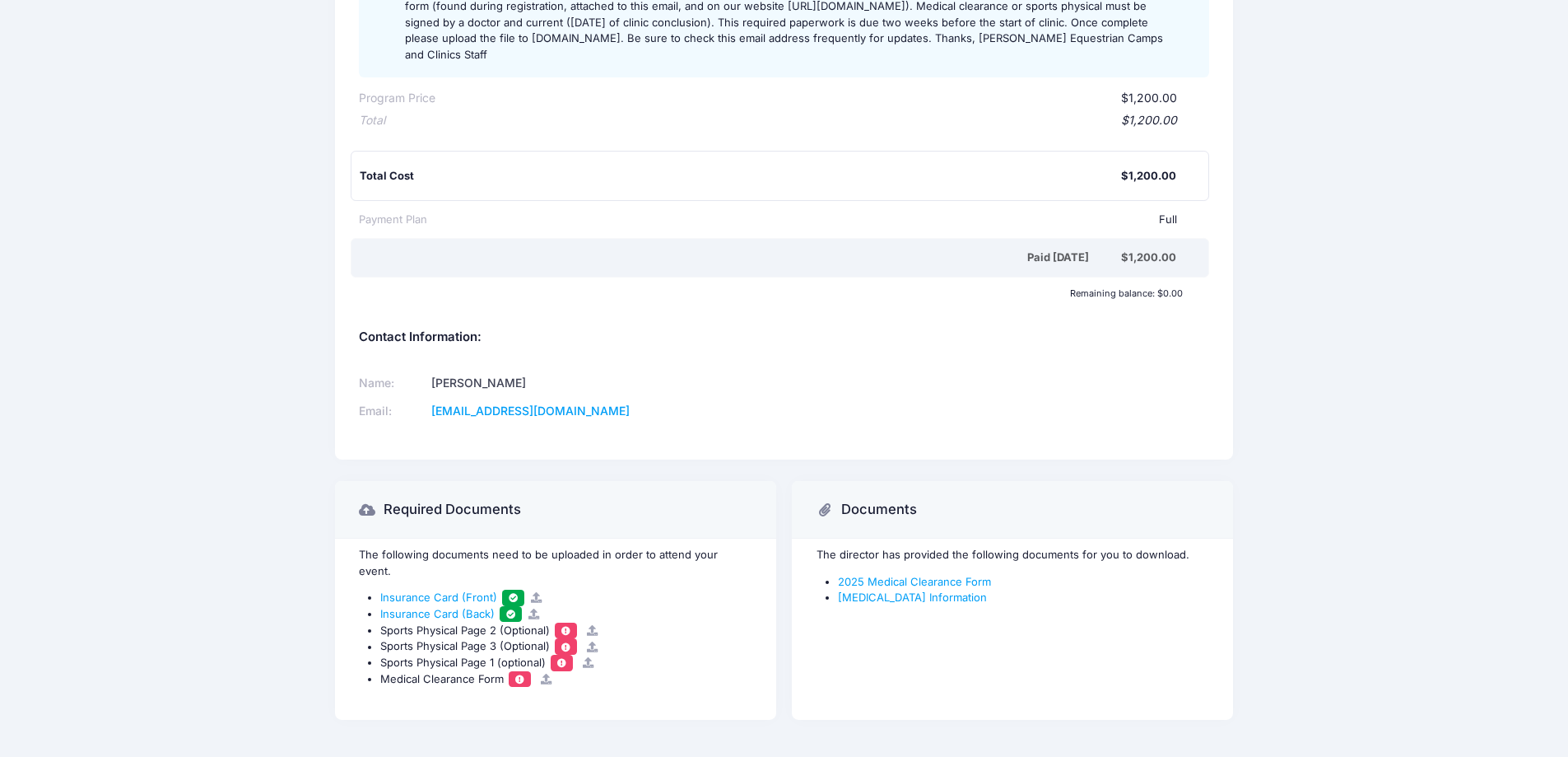
scroll to position [406, 0]
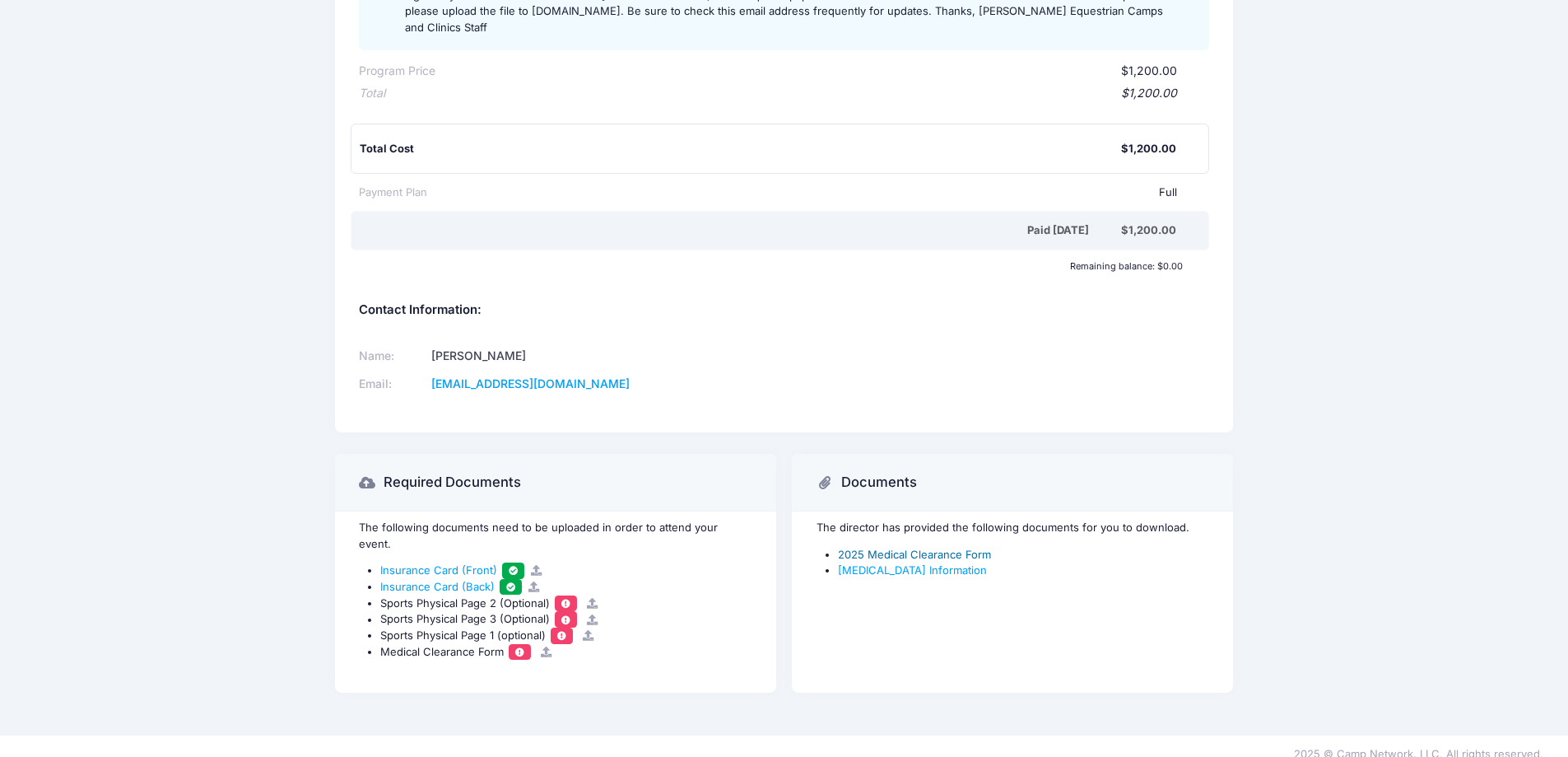
click at [904, 549] on link "2025 Medical Clearance Form" at bounding box center [915, 554] width 153 height 13
click at [917, 568] on link "Concussion Information" at bounding box center [913, 569] width 149 height 13
click at [562, 599] on span at bounding box center [566, 603] width 12 height 9
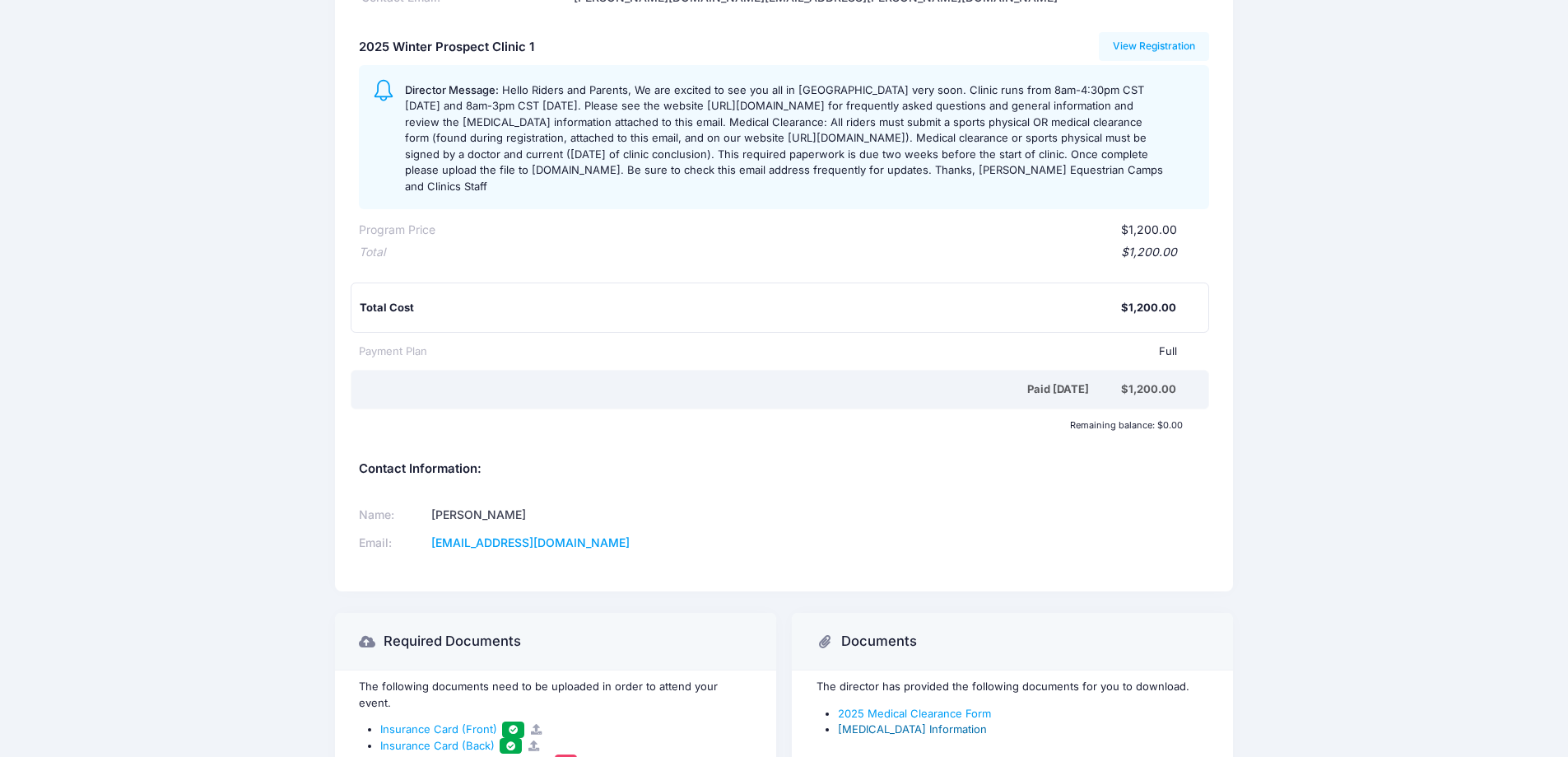
scroll to position [0, 0]
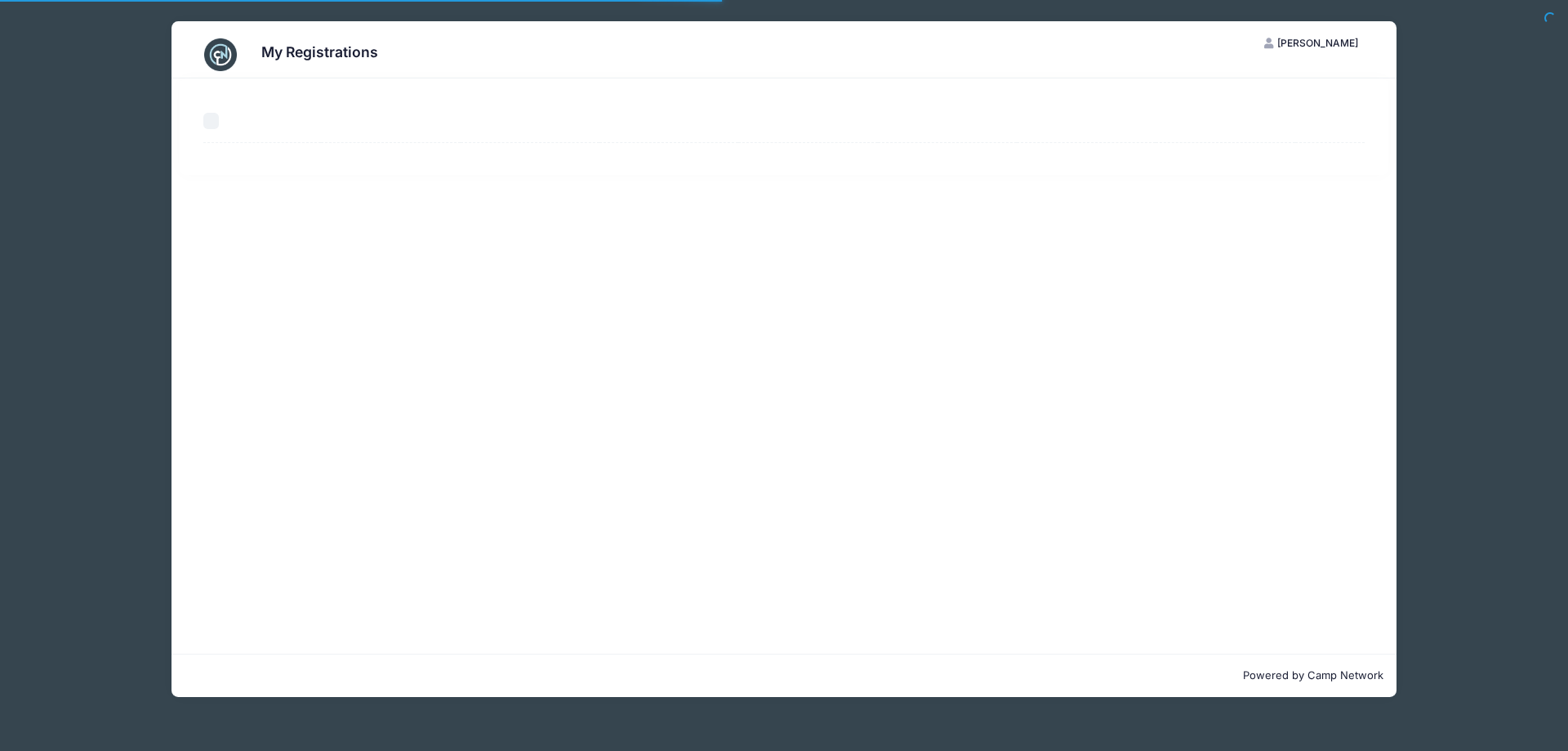
select select "50"
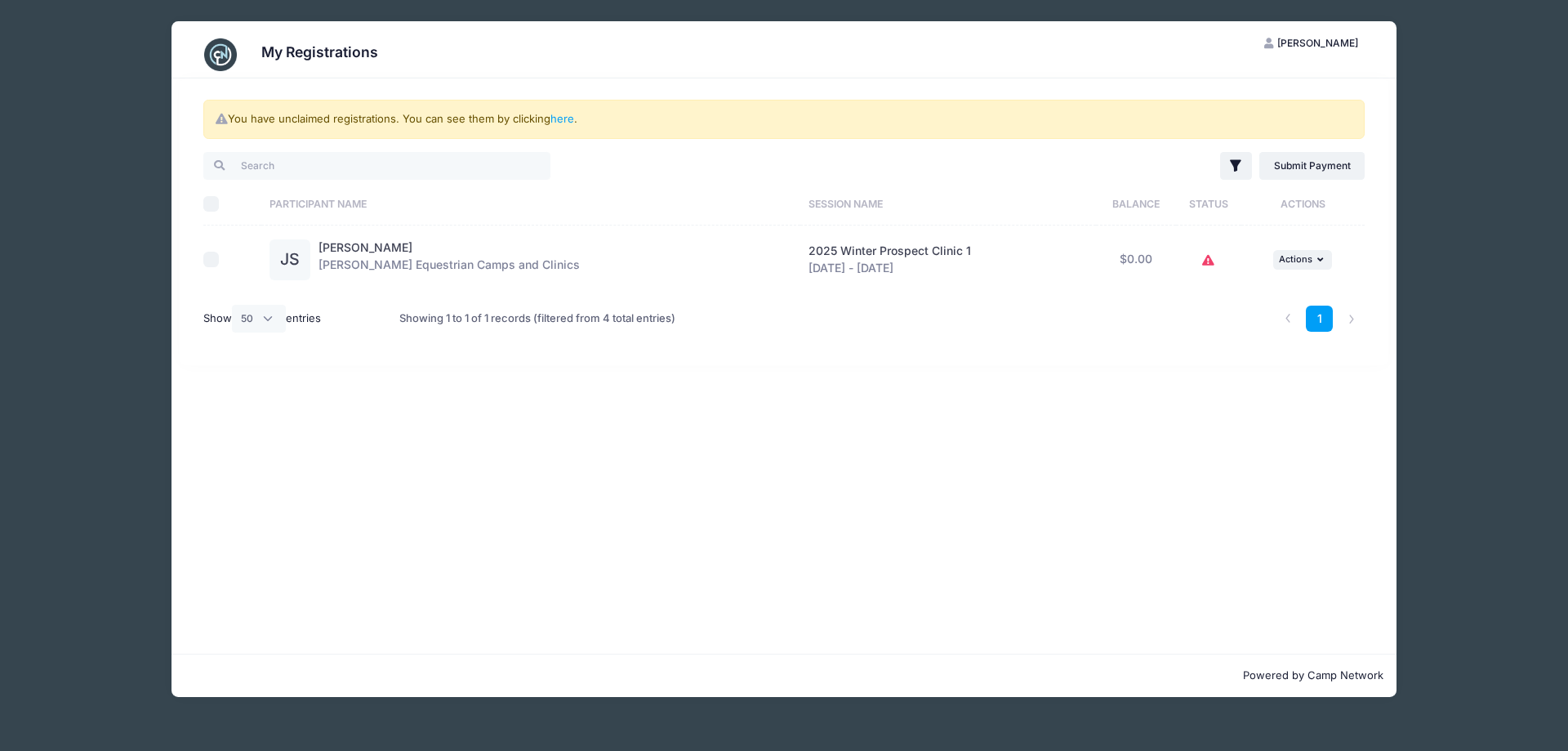
click at [1203, 261] on icon at bounding box center [1208, 261] width 13 height 0
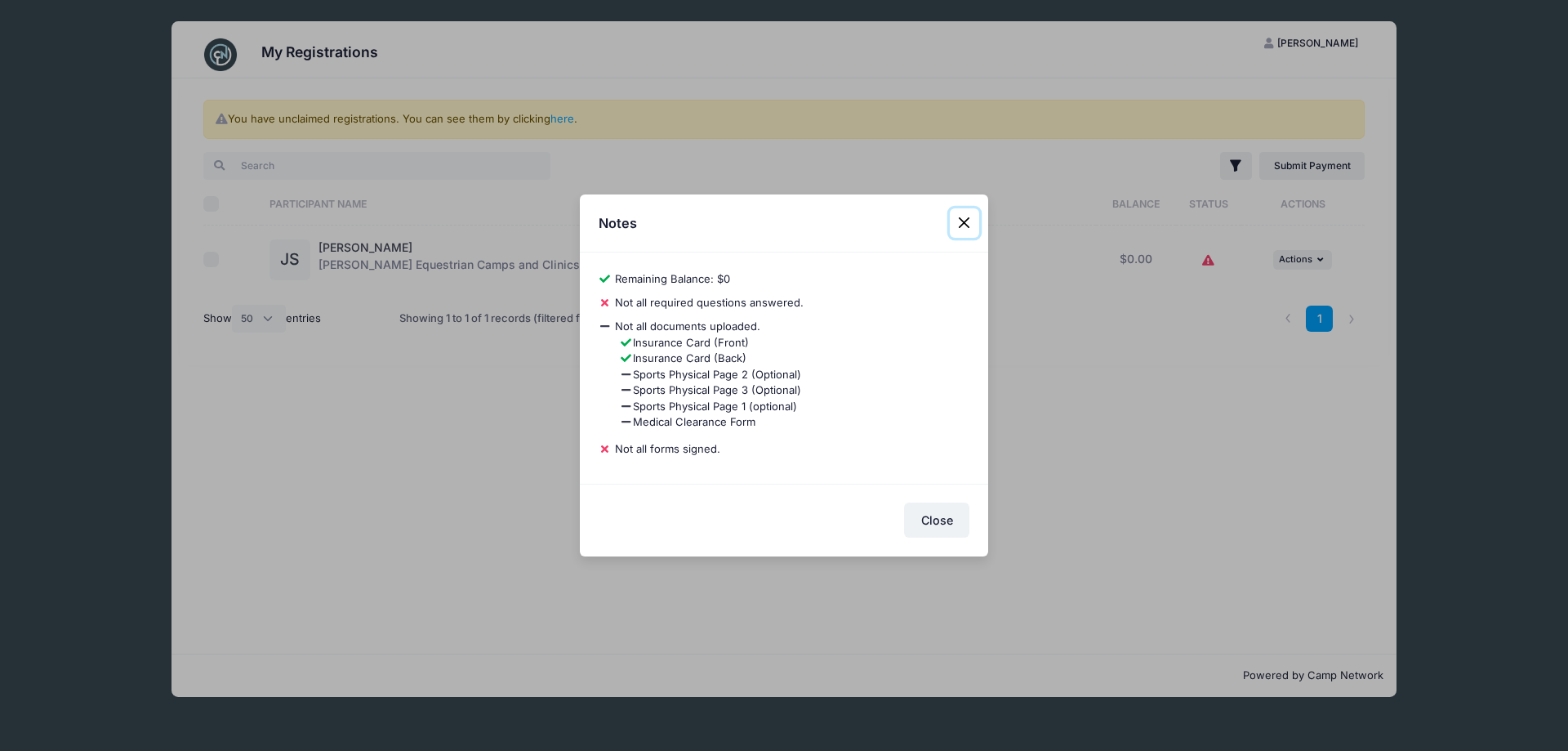
click at [956, 224] on button "Close" at bounding box center [964, 223] width 30 height 30
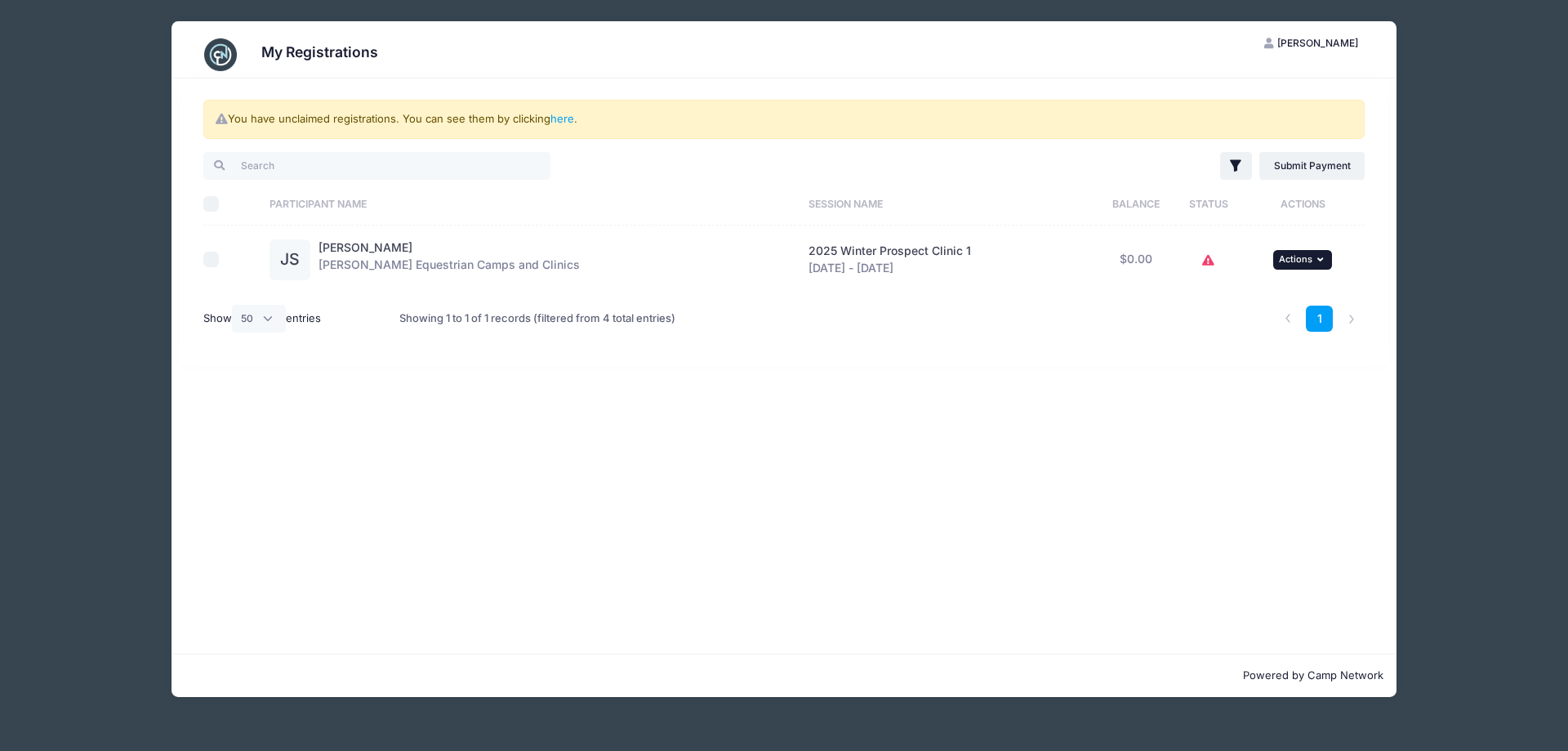
click at [1288, 256] on span "Actions" at bounding box center [1296, 259] width 34 height 12
click at [911, 366] on div "You have unclaimed registrations. You can see them by clicking here . Filter Fi…" at bounding box center [784, 221] width 1209 height 287
click at [566, 123] on link "here" at bounding box center [562, 118] width 24 height 13
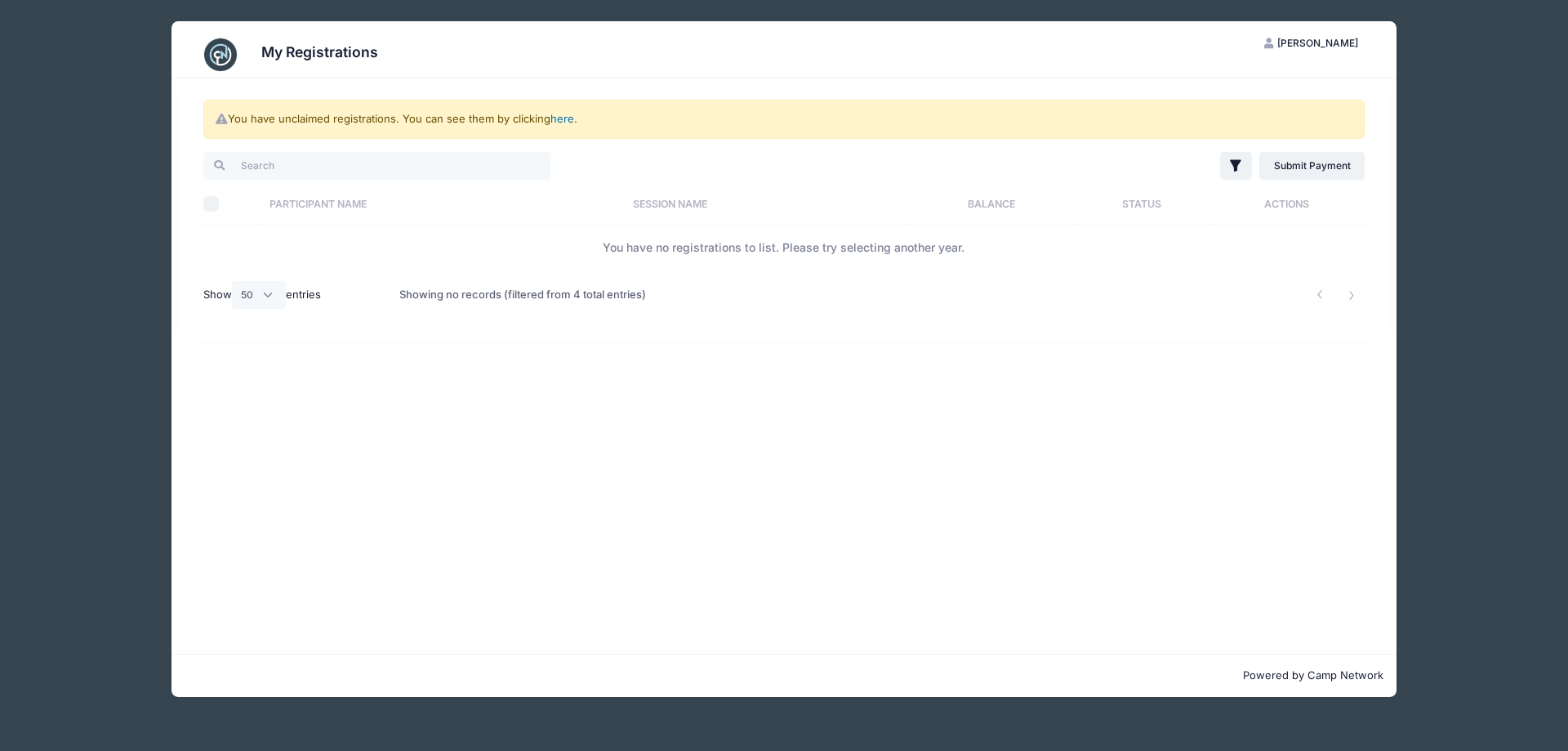
click at [566, 123] on link "here" at bounding box center [562, 118] width 24 height 13
click at [417, 183] on th "Participant Name" at bounding box center [444, 204] width 364 height 43
click at [373, 205] on th "Participant Name" at bounding box center [458, 204] width 393 height 43
click at [1284, 207] on th "Actions" at bounding box center [1289, 204] width 149 height 43
click at [1321, 299] on li at bounding box center [1319, 294] width 27 height 27
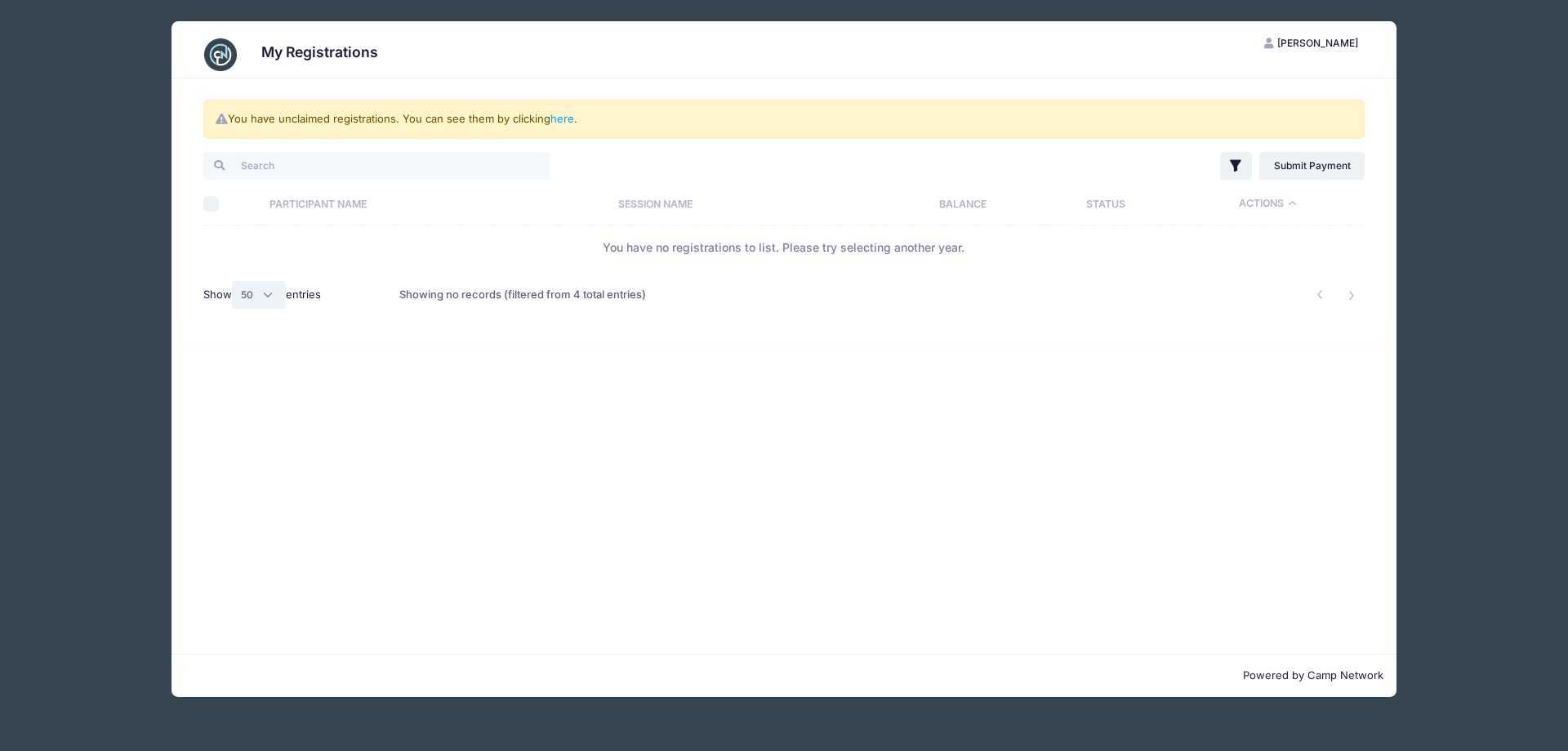
click at [264, 300] on select "All 10 25 50" at bounding box center [259, 294] width 54 height 28
click at [324, 255] on td "You have no registrations to list. Please try selecting another year." at bounding box center [784, 247] width 1162 height 43
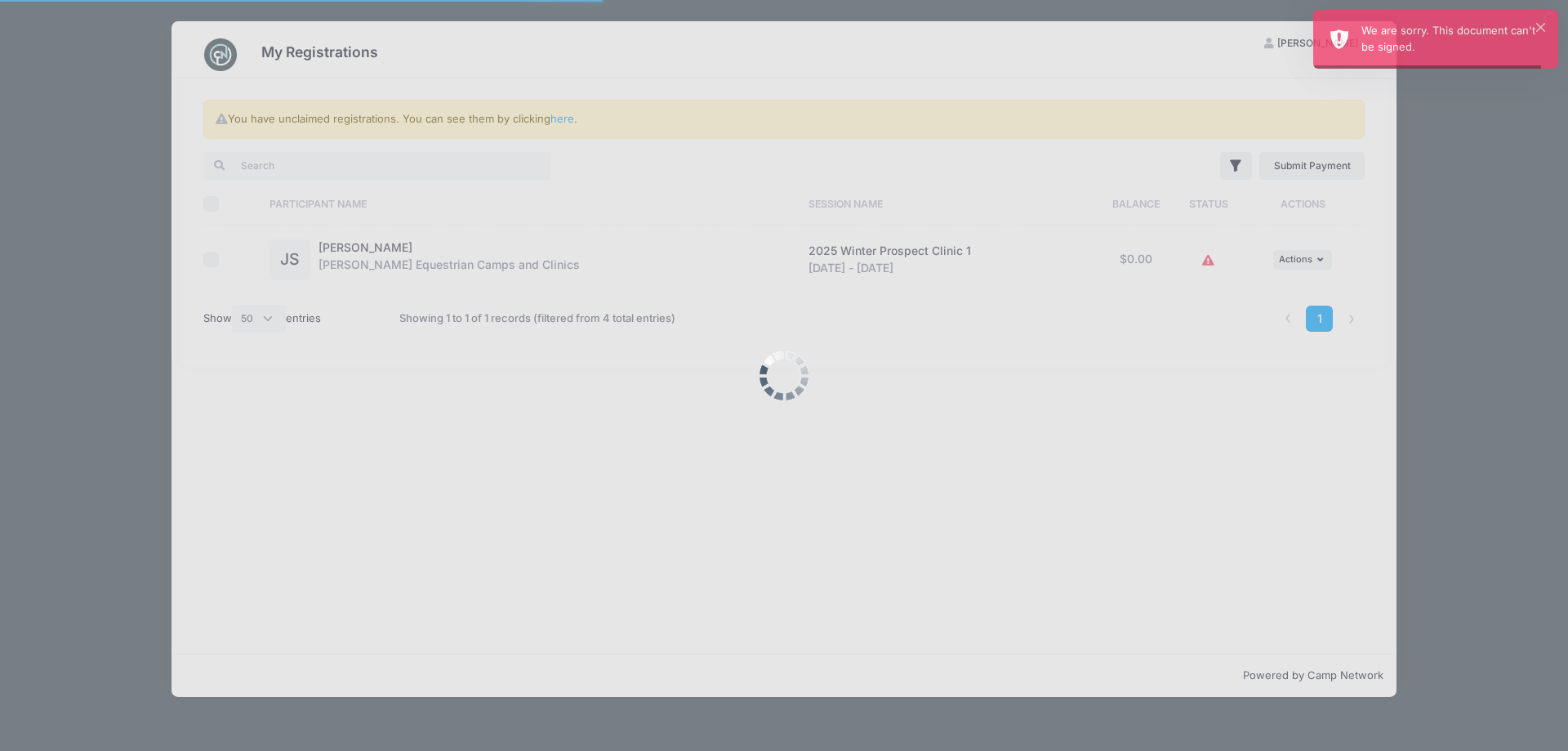
select select "50"
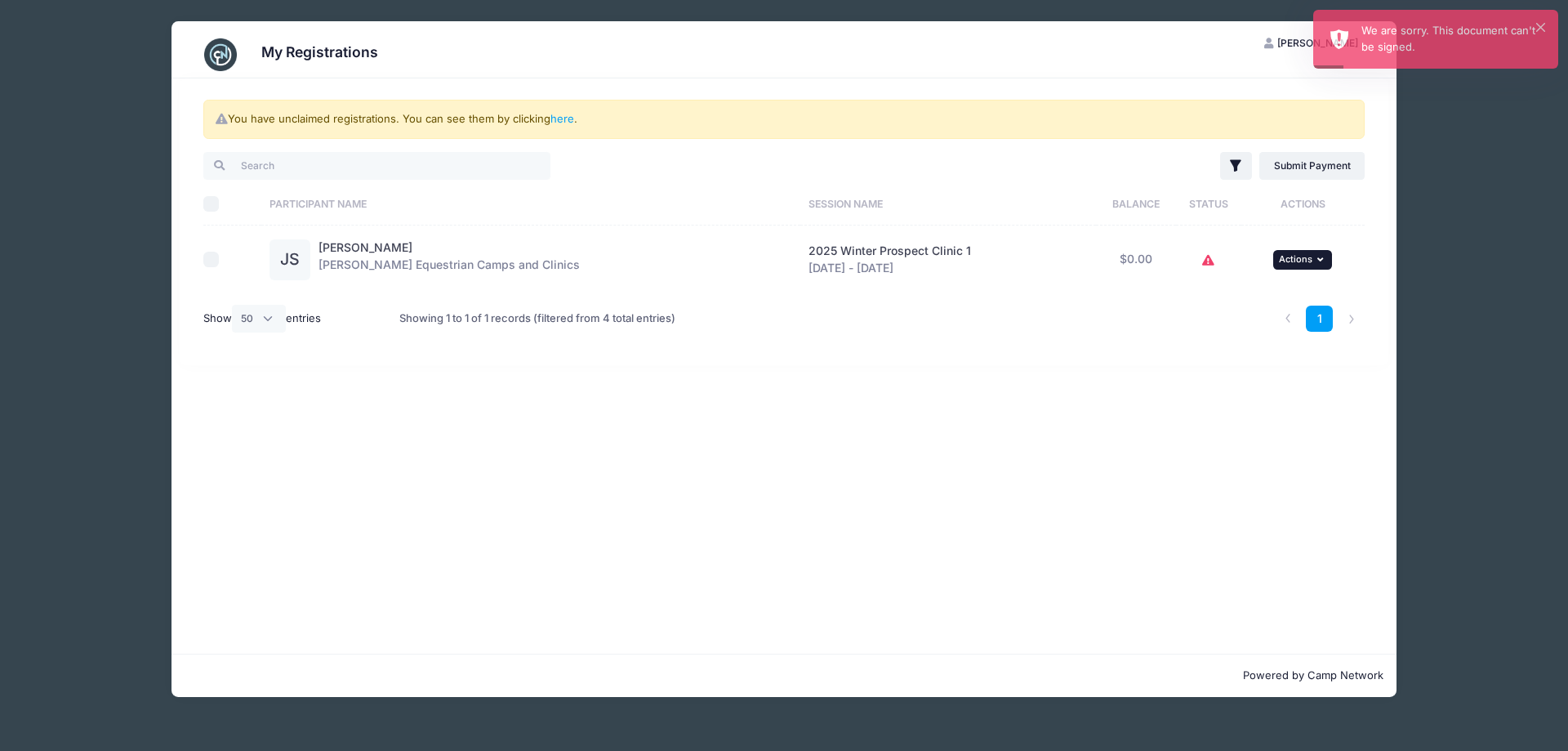
click at [1299, 266] on button "... Actions" at bounding box center [1303, 260] width 59 height 20
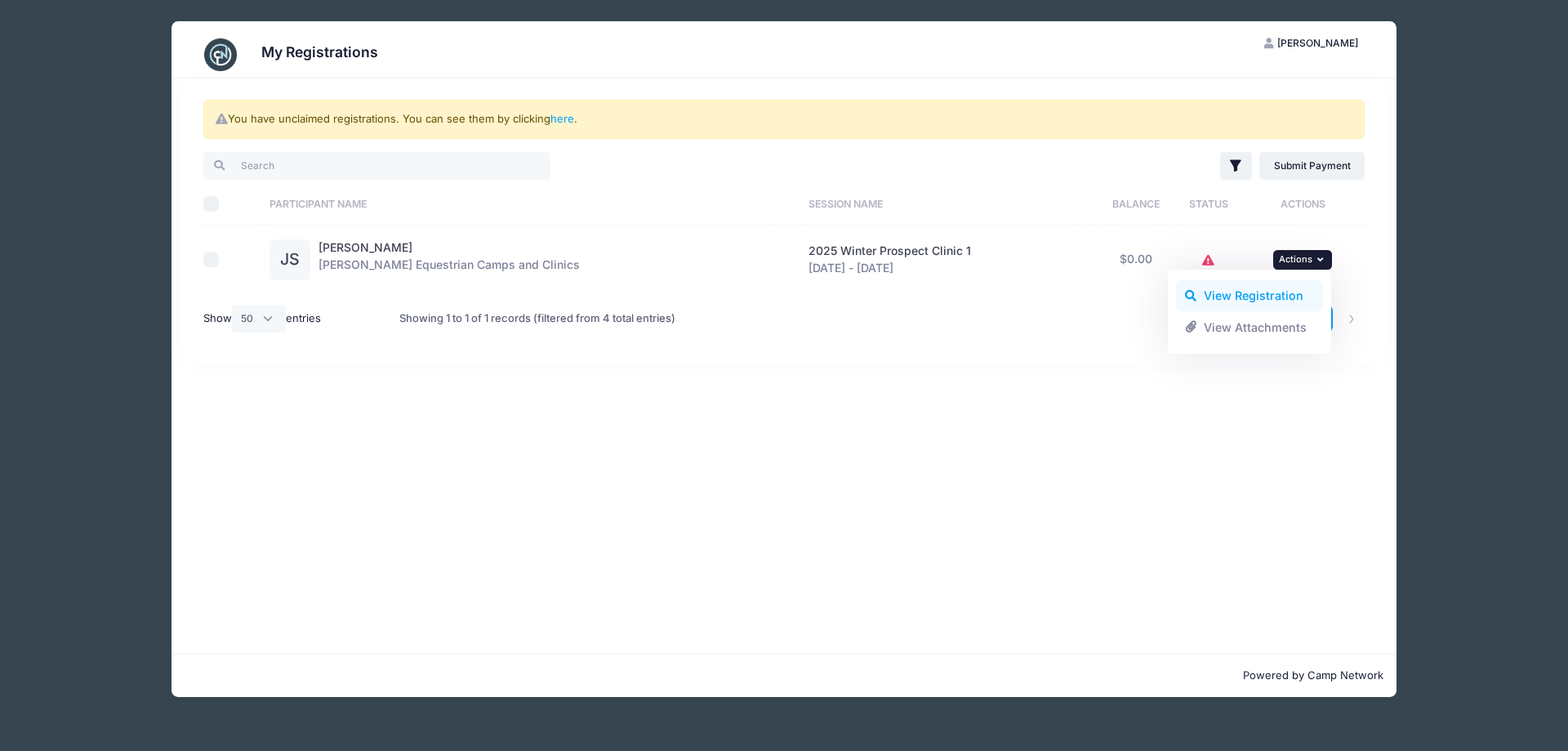
click at [1285, 294] on link "View Registration" at bounding box center [1250, 295] width 148 height 31
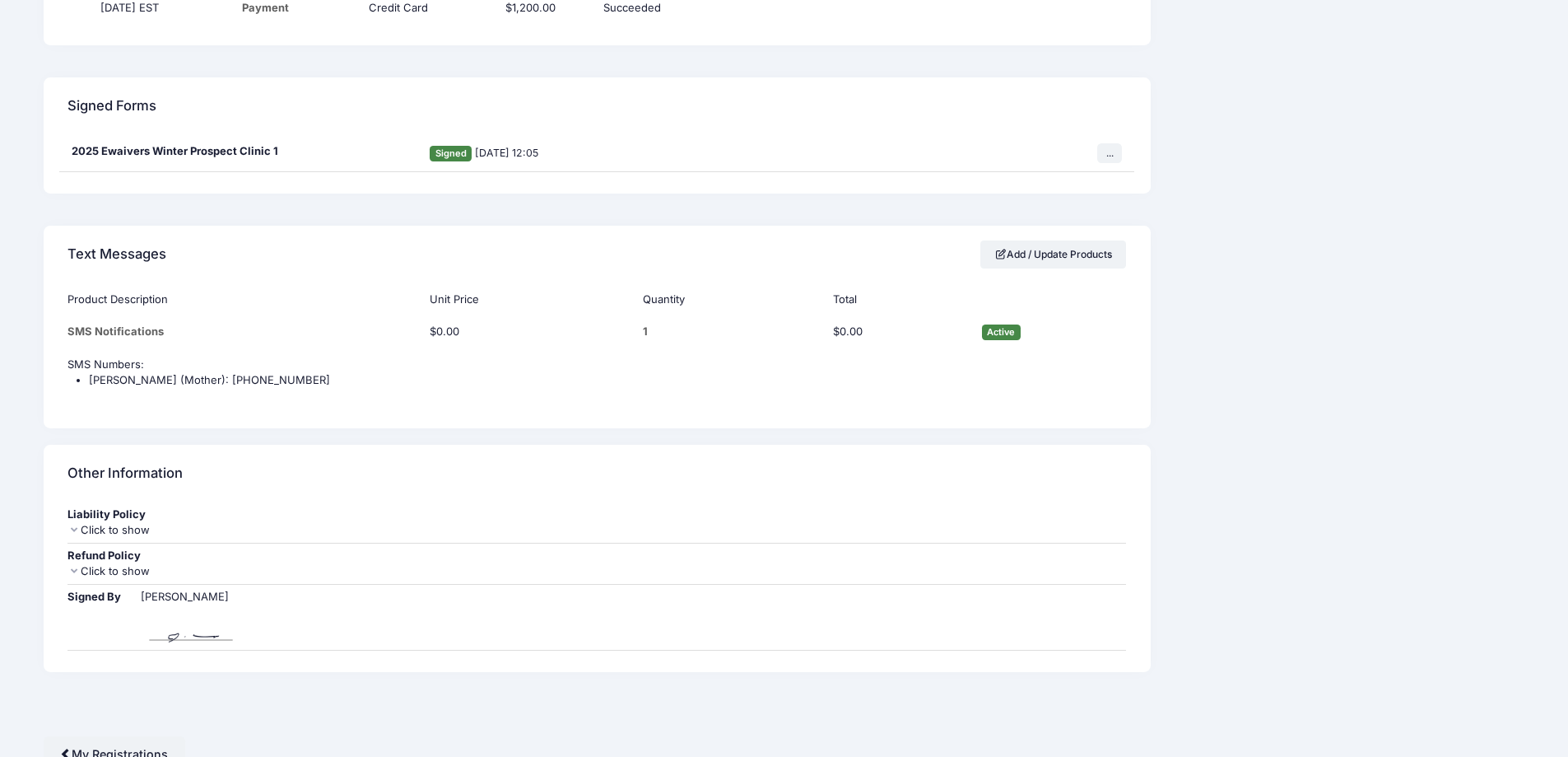
scroll to position [2131, 0]
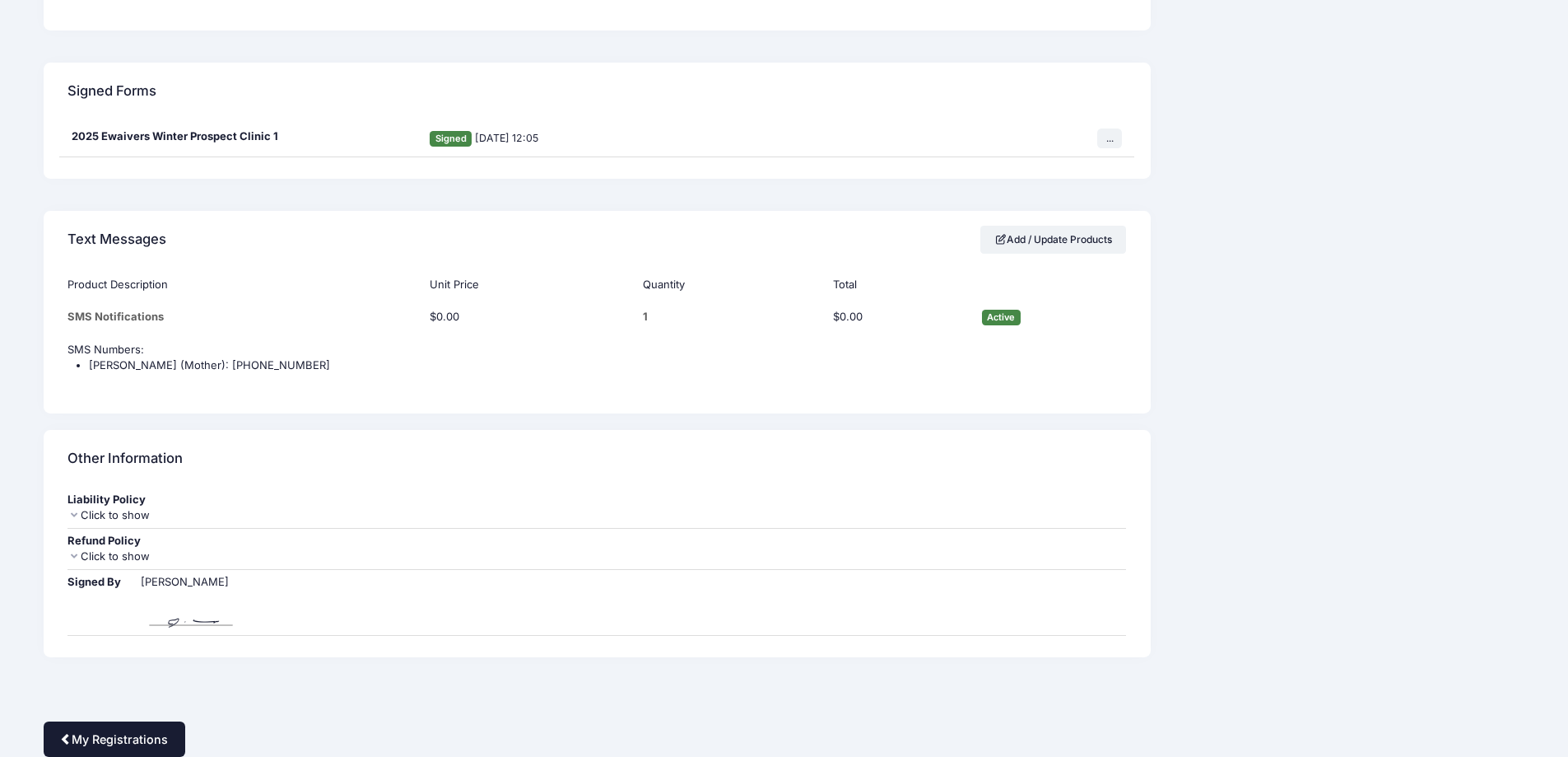
click at [158, 734] on link "My Registrations" at bounding box center [114, 739] width 141 height 36
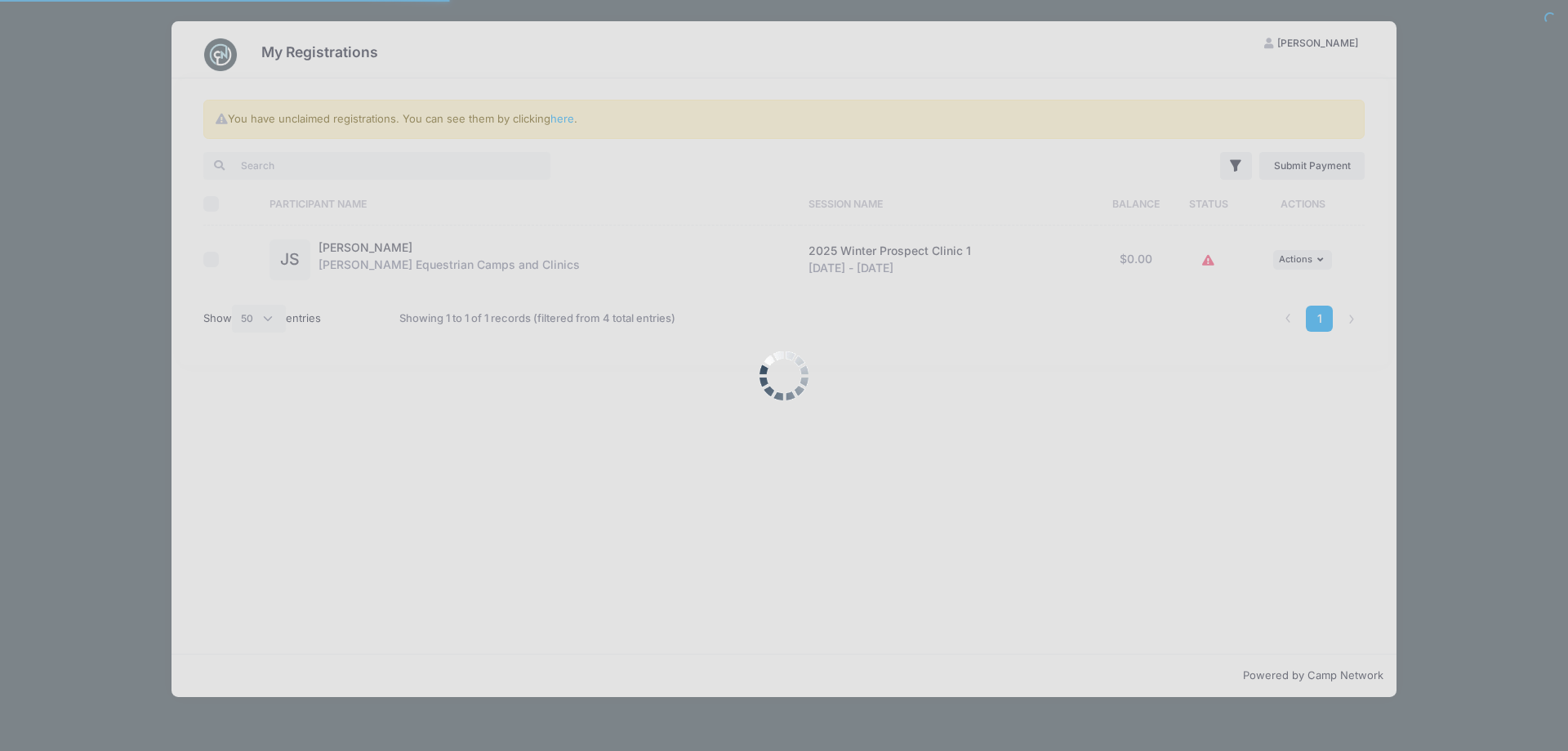
select select "50"
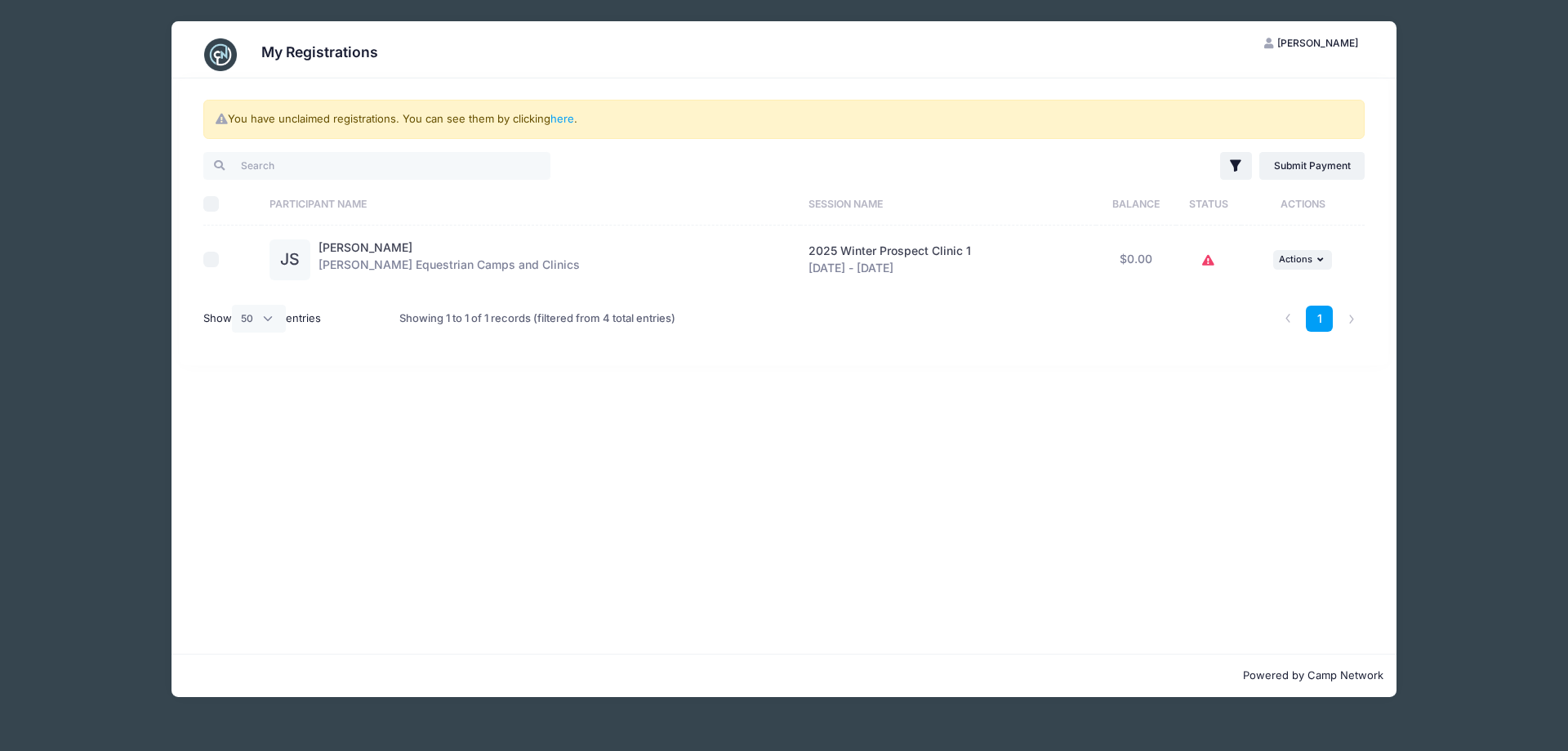
click at [1205, 261] on icon at bounding box center [1208, 261] width 13 height 0
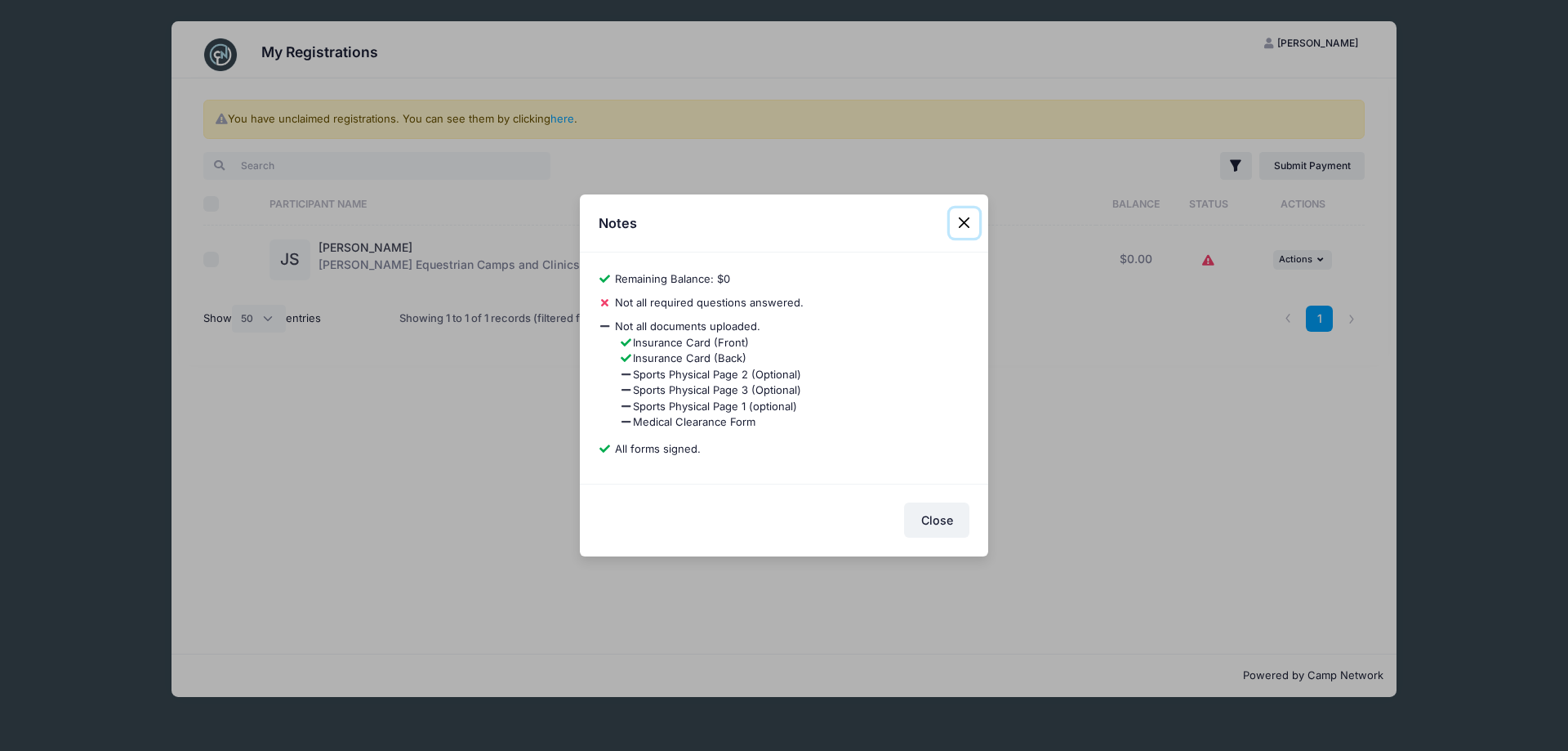
click at [965, 218] on button "Close" at bounding box center [964, 223] width 30 height 30
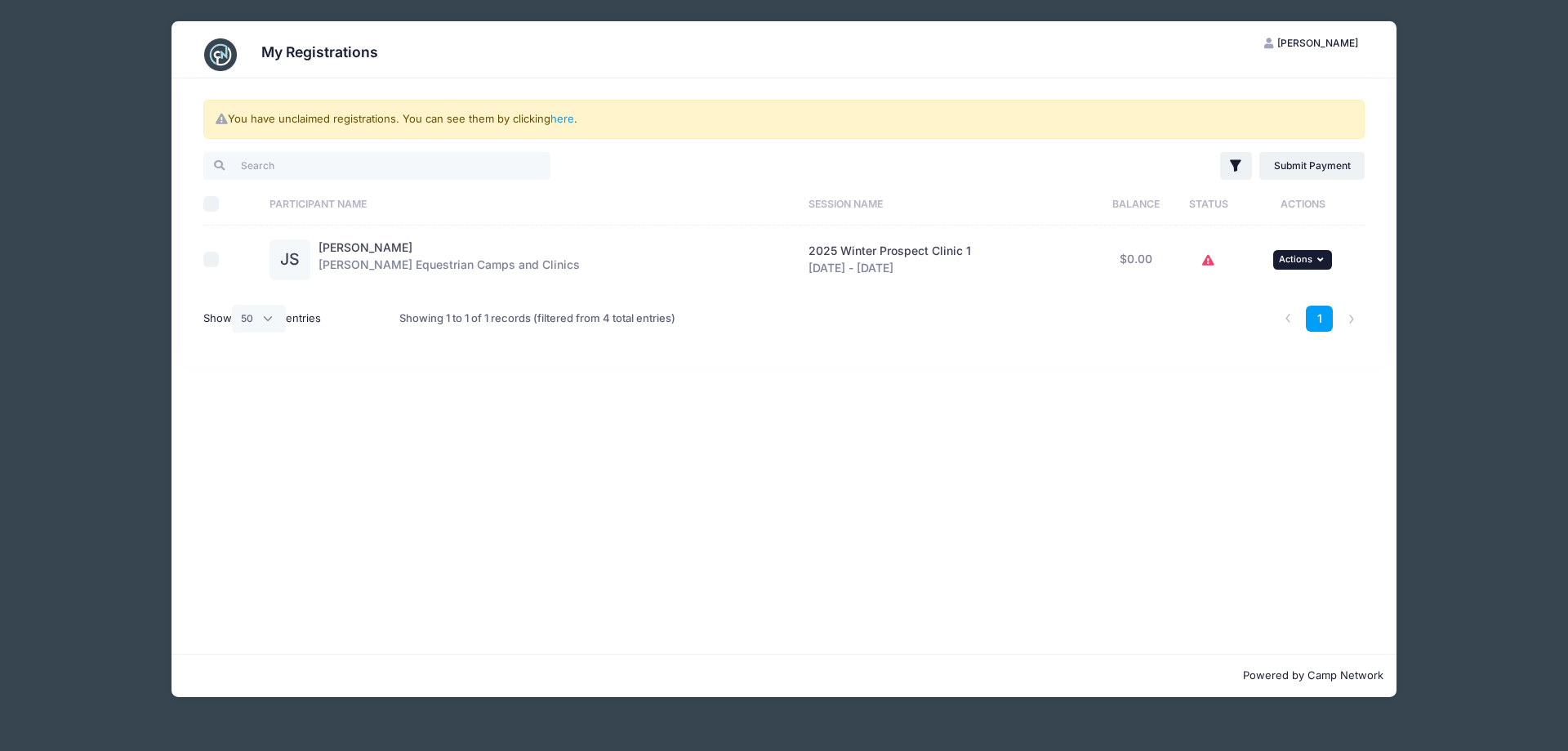
click at [1300, 261] on span "Actions" at bounding box center [1296, 259] width 34 height 12
click at [1281, 294] on link "View Registration" at bounding box center [1250, 295] width 148 height 31
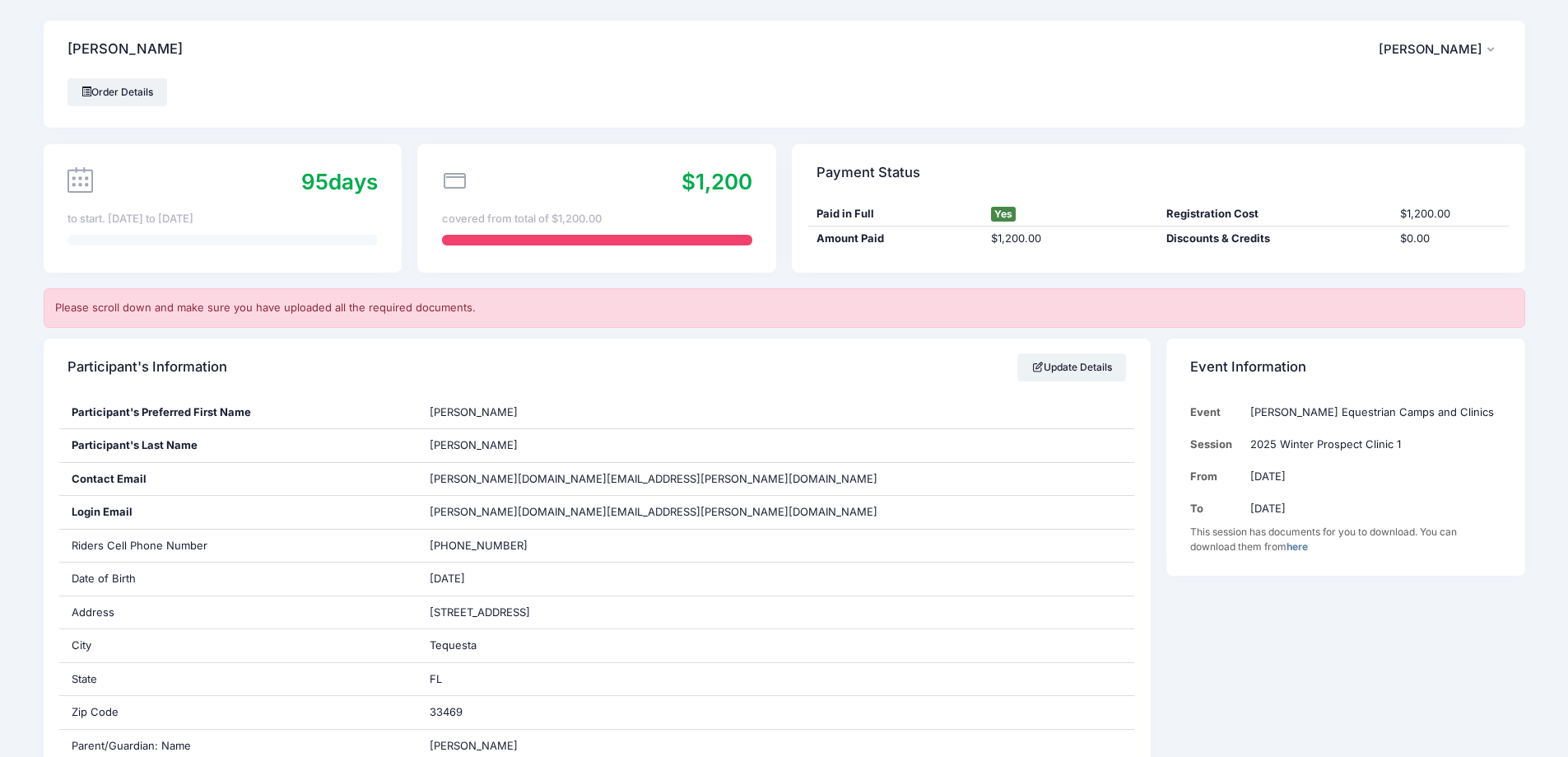
click at [1484, 50] on button "JS [PERSON_NAME]" at bounding box center [1440, 50] width 122 height 38
click at [1039, 104] on div "Order Details" at bounding box center [784, 93] width 1434 height 28
click at [1418, 50] on span "[PERSON_NAME]" at bounding box center [1431, 49] width 104 height 15
click at [1387, 93] on link "My Account" at bounding box center [1398, 94] width 190 height 31
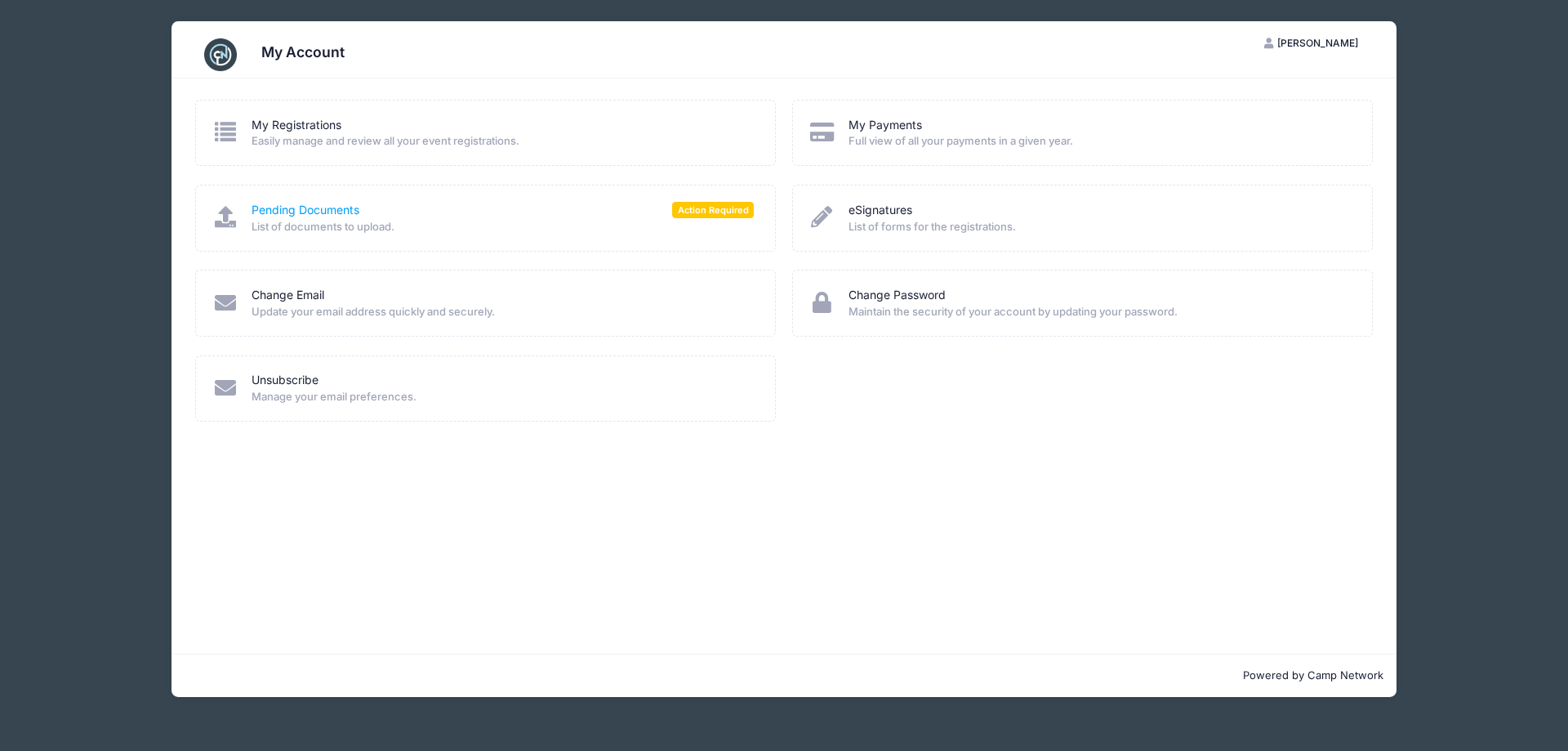
click at [350, 212] on link "Pending Documents" at bounding box center [305, 209] width 108 height 17
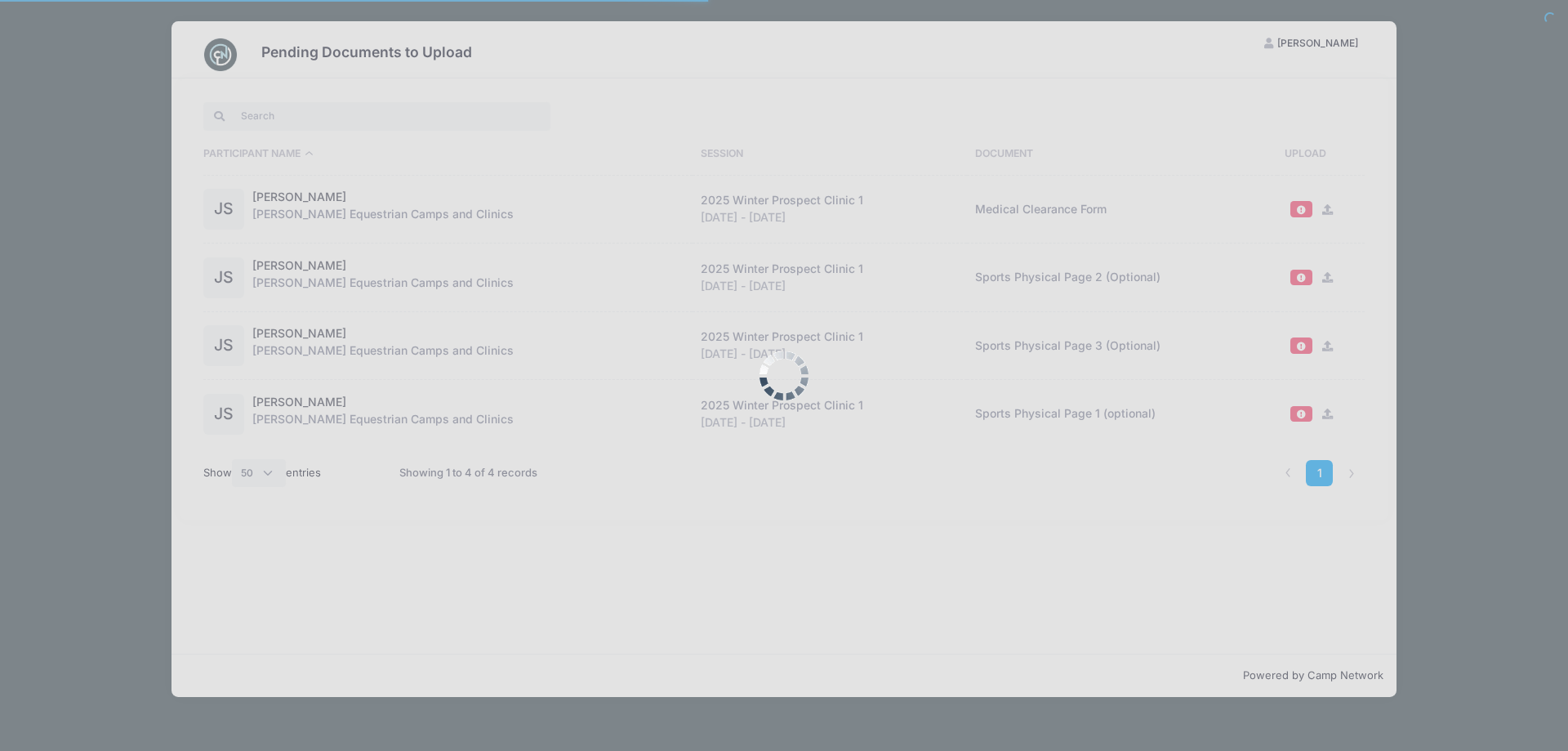
select select "50"
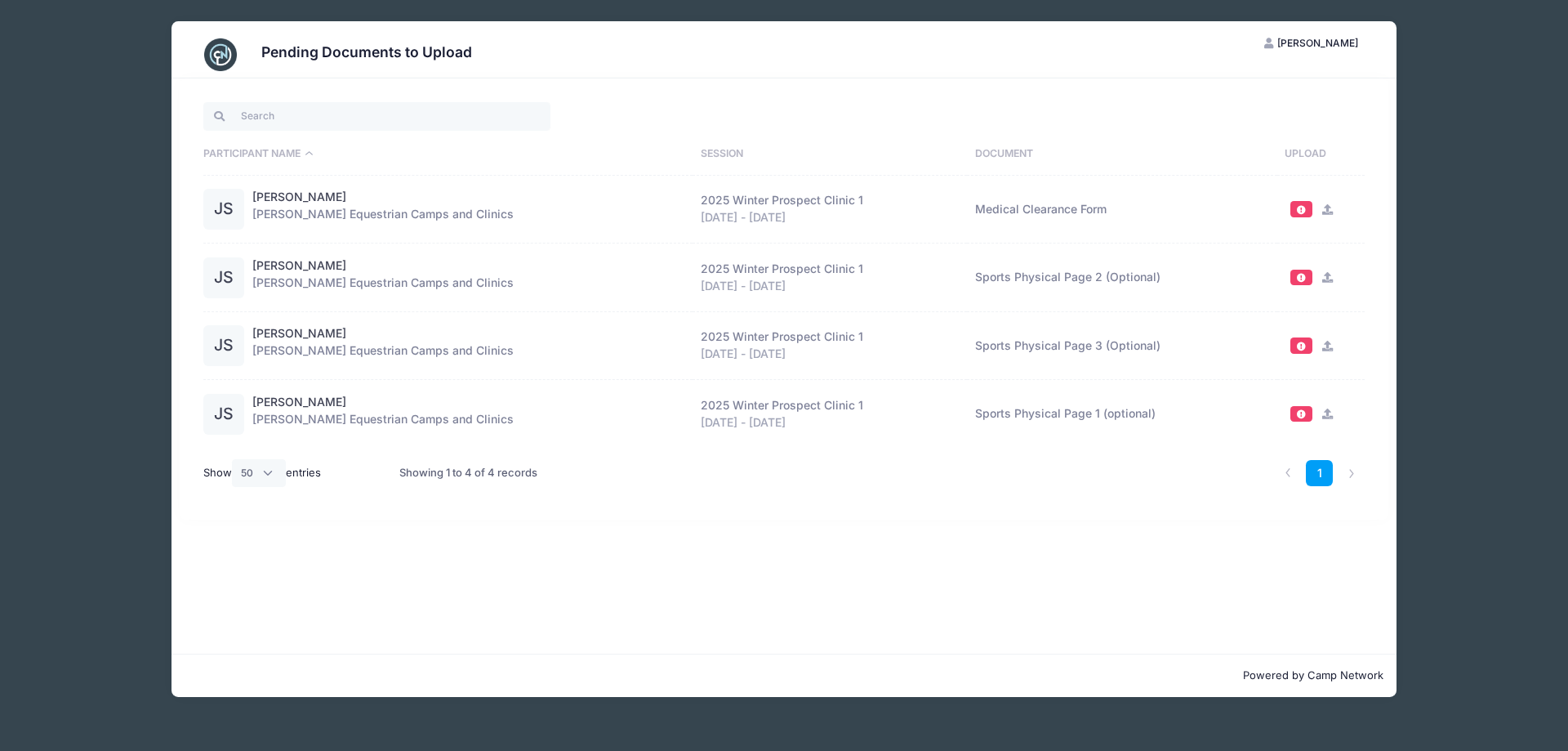
click at [1296, 413] on span at bounding box center [1301, 413] width 12 height 9
click at [1327, 415] on icon at bounding box center [1327, 413] width 13 height 11
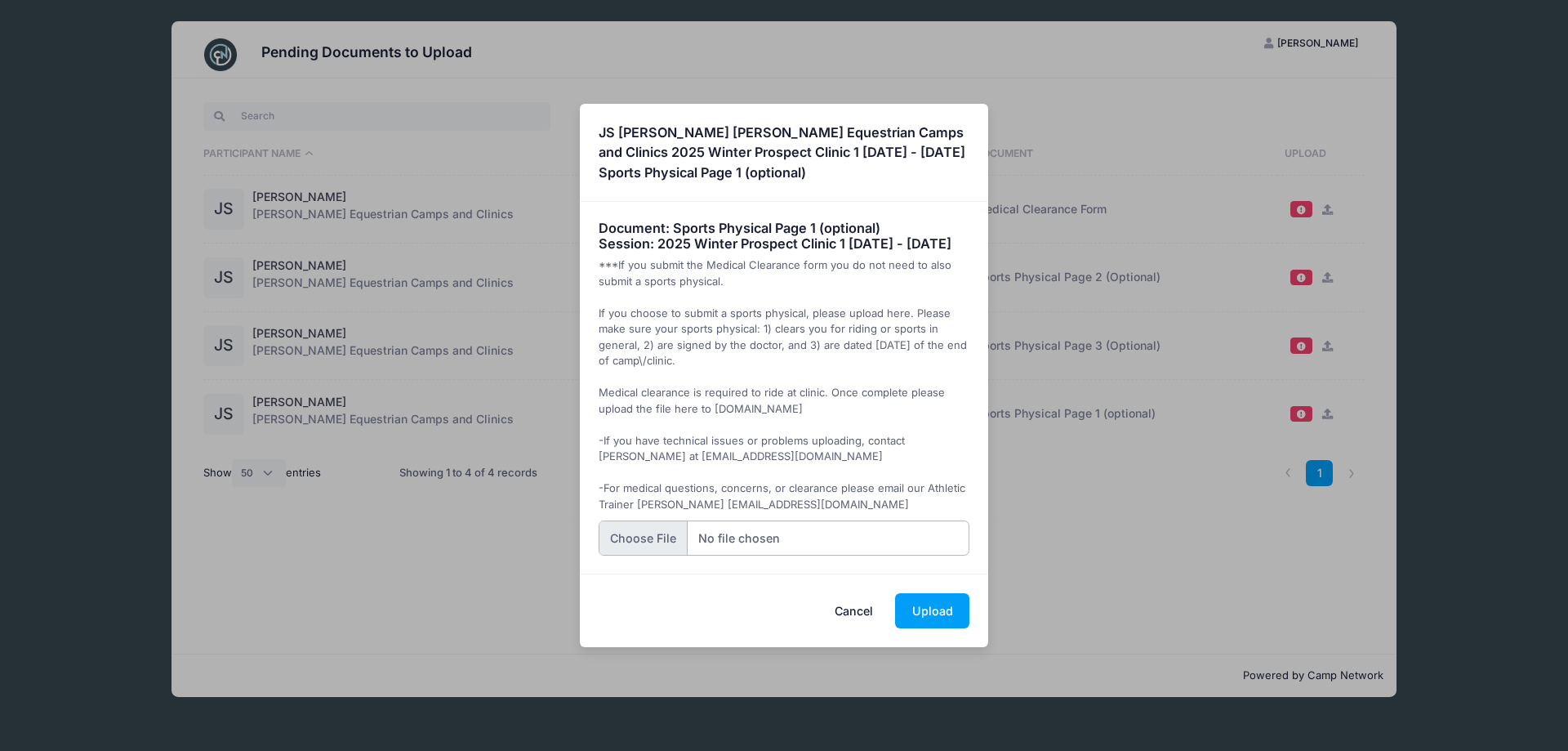
click at [646, 542] on input "file" at bounding box center [784, 539] width 371 height 36
click at [855, 622] on button "Cancel" at bounding box center [854, 611] width 72 height 36
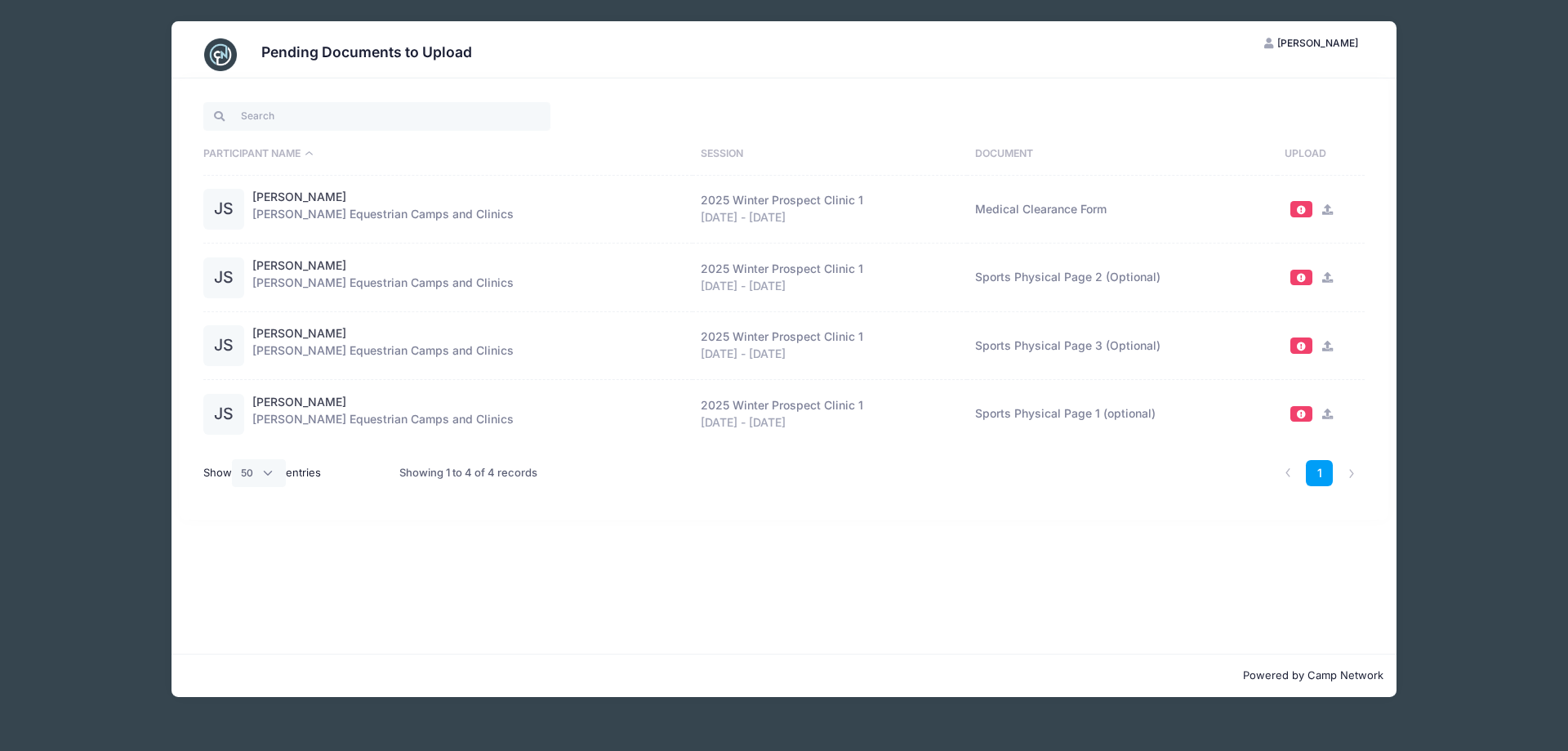
click at [1327, 212] on icon at bounding box center [1327, 209] width 13 height 11
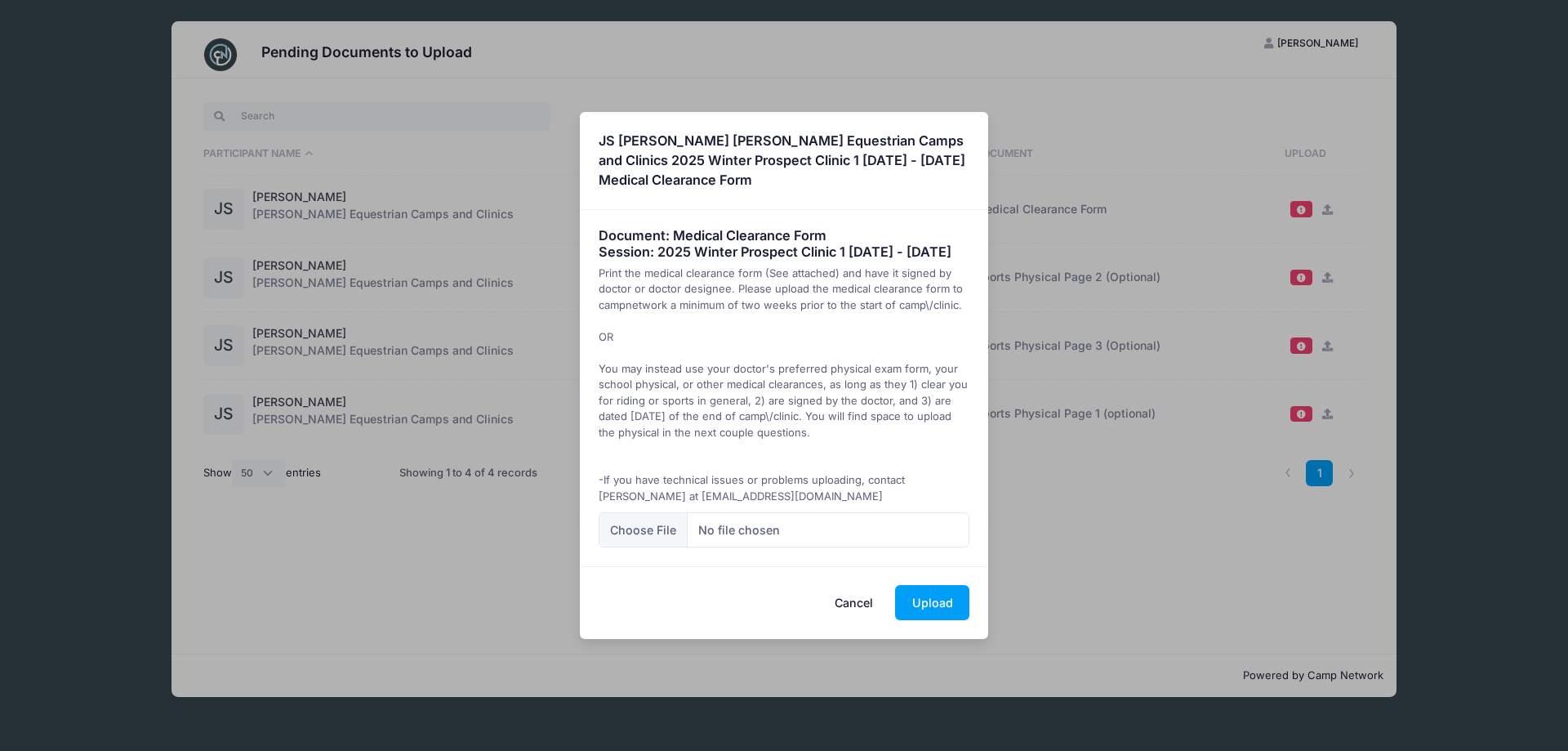
click at [868, 608] on button "Cancel" at bounding box center [854, 603] width 72 height 36
